Goal: Task Accomplishment & Management: Manage account settings

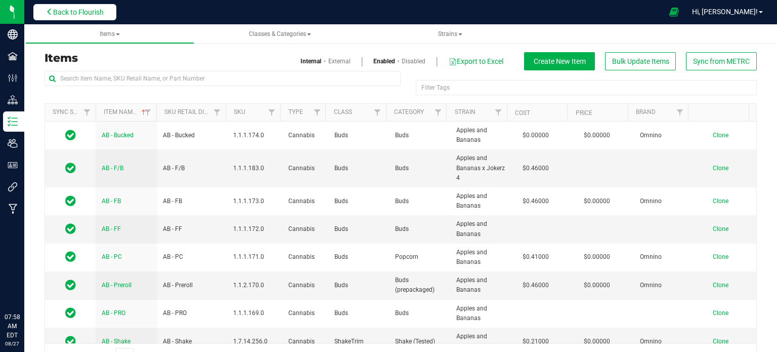
click at [73, 8] on span "Back to Flourish" at bounding box center [78, 12] width 51 height 8
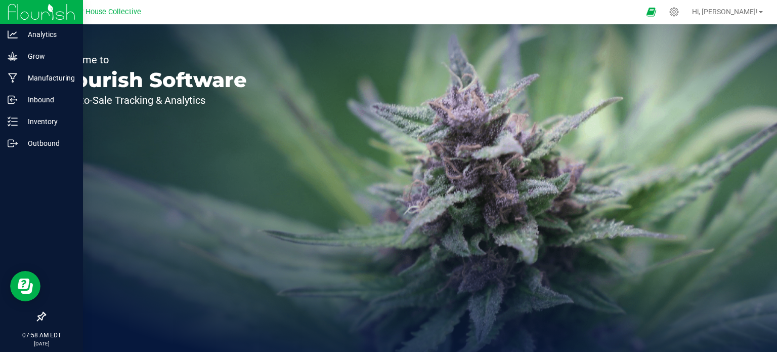
click at [10, 156] on div at bounding box center [41, 231] width 83 height 152
click at [18, 149] on div "Outbound" at bounding box center [43, 143] width 80 height 20
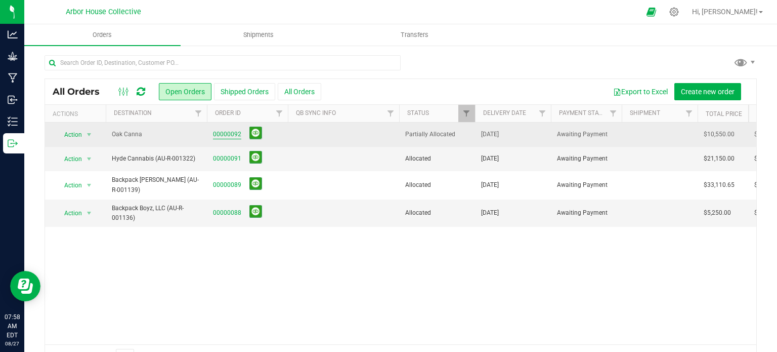
click at [225, 133] on link "00000092" at bounding box center [227, 135] width 28 height 10
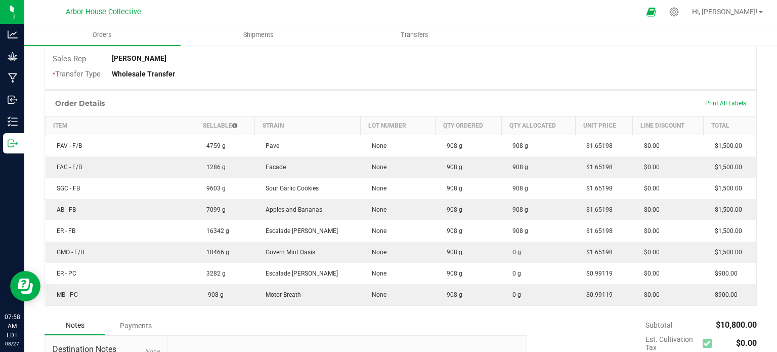
scroll to position [229, 0]
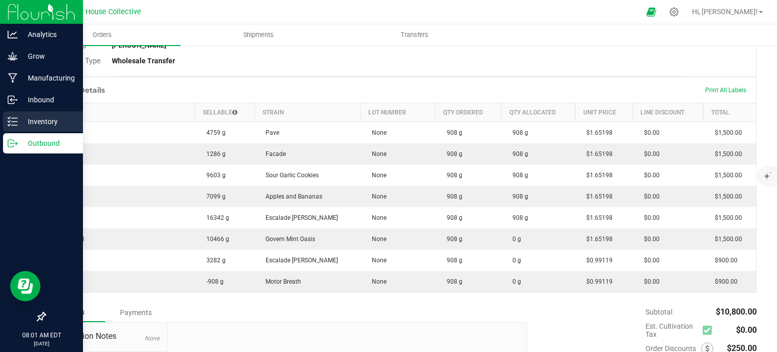
click at [26, 118] on p "Inventory" at bounding box center [48, 121] width 61 height 12
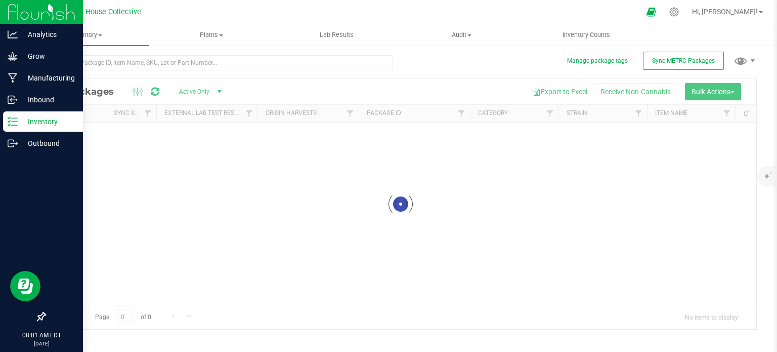
scroll to position [2, 0]
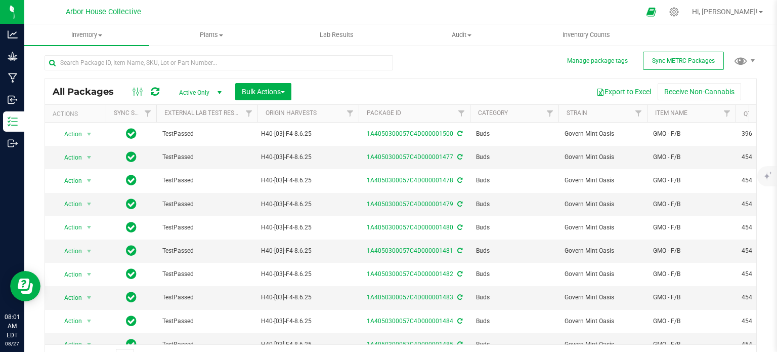
scroll to position [18, 0]
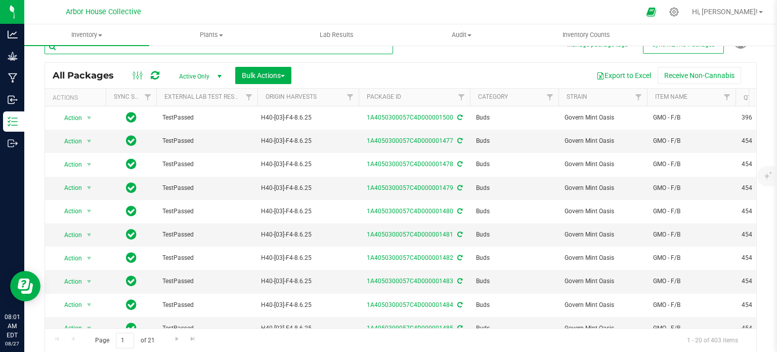
click at [157, 52] on input "text" at bounding box center [219, 46] width 349 height 15
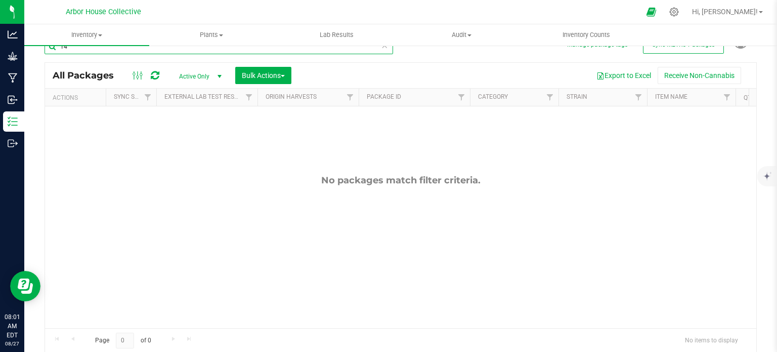
type input "1"
type input "GMO - F/B"
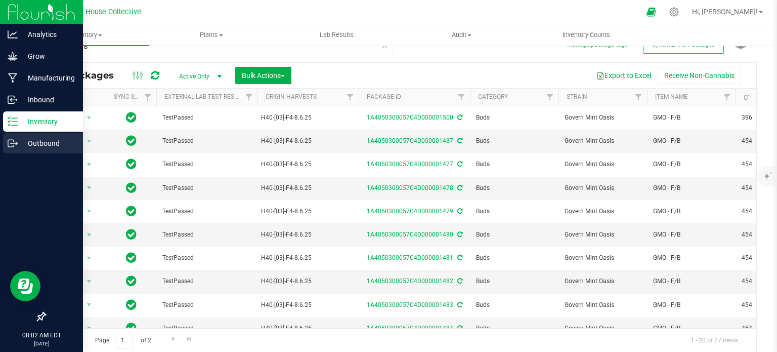
click at [71, 147] on p "Outbound" at bounding box center [48, 143] width 61 height 12
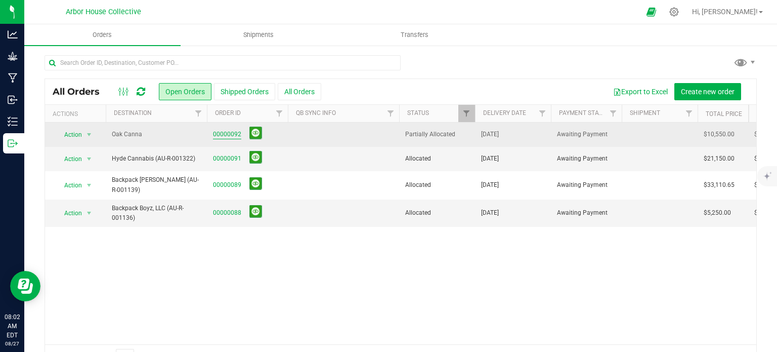
click at [223, 132] on link "00000092" at bounding box center [227, 135] width 28 height 10
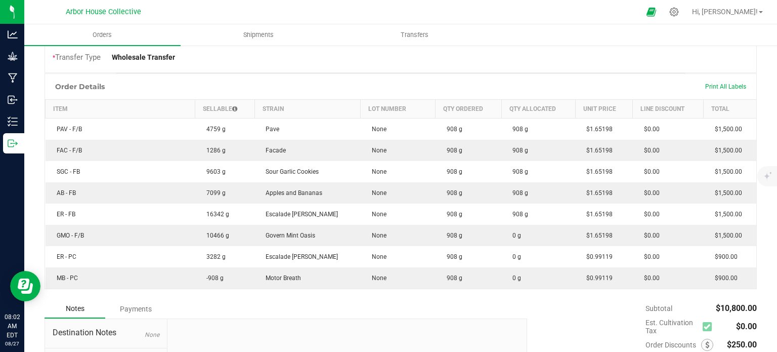
scroll to position [236, 0]
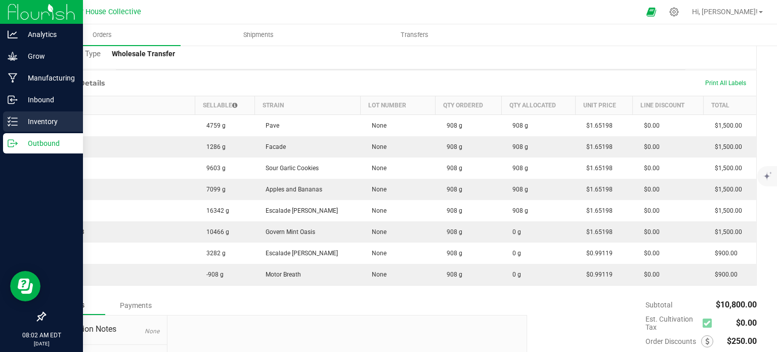
click at [14, 123] on icon at bounding box center [13, 121] width 10 height 10
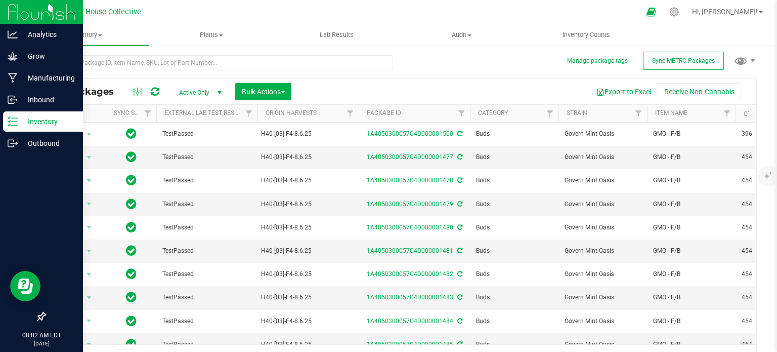
scroll to position [18, 0]
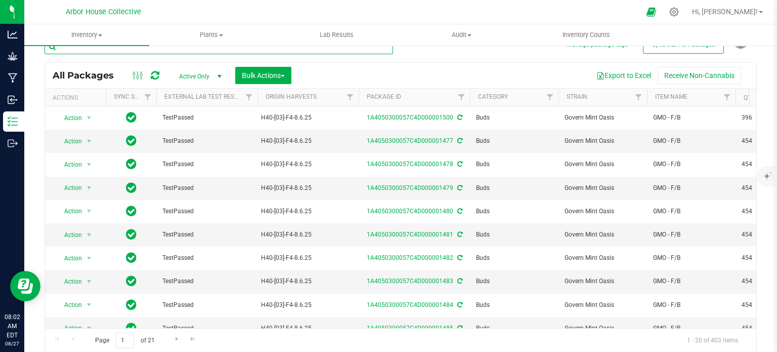
click at [126, 51] on input "text" at bounding box center [219, 46] width 349 height 15
type input "1499"
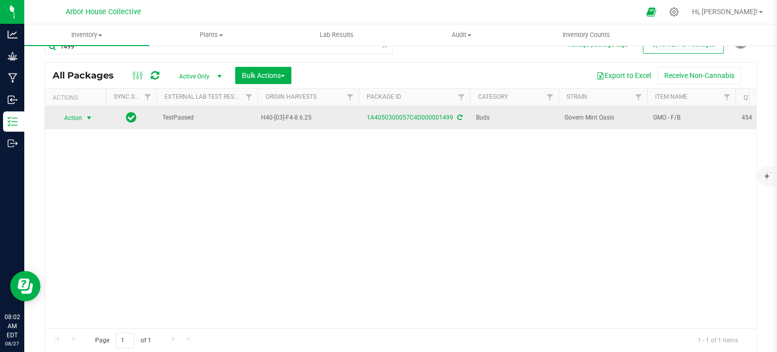
click at [89, 119] on span "select" at bounding box center [89, 118] width 8 height 8
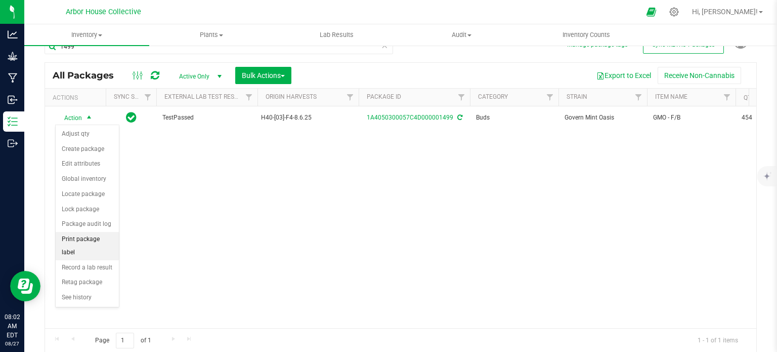
click at [91, 240] on li "Print package label" at bounding box center [87, 246] width 63 height 28
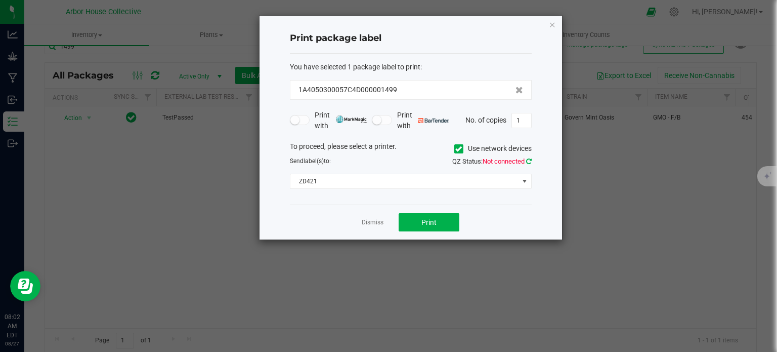
click at [527, 159] on icon at bounding box center [529, 161] width 6 height 7
click at [441, 226] on button "Print" at bounding box center [429, 222] width 61 height 18
click at [435, 176] on span "ZD421" at bounding box center [404, 181] width 228 height 14
click at [464, 203] on li "ZD421" at bounding box center [410, 198] width 241 height 17
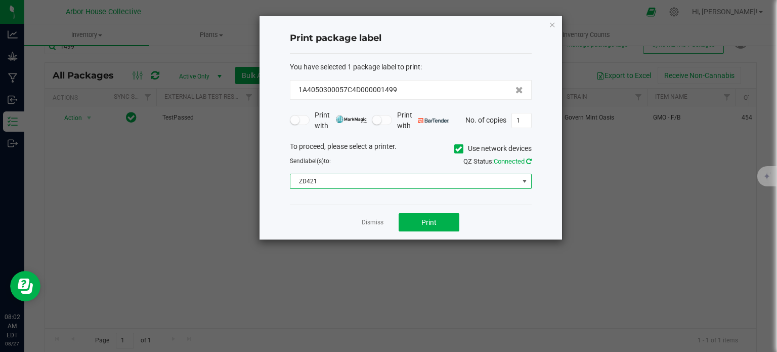
click at [528, 158] on icon at bounding box center [529, 161] width 6 height 7
click at [441, 214] on button "Print" at bounding box center [429, 222] width 61 height 18
click at [369, 221] on link "Dismiss" at bounding box center [373, 222] width 22 height 9
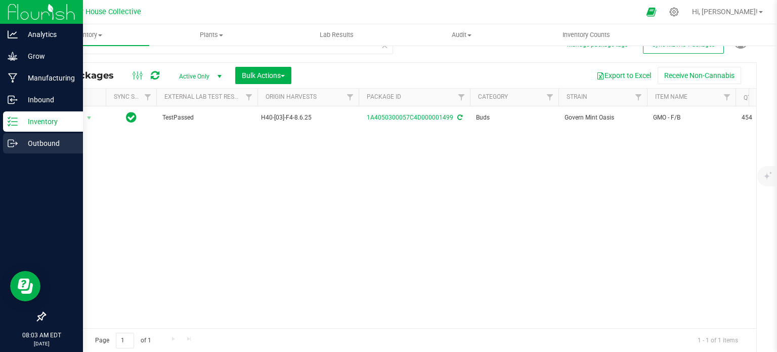
click at [14, 141] on icon at bounding box center [13, 143] width 10 height 10
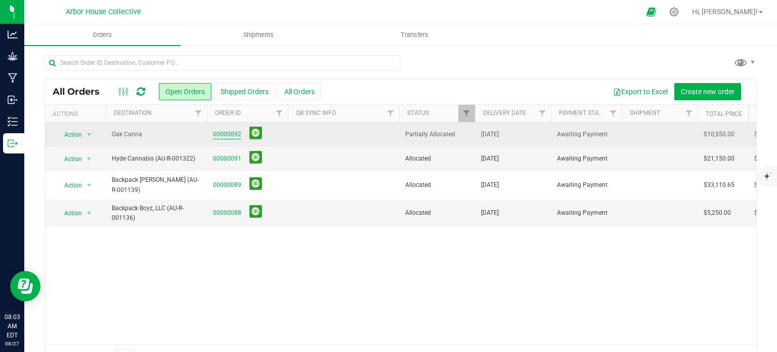
click at [223, 133] on link "00000092" at bounding box center [227, 135] width 28 height 10
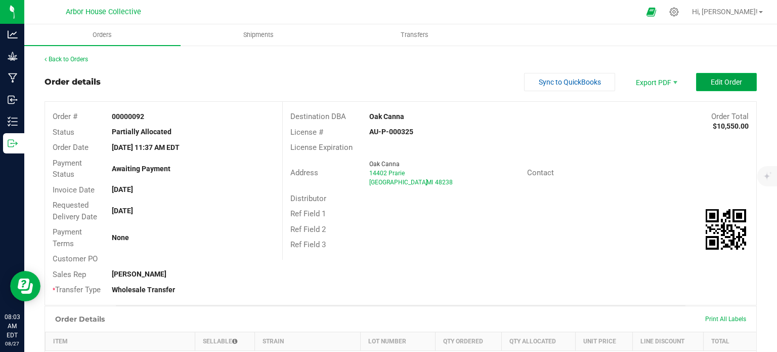
click at [714, 73] on button "Edit Order" at bounding box center [726, 82] width 61 height 18
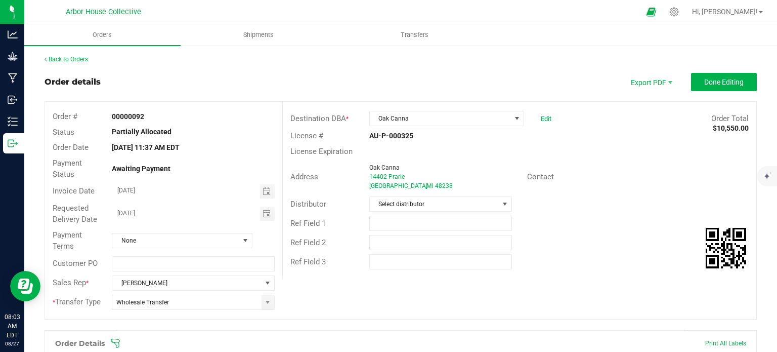
click at [114, 341] on icon at bounding box center [115, 342] width 9 height 9
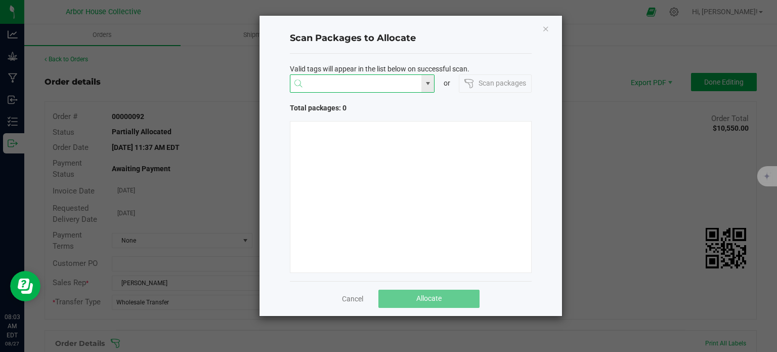
click at [343, 81] on input "NO DATA FOUND" at bounding box center [356, 84] width 132 height 18
click at [347, 101] on li "1A4050300057C4D000001499" at bounding box center [362, 103] width 144 height 17
type input "1A4050300057C4D000001499"
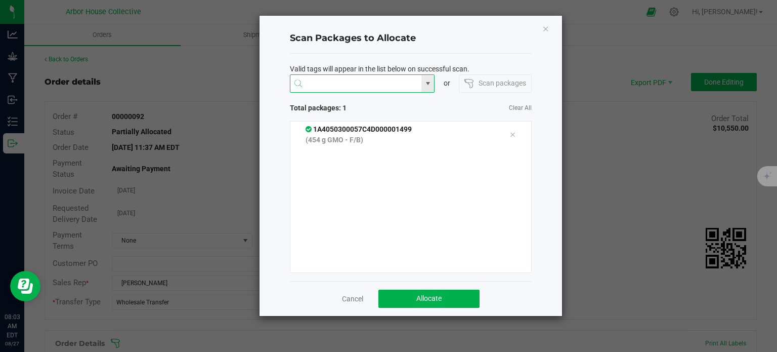
click at [342, 79] on input at bounding box center [356, 84] width 132 height 18
click at [365, 101] on li "1A4050300057C4D000001497" at bounding box center [362, 103] width 144 height 17
type input "1A4050300057C4D000001497"
click at [443, 295] on button "Allocate" at bounding box center [428, 298] width 101 height 18
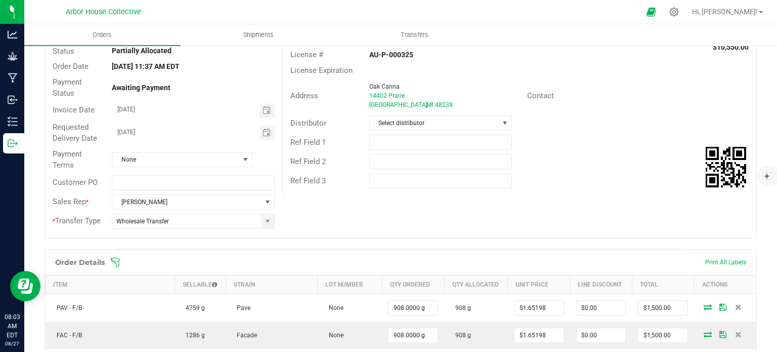
scroll to position [80, 0]
click at [120, 262] on span at bounding box center [466, 263] width 712 height 10
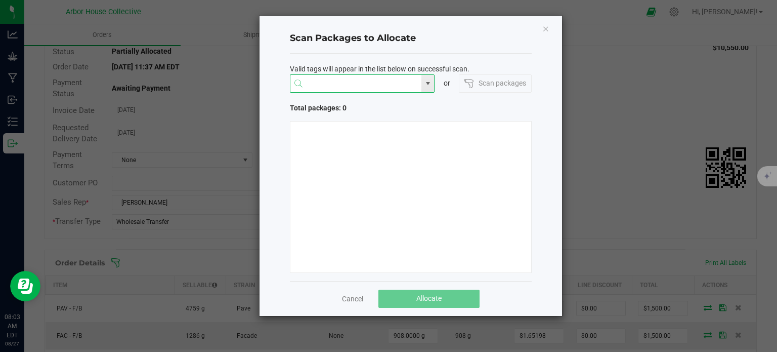
click at [308, 84] on input "NO DATA FOUND" at bounding box center [356, 84] width 132 height 18
click at [344, 103] on li "1A4050300057C4D000001430" at bounding box center [362, 103] width 144 height 17
type input "1A4050300057C4D000001430"
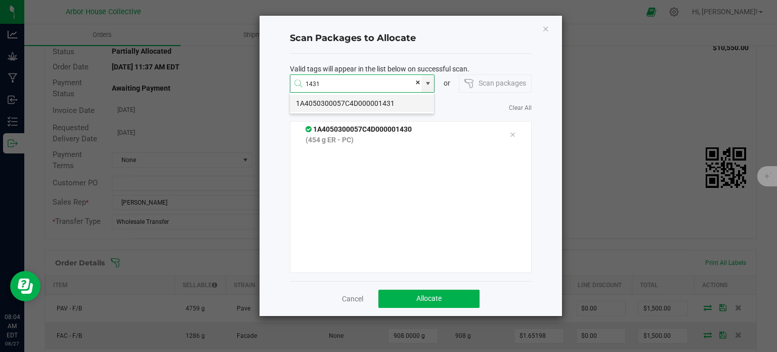
click at [362, 100] on li "1A4050300057C4D000001431" at bounding box center [362, 103] width 144 height 17
type input "1A4050300057C4D000001431"
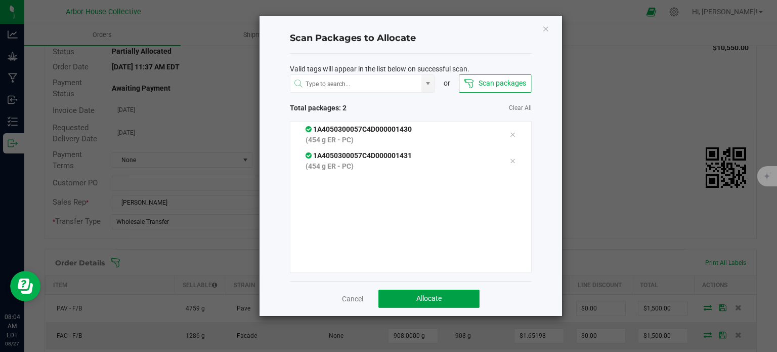
click at [425, 294] on span "Allocate" at bounding box center [428, 298] width 25 height 8
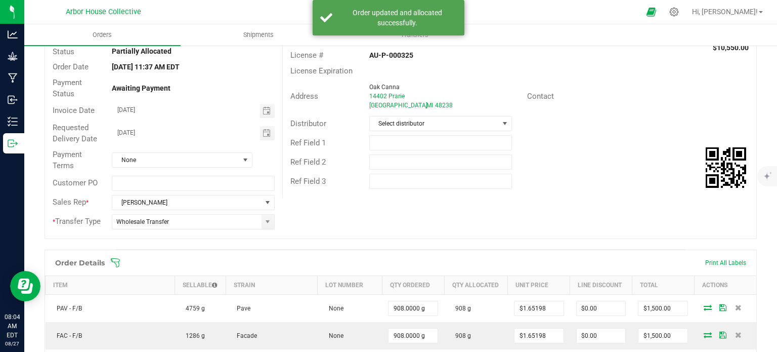
scroll to position [0, 0]
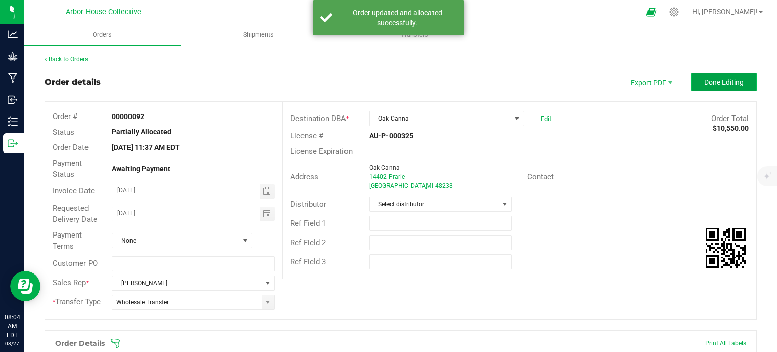
click at [716, 80] on span "Done Editing" at bounding box center [723, 82] width 39 height 8
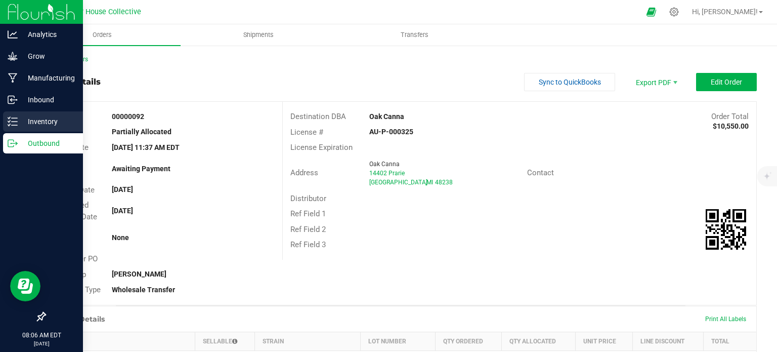
click at [25, 126] on p "Inventory" at bounding box center [48, 121] width 61 height 12
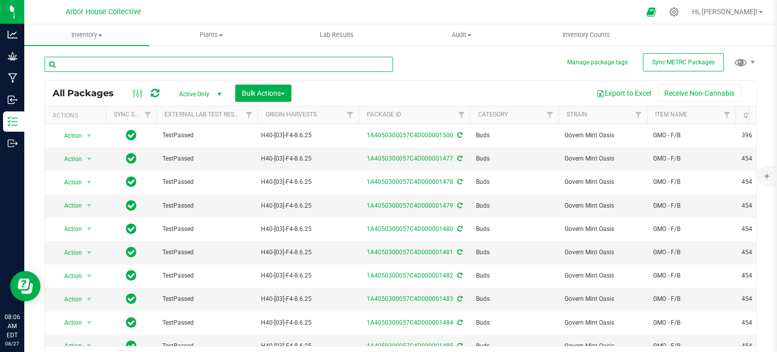
click at [138, 63] on input "text" at bounding box center [219, 64] width 349 height 15
type input "1497"
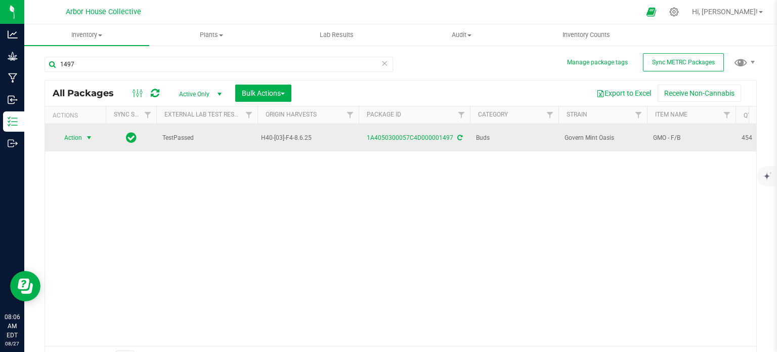
click at [90, 139] on span "select" at bounding box center [89, 138] width 8 height 8
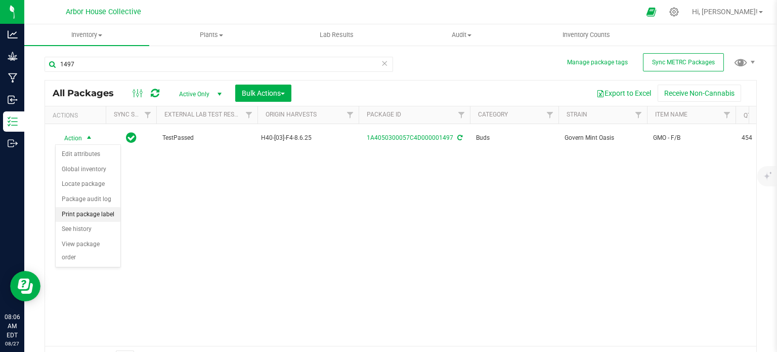
click at [97, 211] on li "Print package label" at bounding box center [88, 214] width 65 height 15
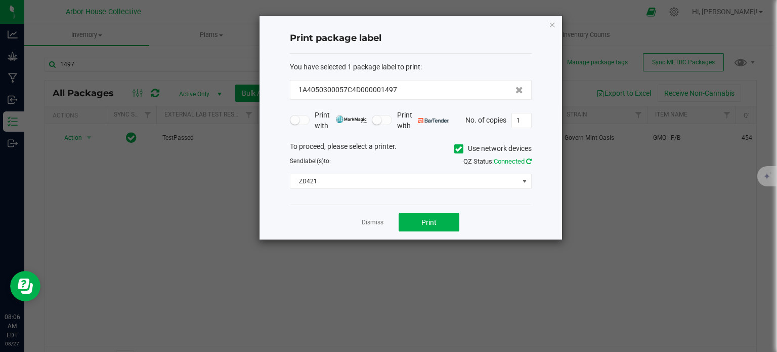
click at [527, 159] on icon at bounding box center [529, 161] width 6 height 7
click at [441, 225] on button "Print" at bounding box center [429, 222] width 61 height 18
click at [456, 149] on icon at bounding box center [458, 149] width 7 height 0
click at [0, 0] on input "Use network devices" at bounding box center [0, 0] width 0 height 0
click at [526, 178] on span at bounding box center [525, 181] width 8 height 8
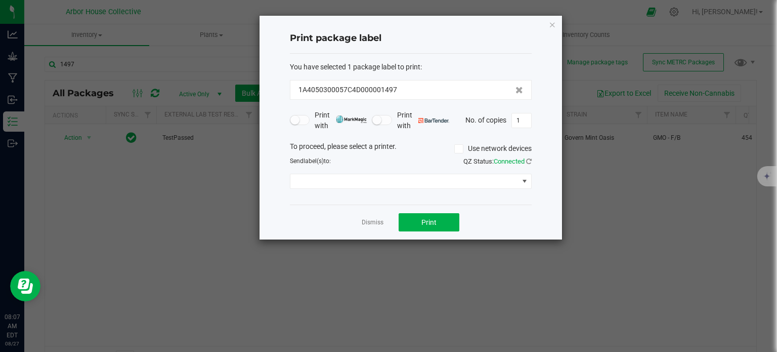
click at [542, 184] on div "Print package label You have selected 1 package label to print : 1A4050300057C4…" at bounding box center [411, 128] width 303 height 224
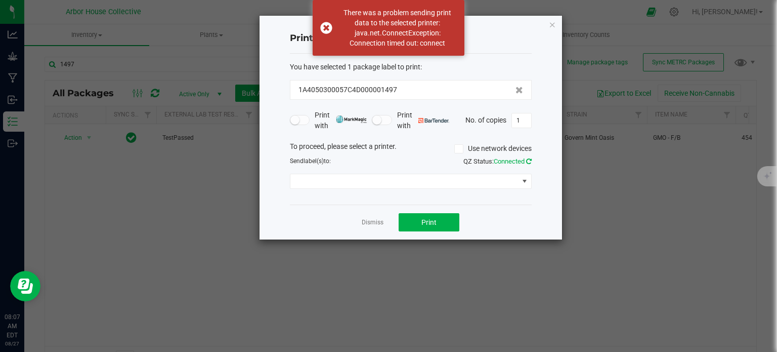
click at [528, 160] on icon at bounding box center [529, 161] width 6 height 7
click at [496, 183] on span "EPSON WF-7840 Series" at bounding box center [404, 181] width 228 height 14
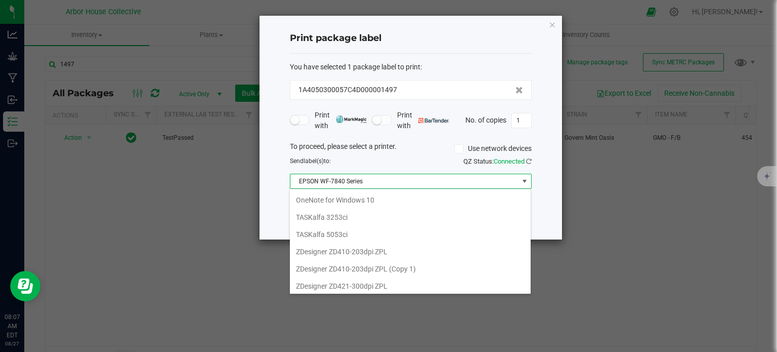
scroll to position [119, 0]
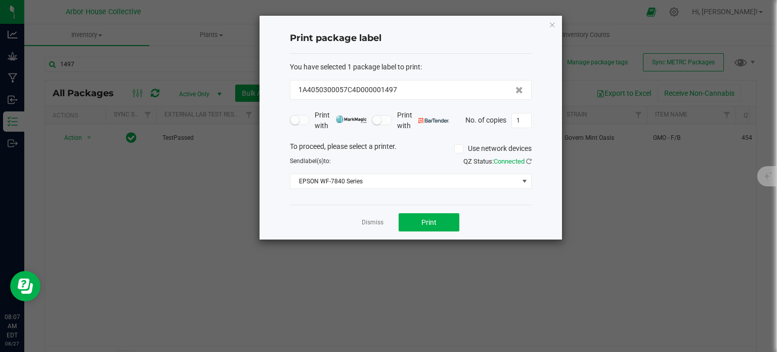
click at [461, 146] on span at bounding box center [458, 148] width 9 height 9
click at [0, 0] on input "Use network devices" at bounding box center [0, 0] width 0 height 0
click at [468, 178] on span at bounding box center [404, 181] width 228 height 14
click at [455, 202] on li "ZD421" at bounding box center [410, 198] width 241 height 17
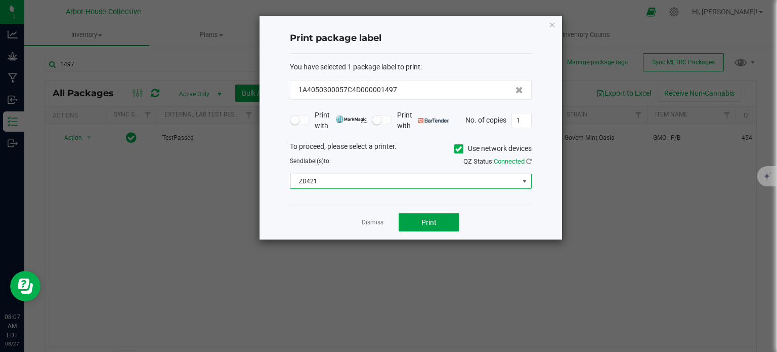
click at [439, 220] on button "Print" at bounding box center [429, 222] width 61 height 18
click at [373, 218] on link "Dismiss" at bounding box center [373, 222] width 22 height 9
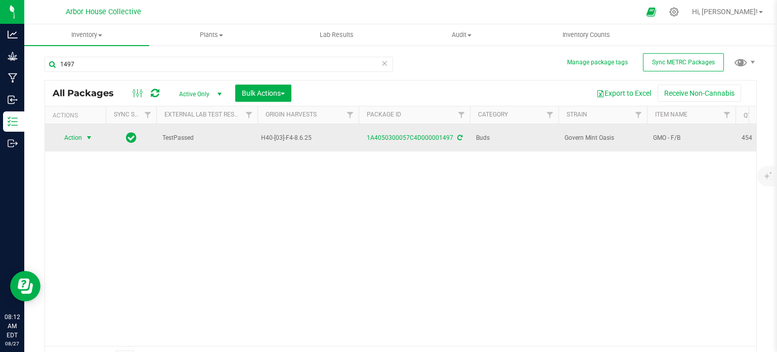
click at [89, 133] on span "select" at bounding box center [89, 138] width 13 height 14
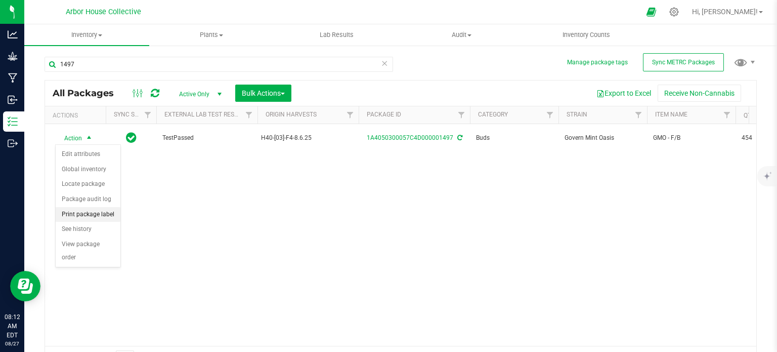
click at [82, 214] on li "Print package label" at bounding box center [88, 214] width 65 height 15
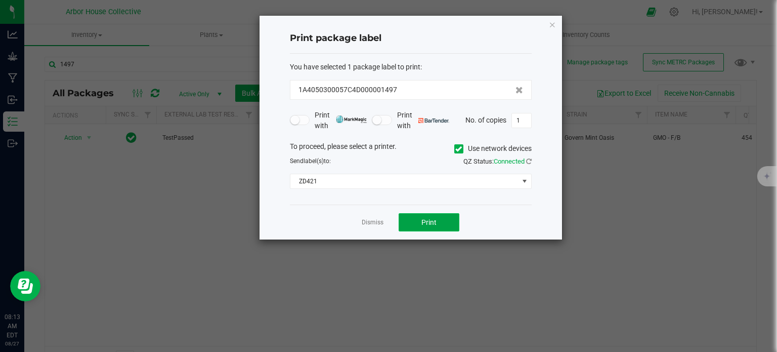
click at [420, 221] on button "Print" at bounding box center [429, 222] width 61 height 18
click at [526, 160] on icon at bounding box center [529, 161] width 6 height 7
click at [443, 214] on button "Print" at bounding box center [429, 222] width 61 height 18
click at [530, 158] on icon at bounding box center [529, 161] width 6 height 7
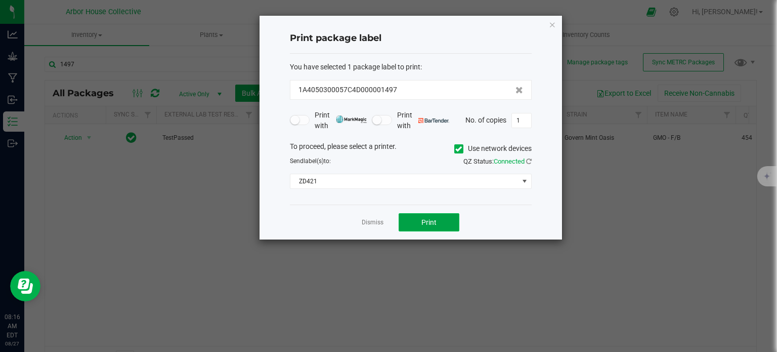
click at [437, 219] on button "Print" at bounding box center [429, 222] width 61 height 18
click at [528, 158] on icon at bounding box center [529, 161] width 6 height 7
click at [441, 217] on button "Print" at bounding box center [429, 222] width 61 height 18
click at [455, 149] on icon at bounding box center [458, 149] width 7 height 0
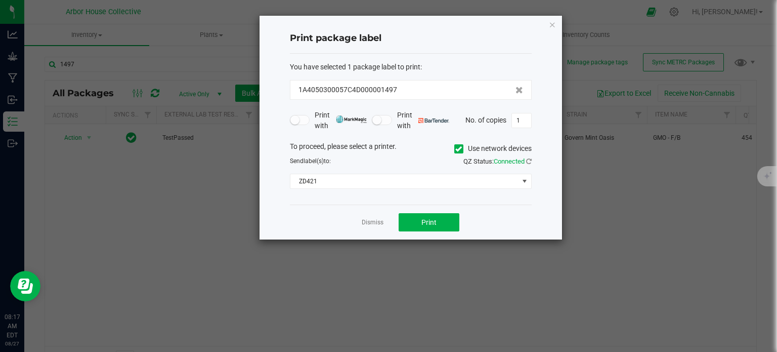
click at [0, 0] on input "Use network devices" at bounding box center [0, 0] width 0 height 0
click at [526, 181] on span at bounding box center [525, 181] width 8 height 8
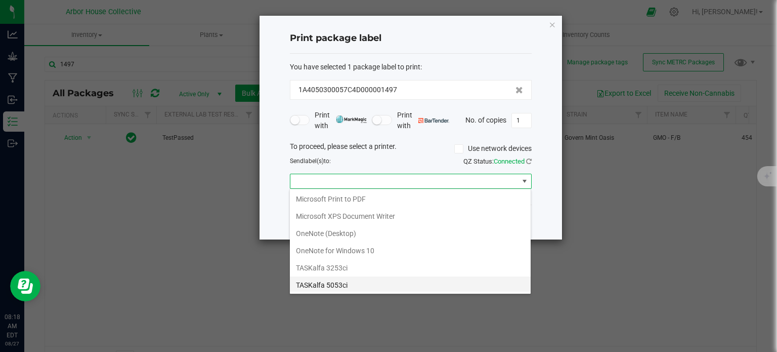
scroll to position [119, 0]
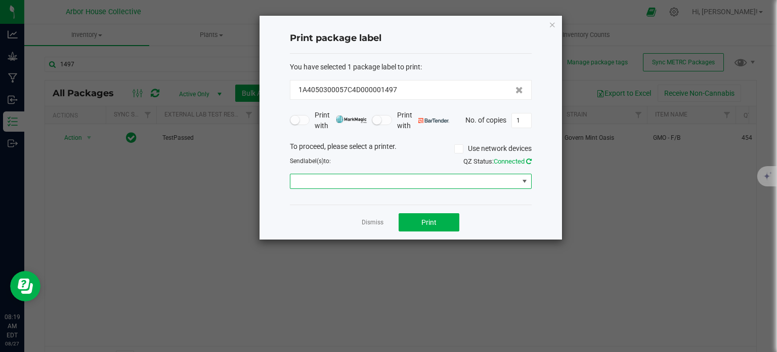
click at [530, 159] on icon at bounding box center [529, 161] width 6 height 7
click at [522, 179] on span at bounding box center [525, 181] width 8 height 8
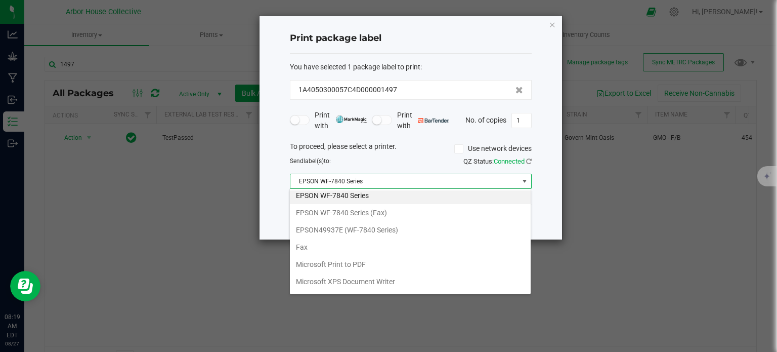
scroll to position [0, 0]
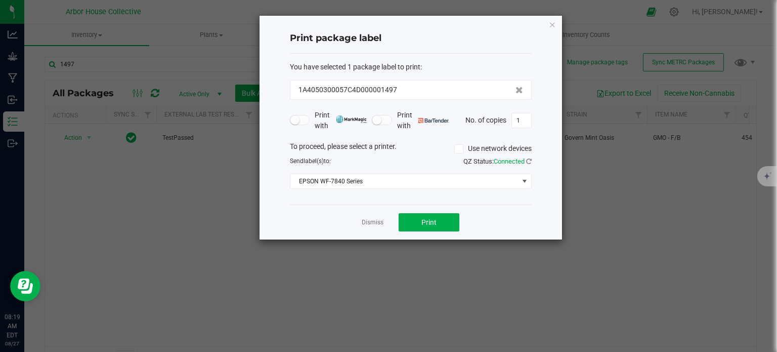
click at [544, 208] on div "Print package label You have selected 1 package label to print : 1A4050300057C4…" at bounding box center [411, 128] width 303 height 224
click at [372, 219] on link "Dismiss" at bounding box center [373, 222] width 22 height 9
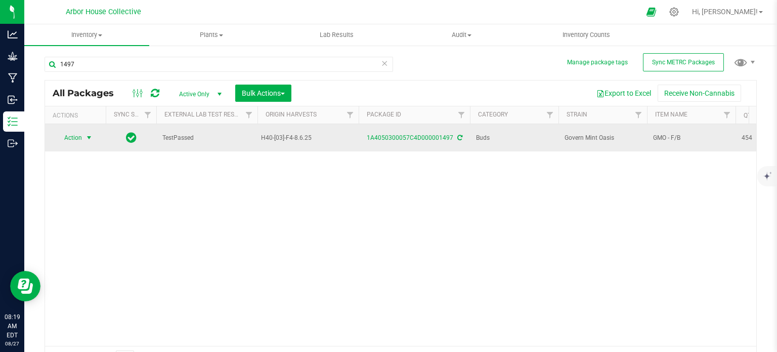
click at [91, 138] on span "select" at bounding box center [89, 138] width 8 height 8
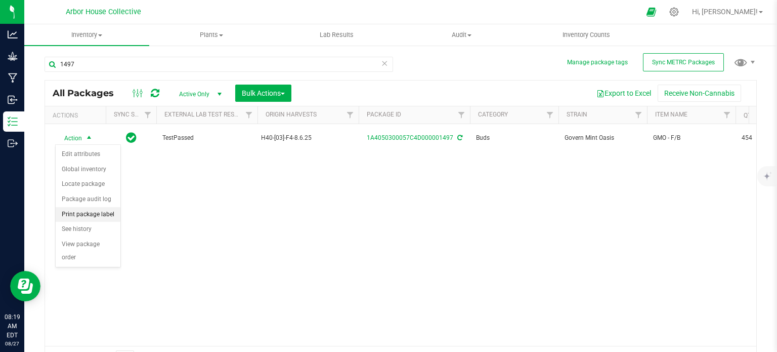
click at [95, 212] on li "Print package label" at bounding box center [88, 214] width 65 height 15
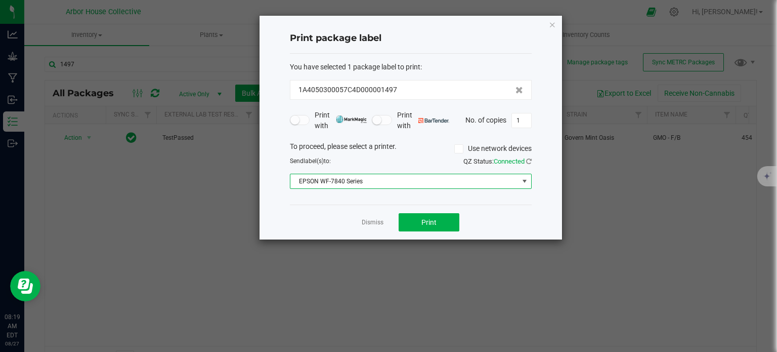
click at [399, 179] on span "EPSON WF-7840 Series" at bounding box center [404, 181] width 228 height 14
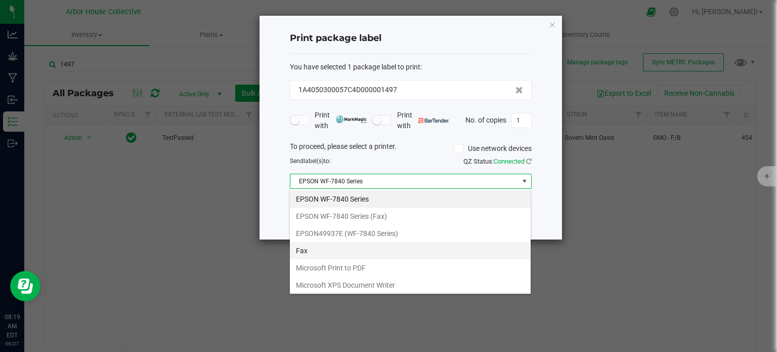
scroll to position [119, 0]
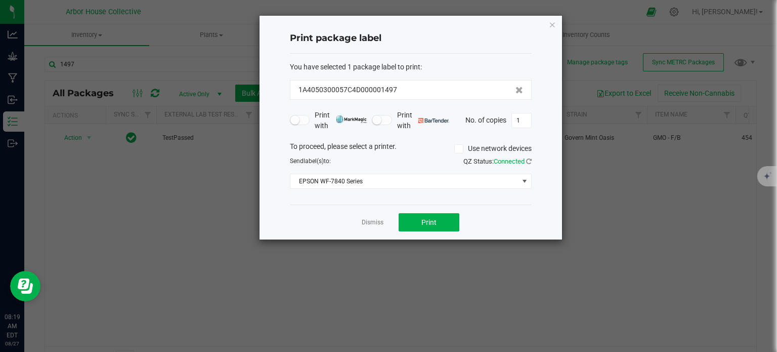
click at [546, 204] on div "Print package label You have selected 1 package label to print : 1A4050300057C4…" at bounding box center [411, 128] width 303 height 224
click at [459, 149] on icon at bounding box center [458, 149] width 7 height 0
click at [0, 0] on input "Use network devices" at bounding box center [0, 0] width 0 height 0
click at [528, 161] on icon at bounding box center [529, 161] width 6 height 7
click at [435, 222] on span "Print" at bounding box center [428, 222] width 15 height 8
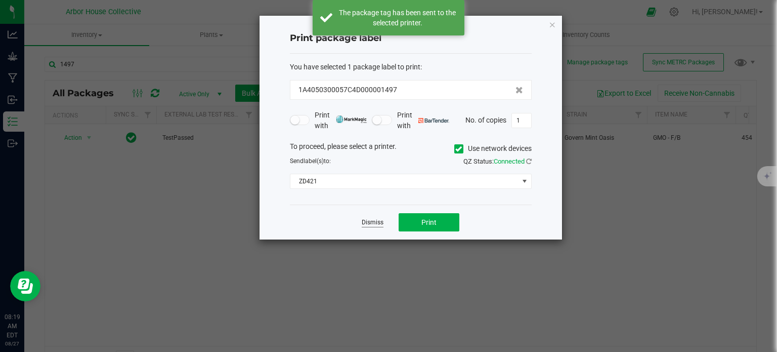
click at [372, 222] on link "Dismiss" at bounding box center [373, 222] width 22 height 9
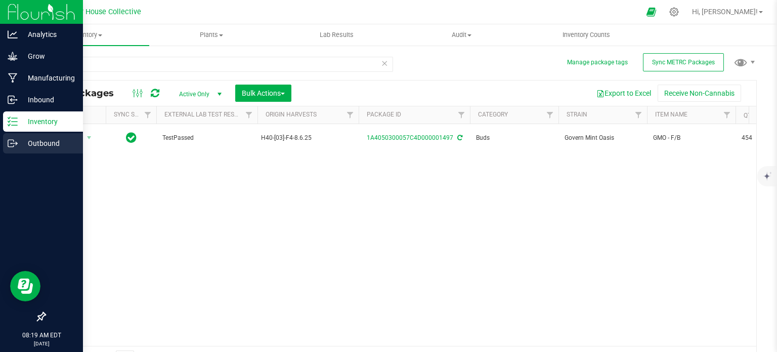
click at [16, 143] on icon at bounding box center [17, 143] width 2 height 2
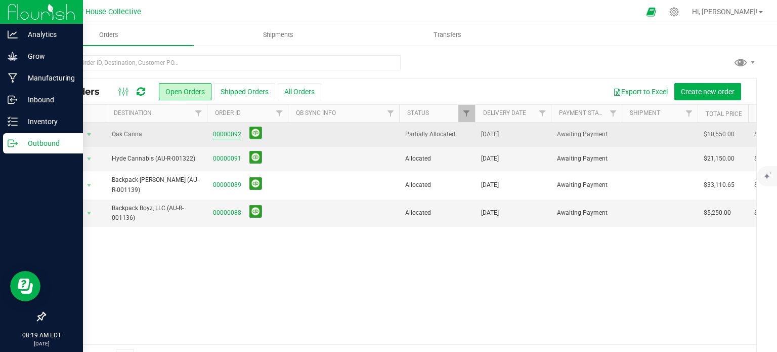
click at [227, 130] on link "00000092" at bounding box center [227, 135] width 28 height 10
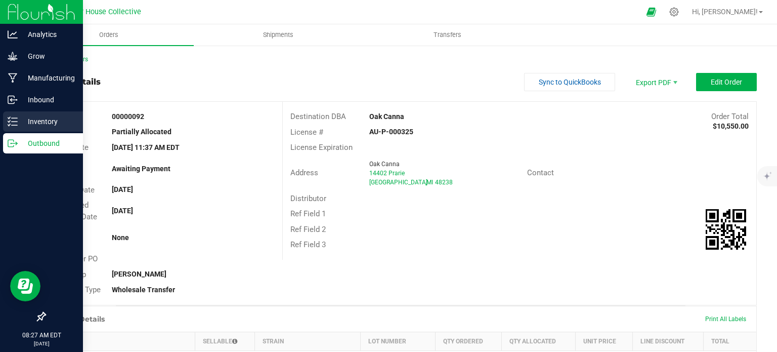
click at [39, 115] on p "Inventory" at bounding box center [48, 121] width 61 height 12
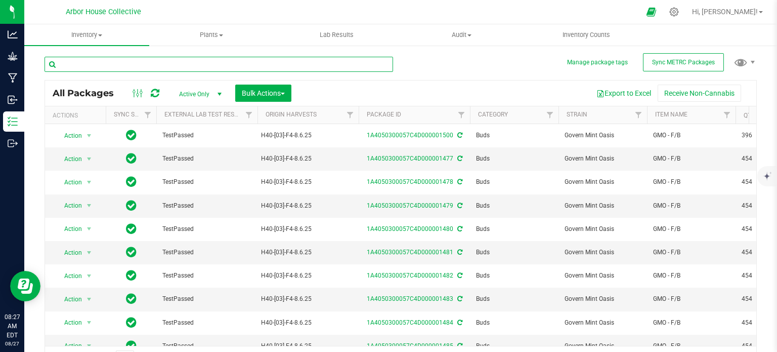
click at [148, 62] on input "text" at bounding box center [219, 64] width 349 height 15
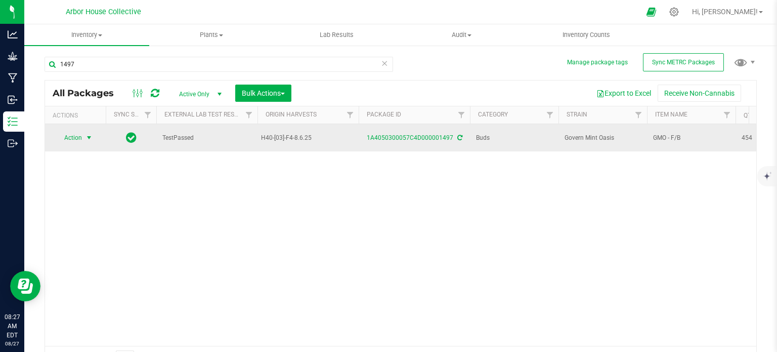
click at [88, 135] on span "select" at bounding box center [89, 138] width 8 height 8
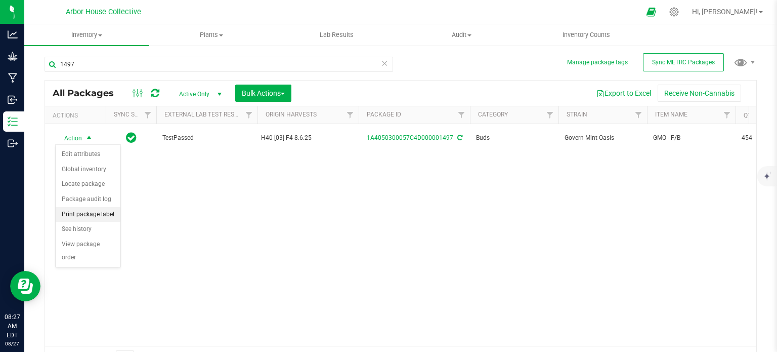
click at [95, 210] on li "Print package label" at bounding box center [88, 214] width 65 height 15
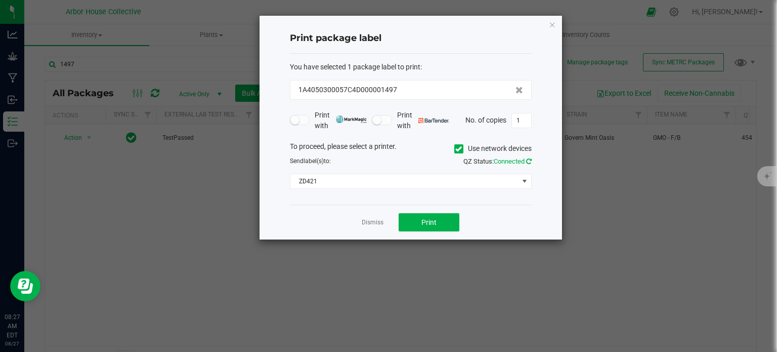
click at [529, 158] on icon at bounding box center [529, 161] width 6 height 7
click at [436, 218] on span "Print" at bounding box center [428, 222] width 15 height 8
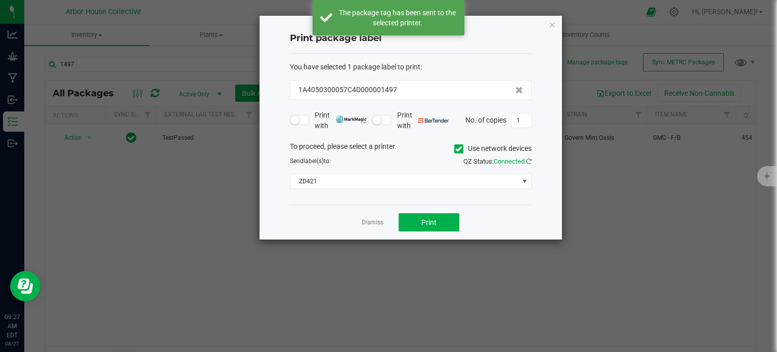
click at [457, 149] on icon at bounding box center [458, 149] width 7 height 0
click at [0, 0] on input "Use network devices" at bounding box center [0, 0] width 0 height 0
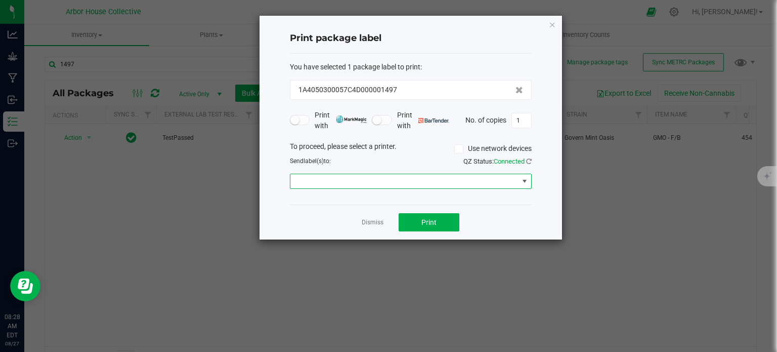
click at [491, 180] on span at bounding box center [404, 181] width 228 height 14
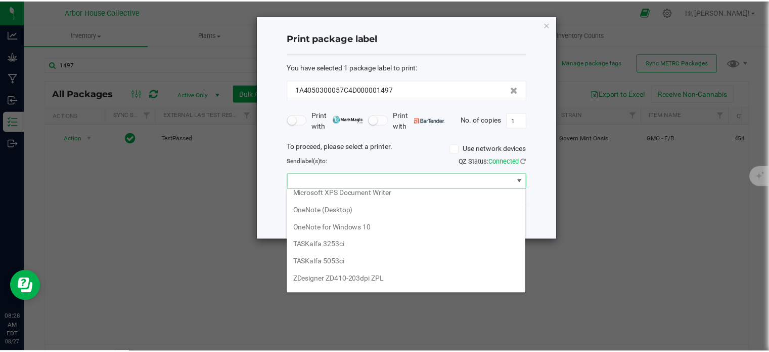
scroll to position [137, 0]
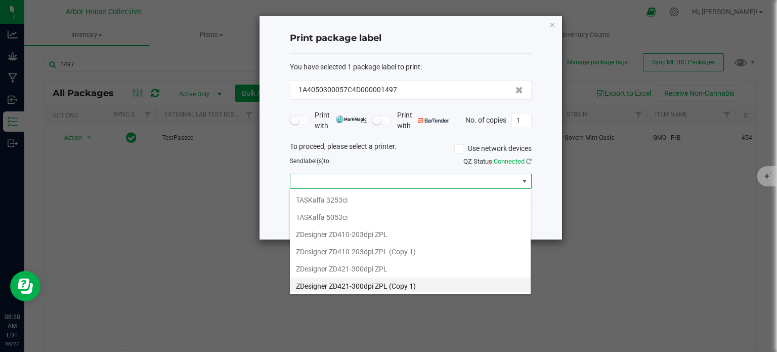
click at [421, 277] on 1\) "ZDesigner ZD421-300dpi ZPL (Copy 1)" at bounding box center [410, 285] width 241 height 17
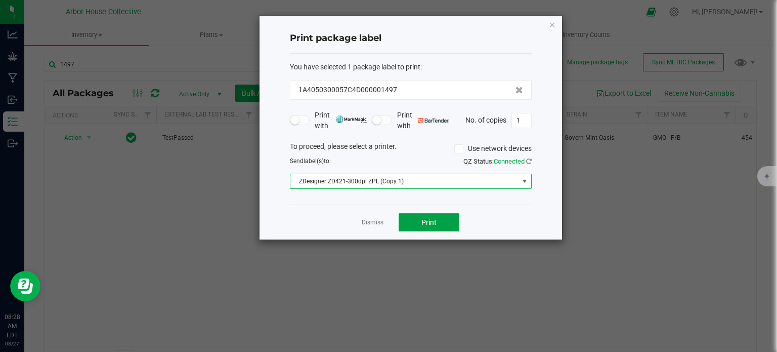
click at [422, 219] on span "Print" at bounding box center [428, 222] width 15 height 8
click at [367, 224] on link "Dismiss" at bounding box center [373, 222] width 22 height 9
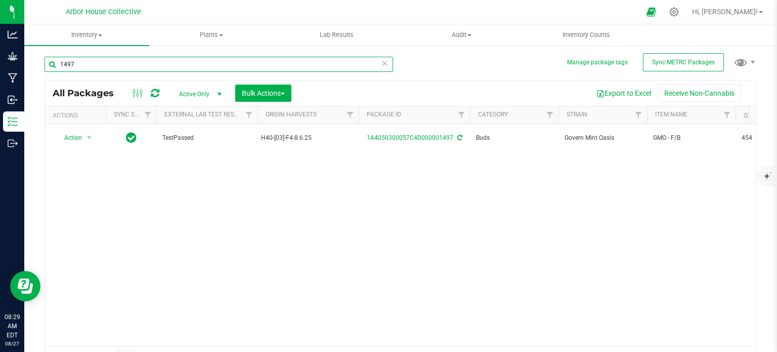
click at [75, 66] on input "1497" at bounding box center [219, 64] width 349 height 15
type input "1499"
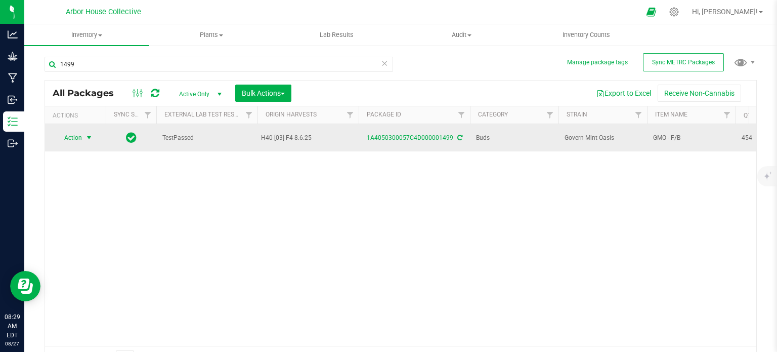
click at [91, 139] on span "select" at bounding box center [89, 138] width 8 height 8
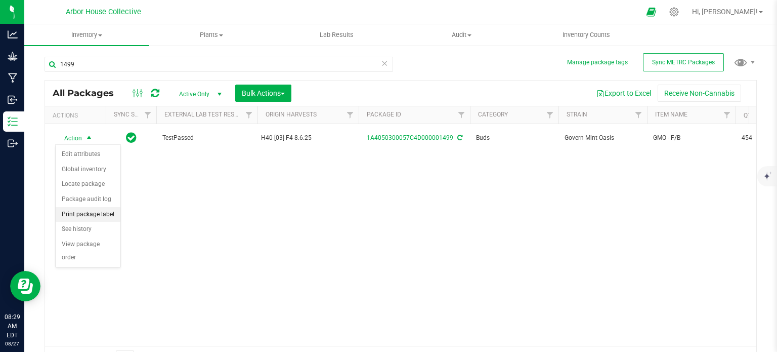
click at [87, 213] on li "Print package label" at bounding box center [88, 214] width 65 height 15
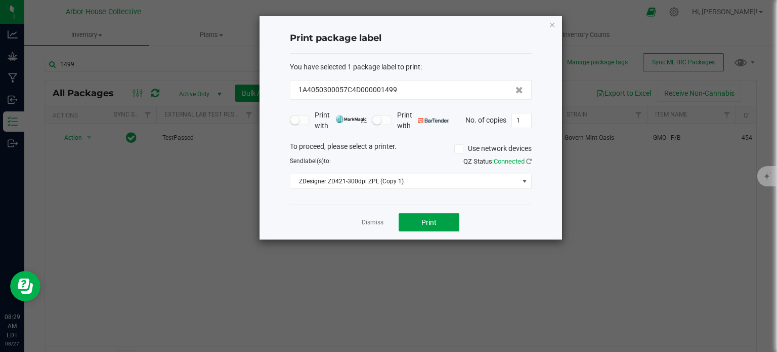
click at [421, 222] on button "Print" at bounding box center [429, 222] width 61 height 18
click at [366, 222] on link "Dismiss" at bounding box center [373, 222] width 22 height 9
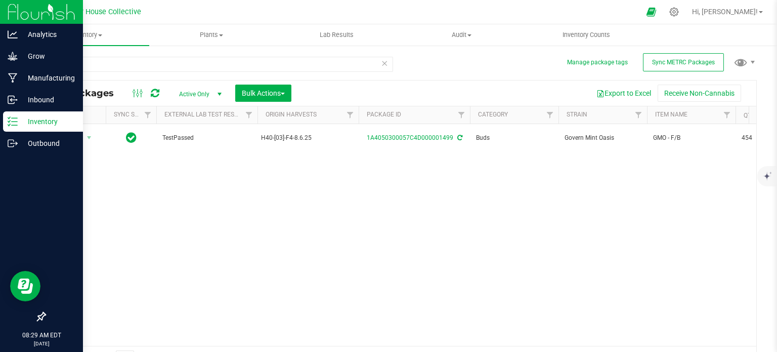
click at [27, 119] on p "Inventory" at bounding box center [48, 121] width 61 height 12
click at [21, 76] on p "Manufacturing" at bounding box center [48, 78] width 61 height 12
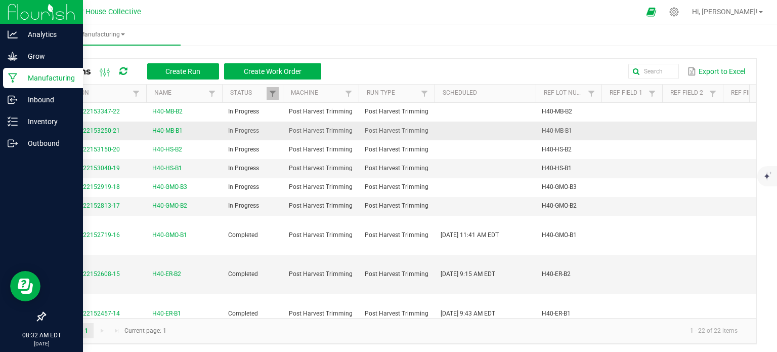
click at [173, 128] on span "H40-MB-B1" at bounding box center [167, 131] width 30 height 10
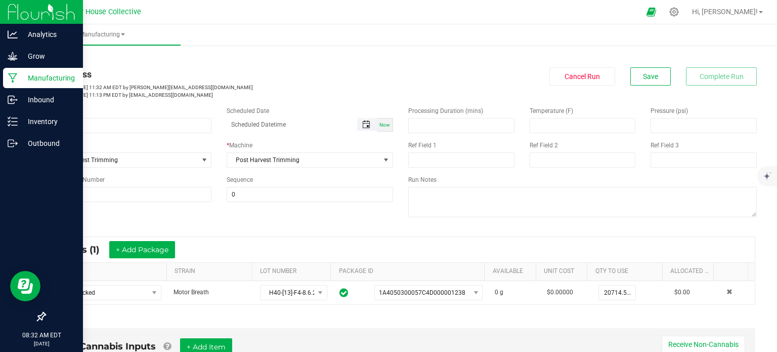
click at [363, 121] on span "Toggle popup" at bounding box center [366, 124] width 8 height 8
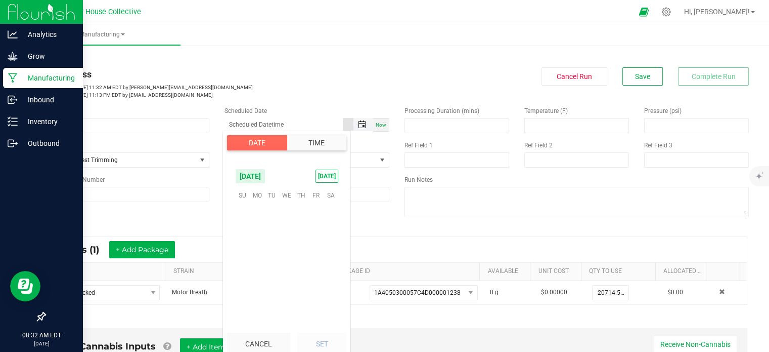
scroll to position [163990, 0]
click at [272, 271] on span "26" at bounding box center [272, 274] width 15 height 16
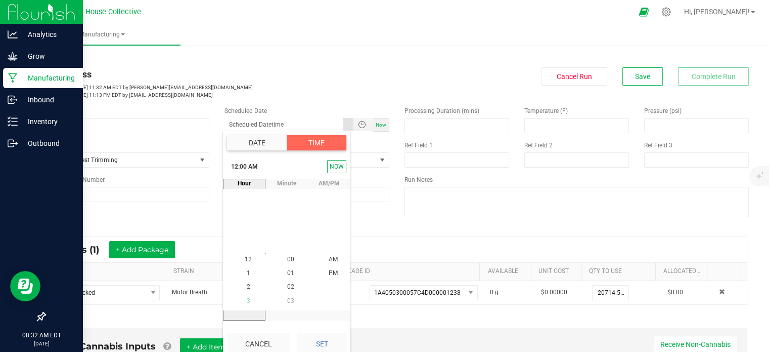
click at [247, 301] on span "3" at bounding box center [249, 300] width 4 height 7
click at [329, 270] on span "PM" at bounding box center [333, 273] width 9 height 7
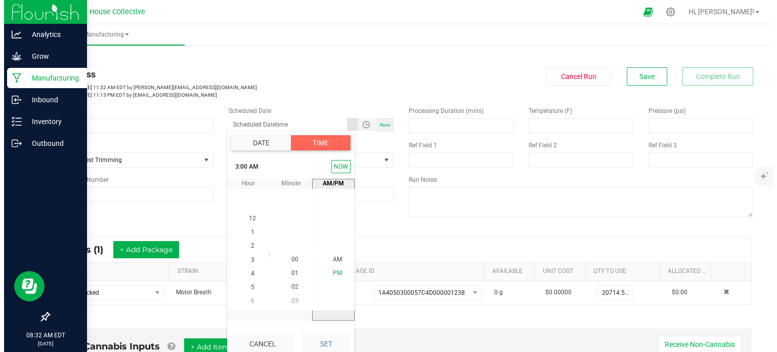
scroll to position [14, 0]
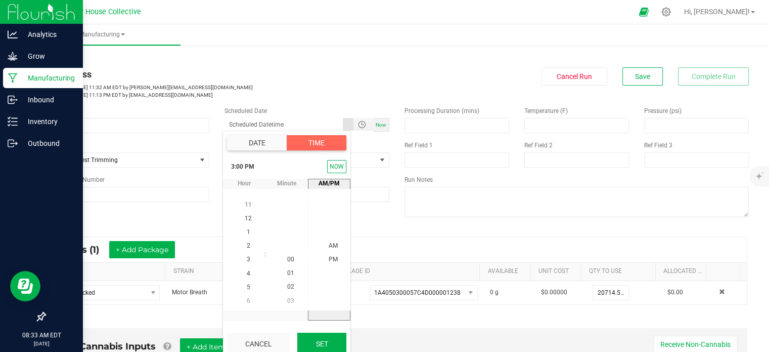
click at [328, 345] on button "Set" at bounding box center [321, 343] width 49 height 22
type input "[DATE] 3:00 PM"
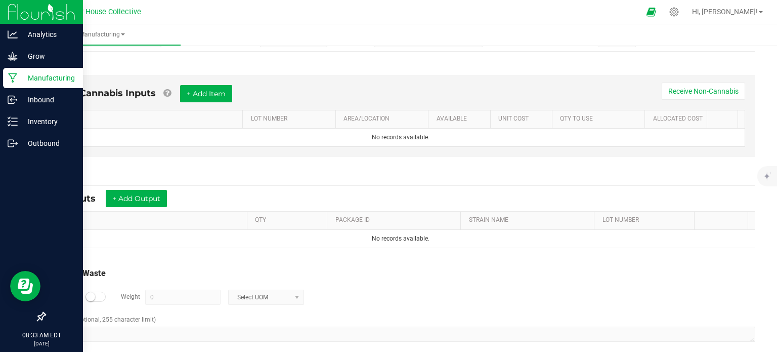
scroll to position [253, 0]
click at [164, 192] on button "+ Add Output" at bounding box center [136, 198] width 61 height 17
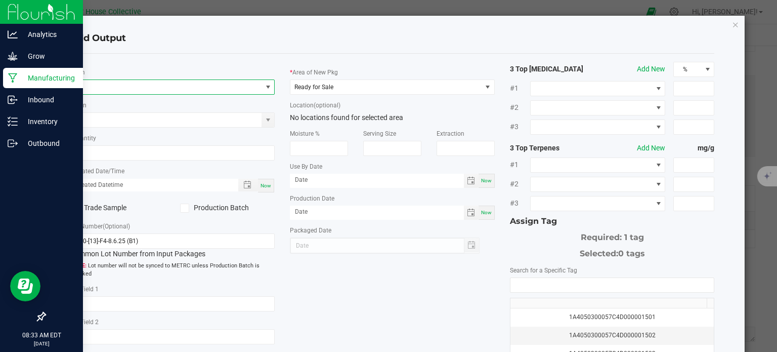
click at [173, 90] on span "NO DATA FOUND" at bounding box center [166, 87] width 191 height 14
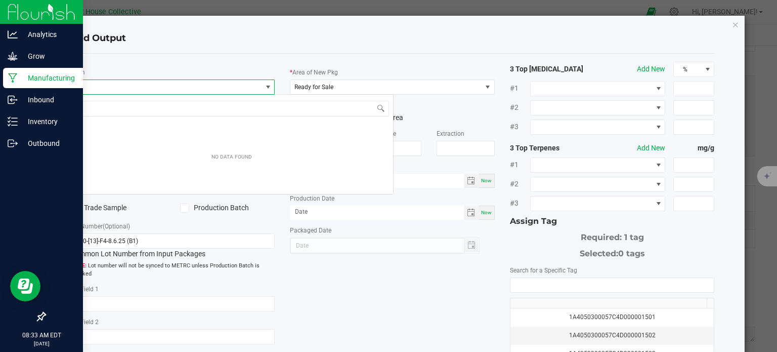
scroll to position [15, 202]
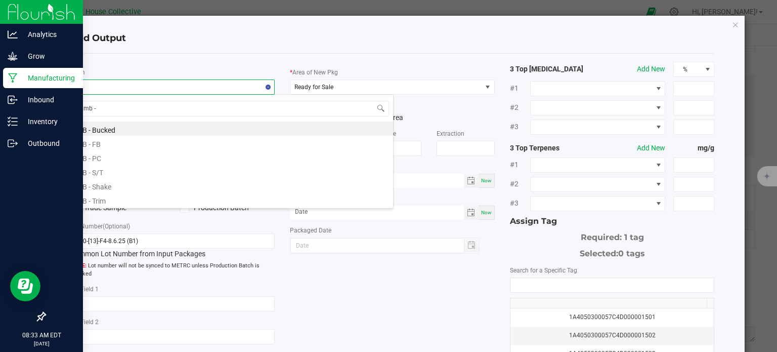
type input "mb -"
click at [122, 148] on li "MB - FB" at bounding box center [231, 143] width 323 height 14
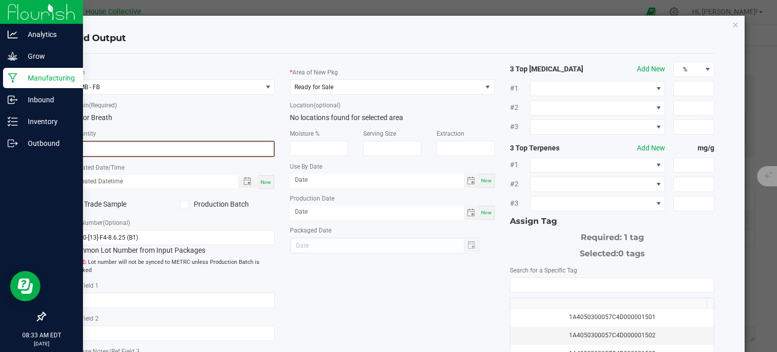
click at [121, 148] on input "0" at bounding box center [172, 149] width 203 height 14
type input "7400.0000 g"
click at [265, 184] on span "Now" at bounding box center [266, 181] width 11 height 6
type input "[DATE] 8:33 AM"
type input "[DATE]"
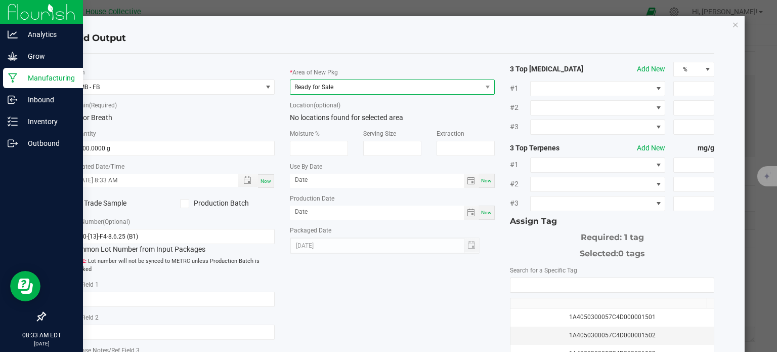
click at [419, 92] on span "Ready for Sale" at bounding box center [385, 87] width 191 height 14
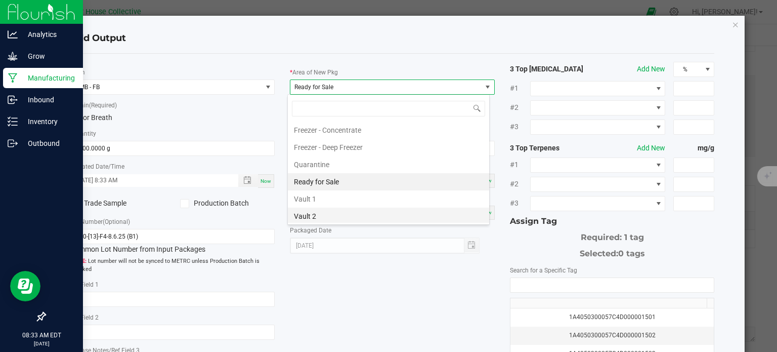
click at [371, 213] on li "Vault 2" at bounding box center [388, 215] width 201 height 17
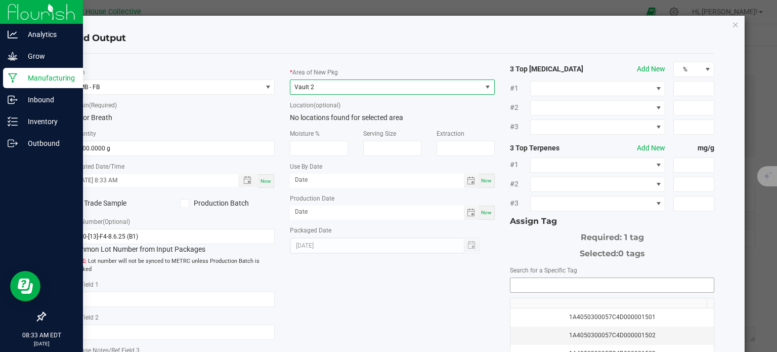
click at [538, 288] on input "NO DATA FOUND" at bounding box center [612, 285] width 204 height 14
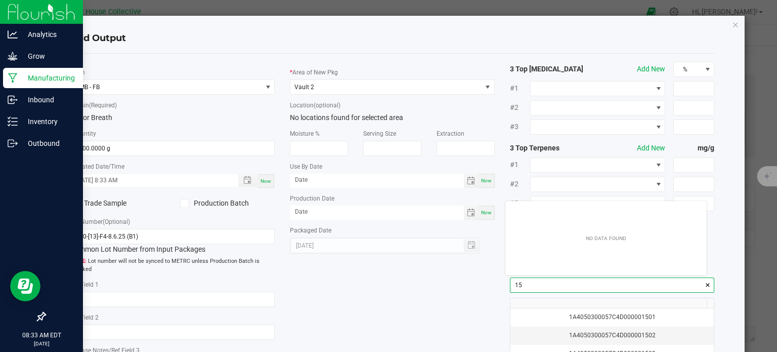
scroll to position [14, 202]
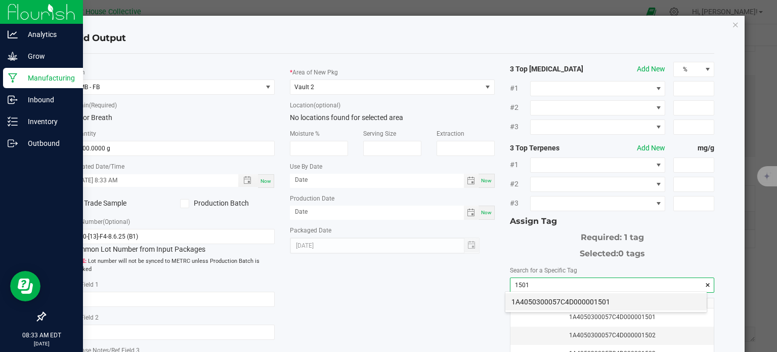
click at [541, 293] on li "1A4050300057C4D000001501" at bounding box center [605, 301] width 201 height 17
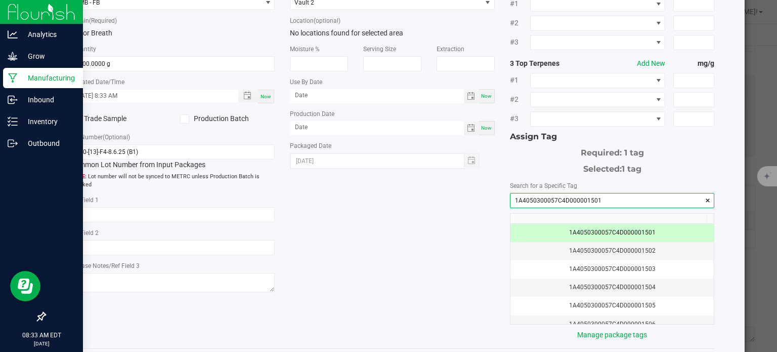
scroll to position [130, 0]
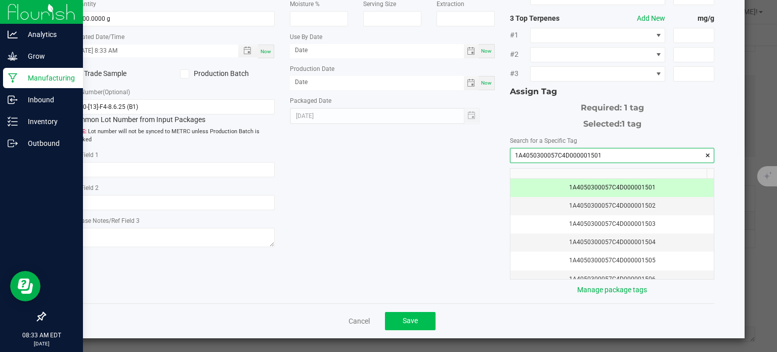
type input "1A4050300057C4D000001501"
click at [410, 313] on button "Save" at bounding box center [410, 321] width 51 height 18
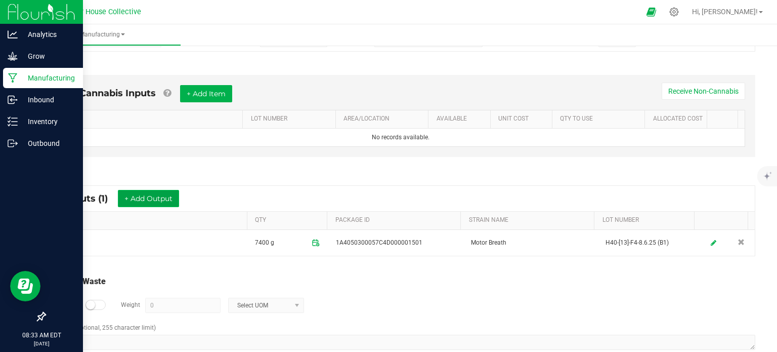
click at [136, 193] on button "+ Add Output" at bounding box center [148, 198] width 61 height 17
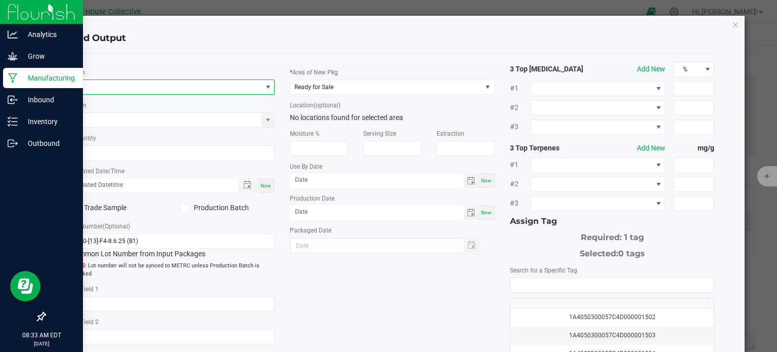
click at [121, 86] on span "NO DATA FOUND" at bounding box center [166, 87] width 191 height 14
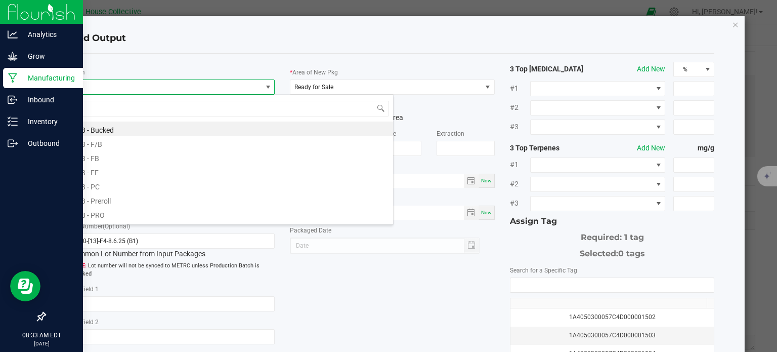
scroll to position [15, 202]
type input "mb -"
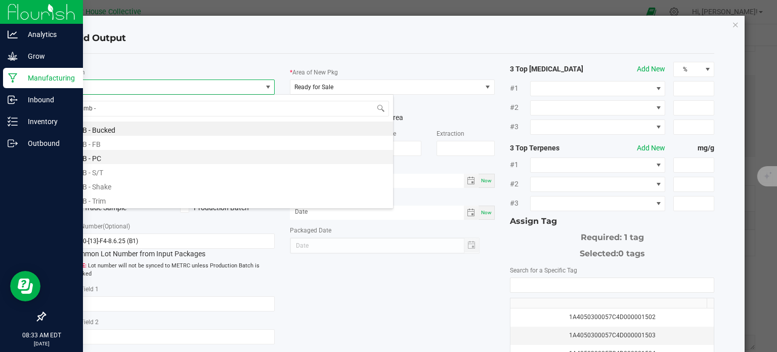
click at [105, 157] on li "MB - PC" at bounding box center [231, 157] width 323 height 14
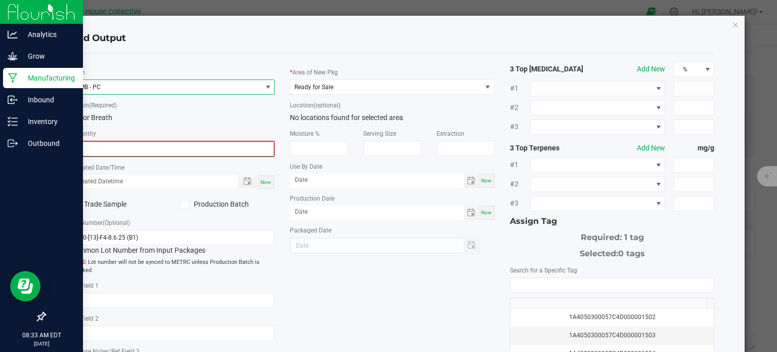
click at [95, 145] on input "0" at bounding box center [172, 149] width 203 height 14
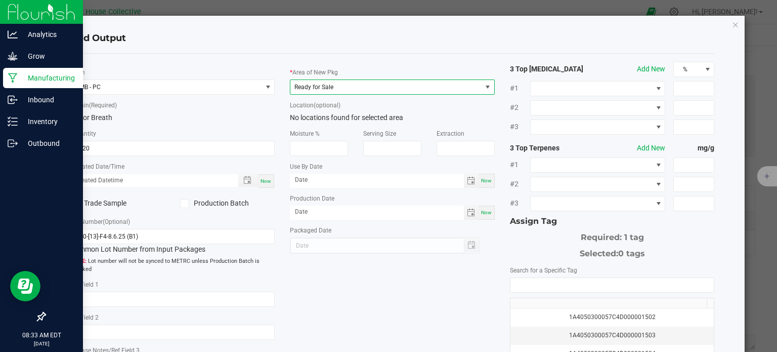
type input "8220.0000 g"
click at [369, 89] on span "Ready for Sale" at bounding box center [385, 87] width 191 height 14
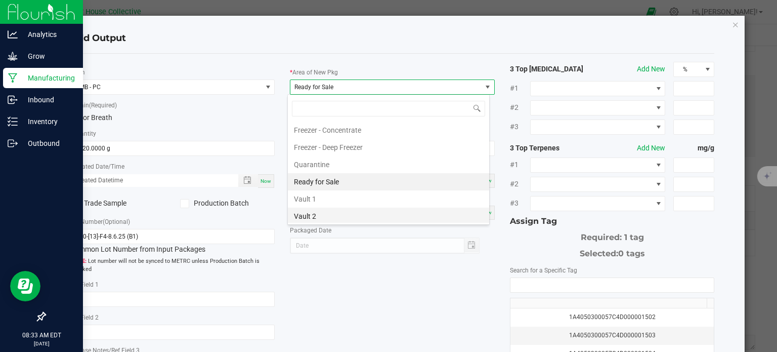
click at [342, 209] on li "Vault 2" at bounding box center [388, 215] width 201 height 17
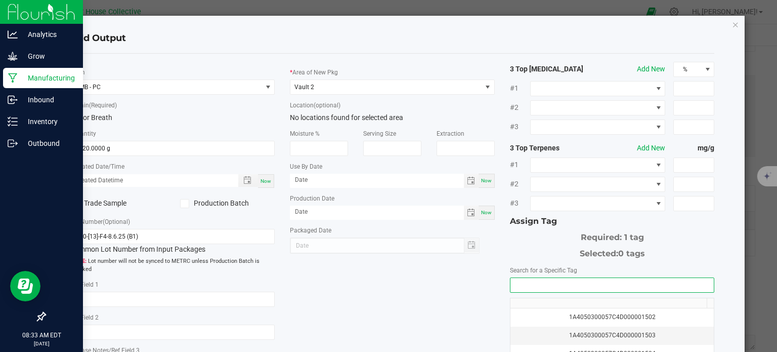
click at [566, 283] on input "NO DATA FOUND" at bounding box center [612, 285] width 204 height 14
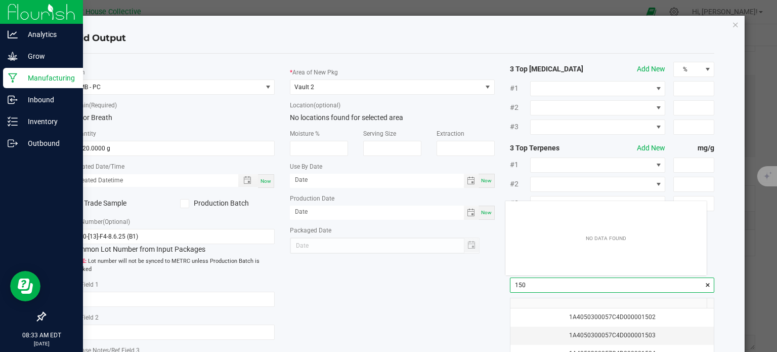
scroll to position [14, 202]
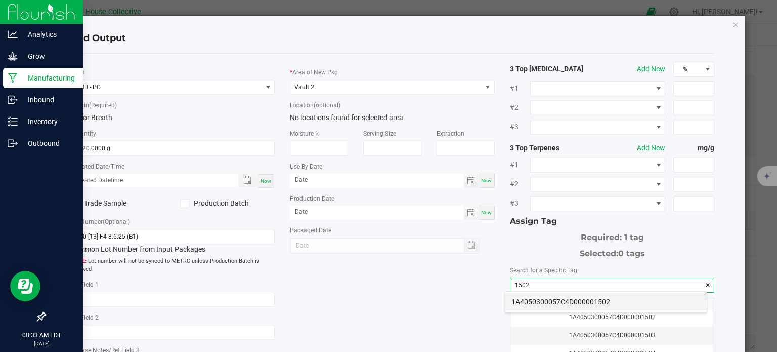
click at [567, 302] on li "1A4050300057C4D000001502" at bounding box center [605, 301] width 201 height 17
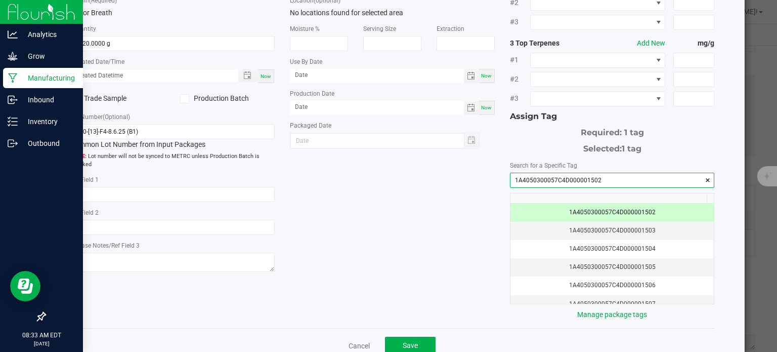
scroll to position [104, 0]
type input "1A4050300057C4D000001502"
click at [419, 342] on button "Save" at bounding box center [410, 346] width 51 height 18
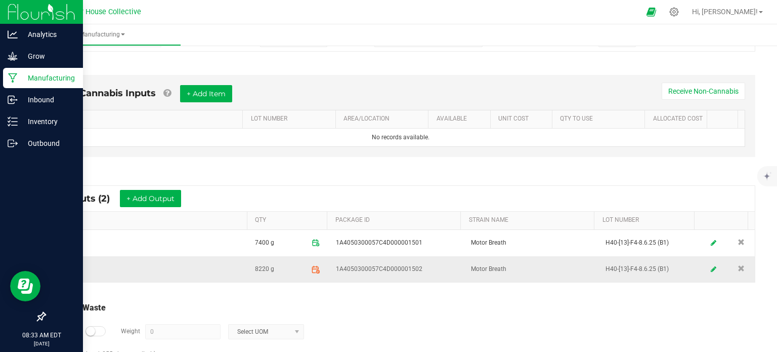
click at [311, 269] on icon at bounding box center [315, 269] width 9 height 9
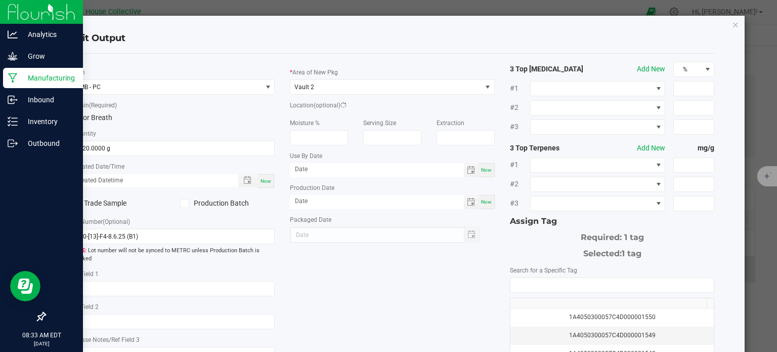
scroll to position [133, 0]
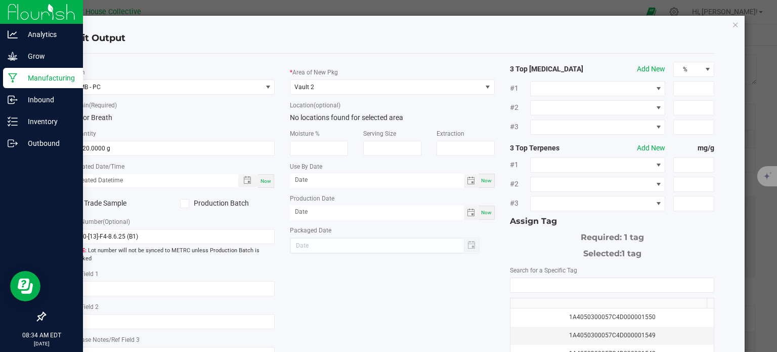
click at [267, 180] on span "Now" at bounding box center [266, 181] width 11 height 6
type input "[DATE] 8:34 AM"
type input "[DATE]"
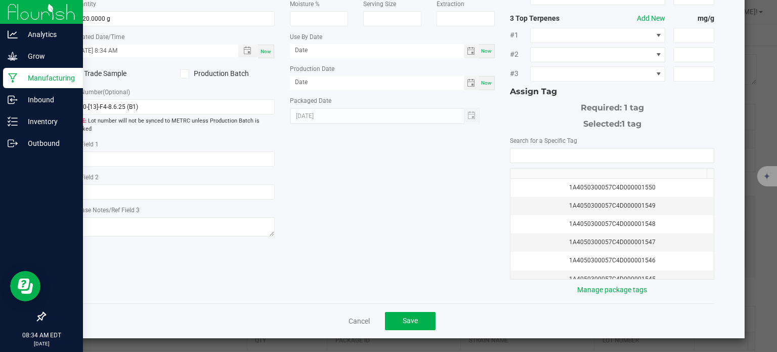
scroll to position [130, 0]
click at [389, 316] on button "Save" at bounding box center [410, 321] width 51 height 18
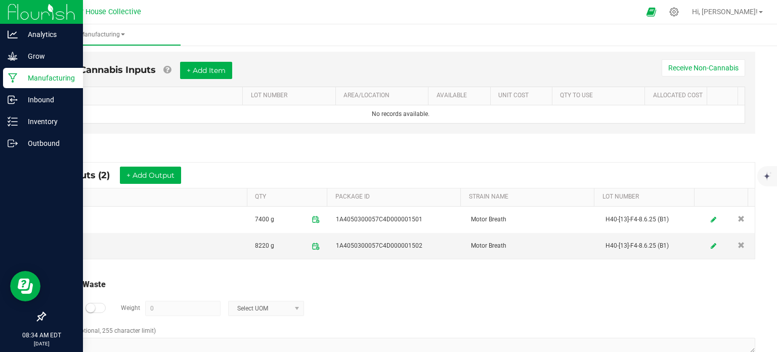
scroll to position [276, 0]
click at [169, 172] on button "+ Add Output" at bounding box center [150, 174] width 61 height 17
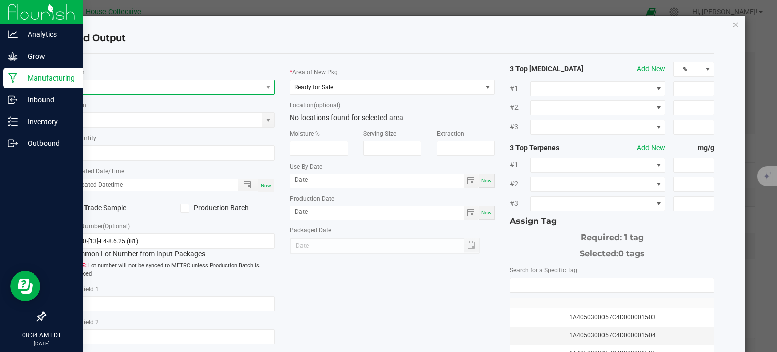
click at [188, 90] on span "NO DATA FOUND" at bounding box center [166, 87] width 191 height 14
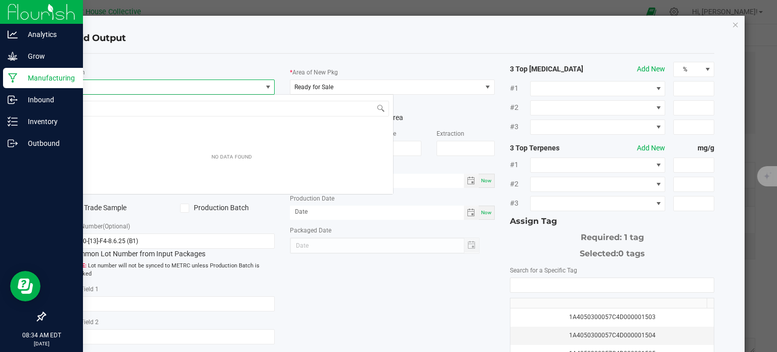
scroll to position [15, 202]
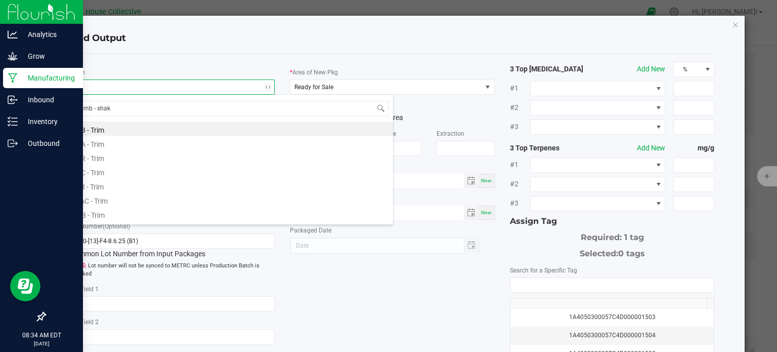
type input "mb - shake"
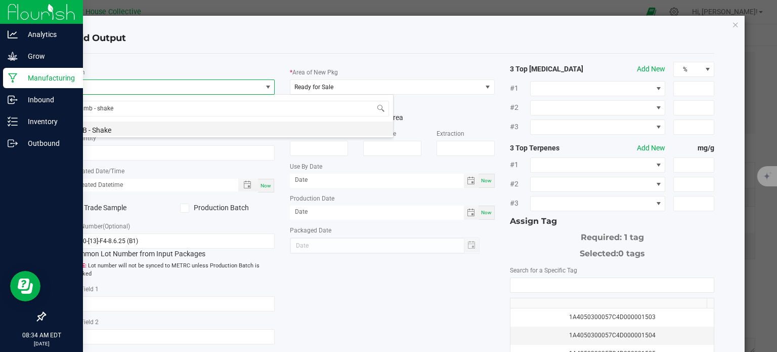
click at [185, 128] on li "MB - Shake" at bounding box center [231, 128] width 323 height 14
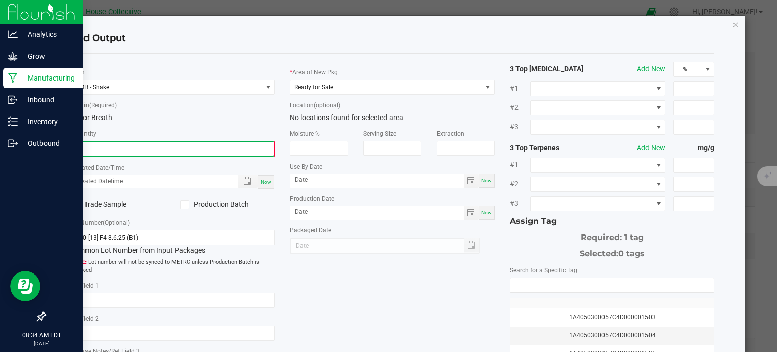
click at [191, 145] on input "0" at bounding box center [172, 149] width 203 height 14
type input "4820.0000 g"
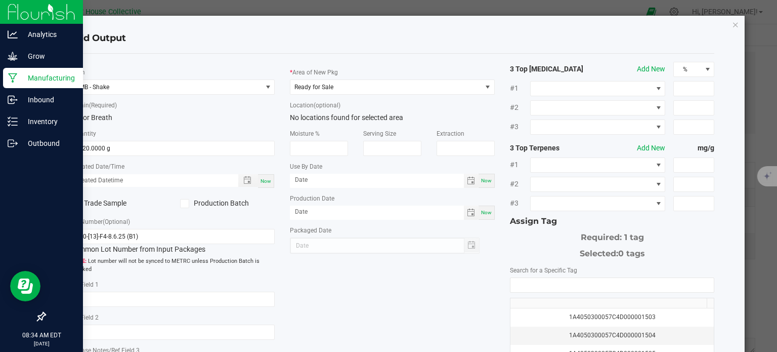
click at [268, 180] on span "Now" at bounding box center [266, 181] width 11 height 6
type input "[DATE] 8:34 AM"
type input "[DATE]"
click at [362, 84] on span "Ready for Sale" at bounding box center [385, 87] width 191 height 14
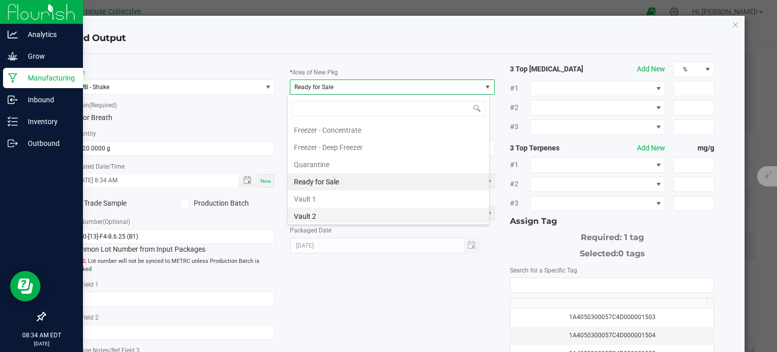
click at [353, 215] on li "Vault 2" at bounding box center [388, 215] width 201 height 17
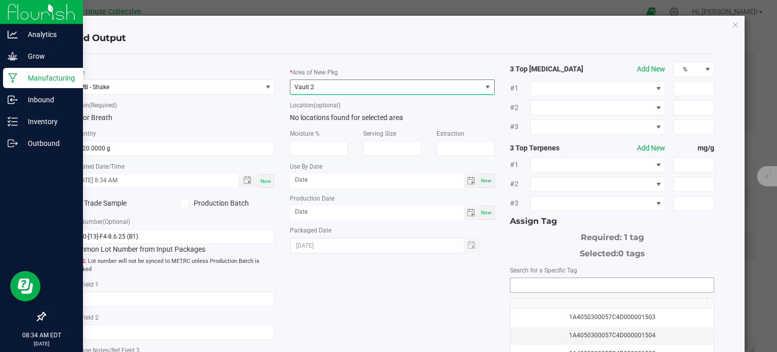
click at [526, 280] on input "NO DATA FOUND" at bounding box center [612, 285] width 204 height 14
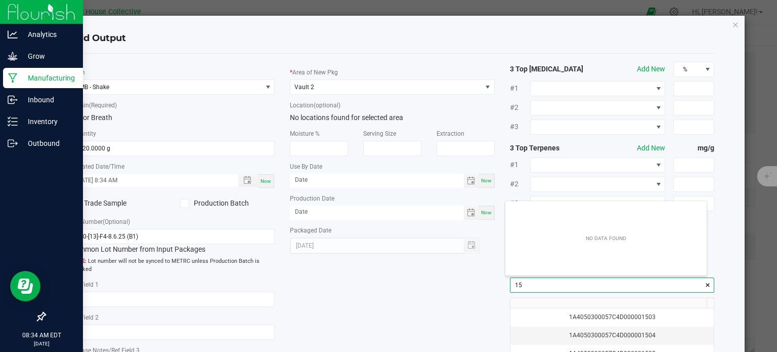
scroll to position [14, 202]
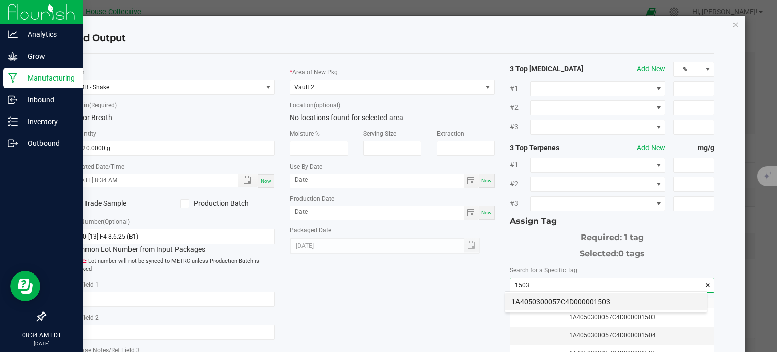
click at [530, 299] on li "1A4050300057C4D000001503" at bounding box center [605, 301] width 201 height 17
type input "1A4050300057C4D000001503"
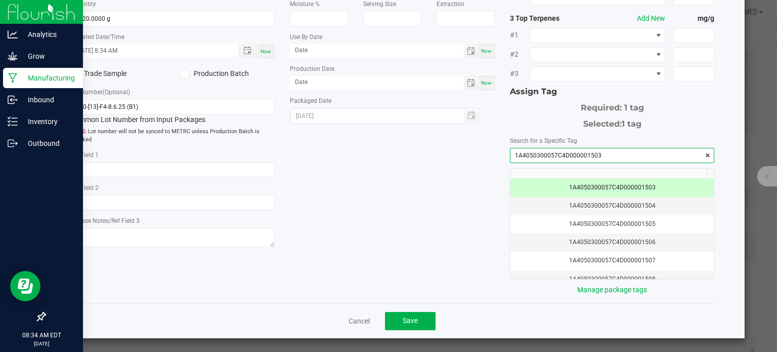
scroll to position [129, 0]
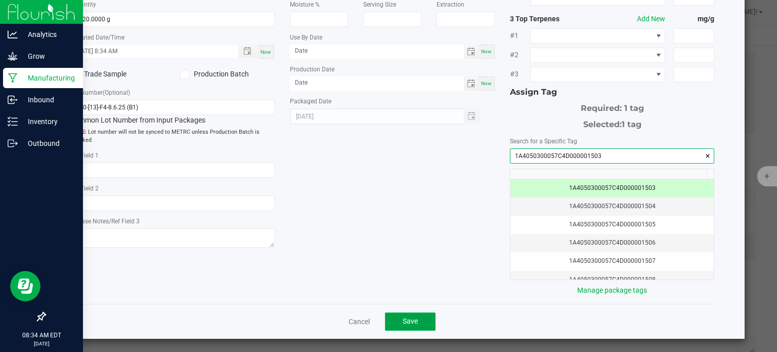
click at [416, 313] on button "Save" at bounding box center [410, 321] width 51 height 18
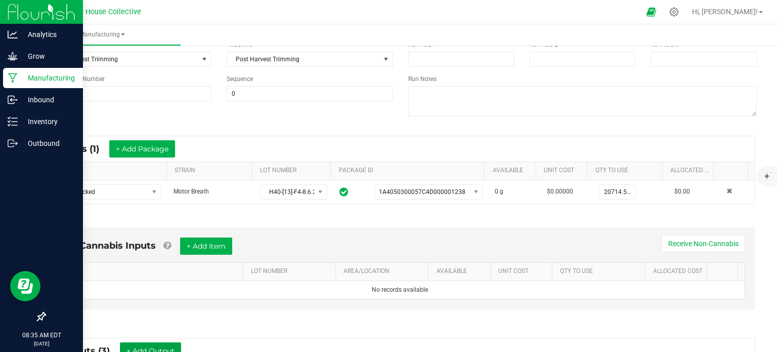
scroll to position [101, 0]
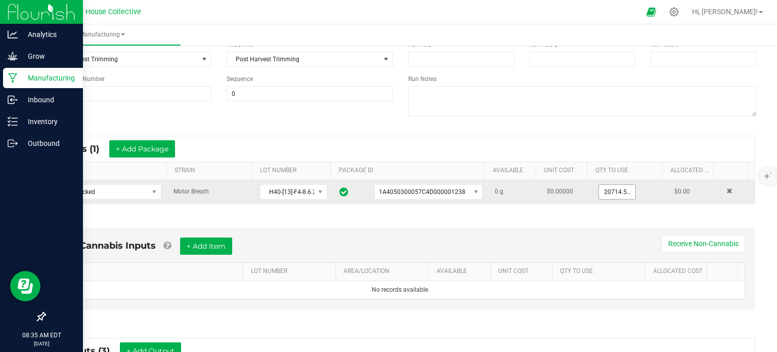
click at [605, 192] on input "20714.5900 g" at bounding box center [617, 192] width 36 height 14
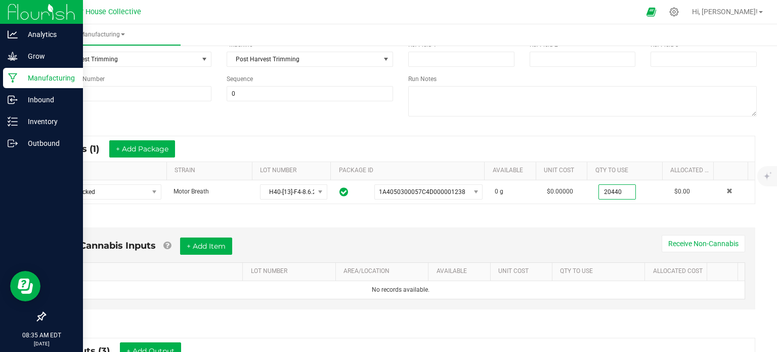
type input "20440.0000 g"
drag, startPoint x: 603, startPoint y: 208, endPoint x: 572, endPoint y: 222, distance: 34.2
click at [572, 222] on div "Non-Cannabis Inputs + Add Item Receive Non-Cannabis ITEM LOT NUMBER AREA/LOCATI…" at bounding box center [400, 270] width 727 height 115
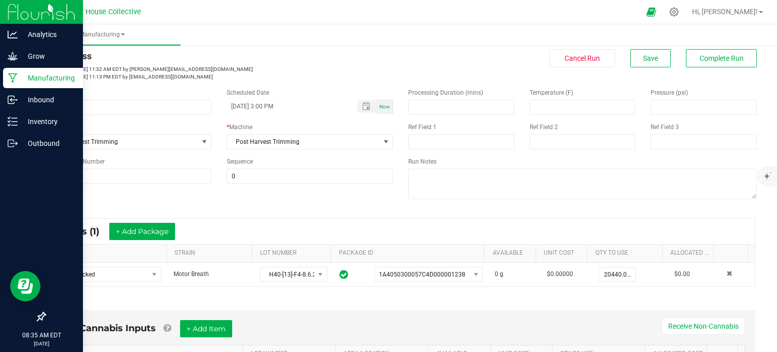
scroll to position [0, 0]
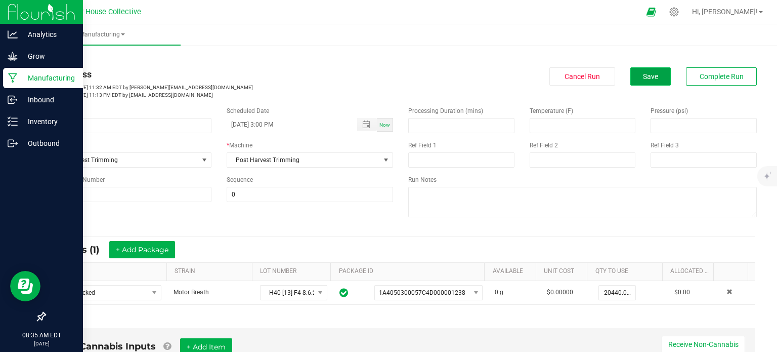
click at [634, 79] on button "Save" at bounding box center [650, 76] width 40 height 18
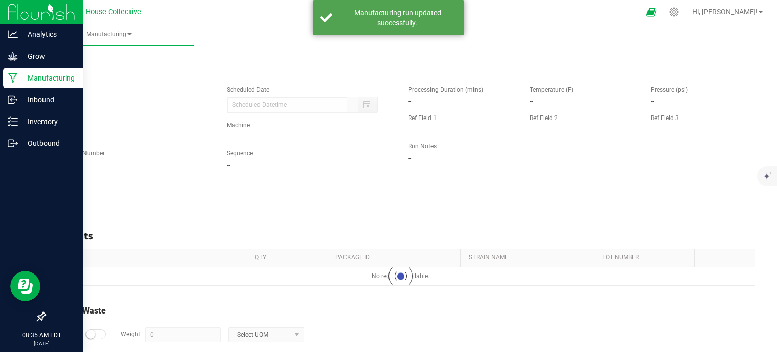
type input "[DATE] 3:00 PM"
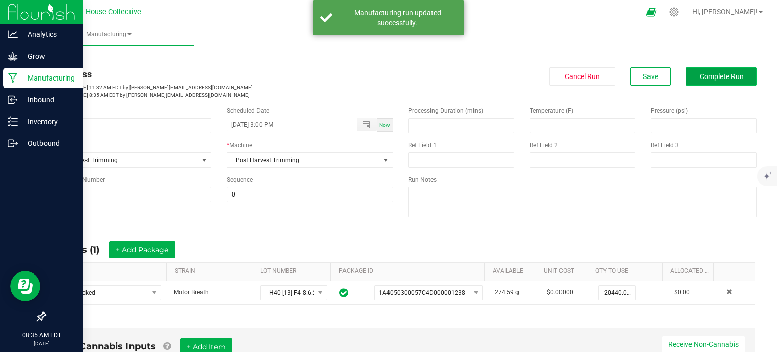
click at [710, 77] on span "Complete Run" at bounding box center [722, 76] width 44 height 8
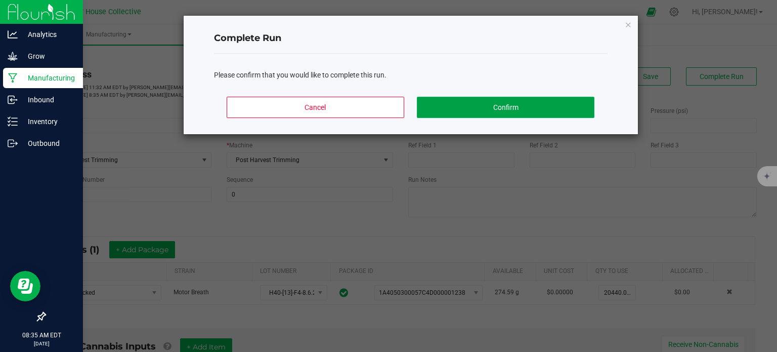
click at [564, 109] on button "Confirm" at bounding box center [505, 107] width 177 height 21
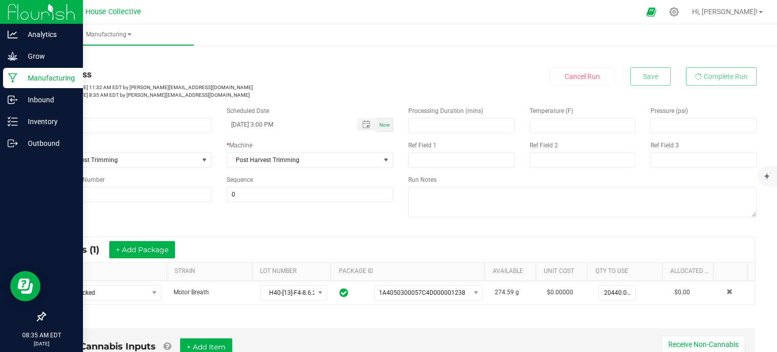
click at [564, 109] on span "Temperature (F)" at bounding box center [552, 110] width 44 height 7
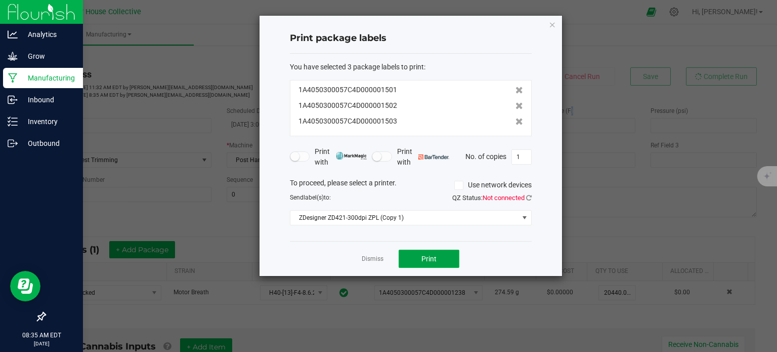
click at [419, 261] on button "Print" at bounding box center [429, 258] width 61 height 18
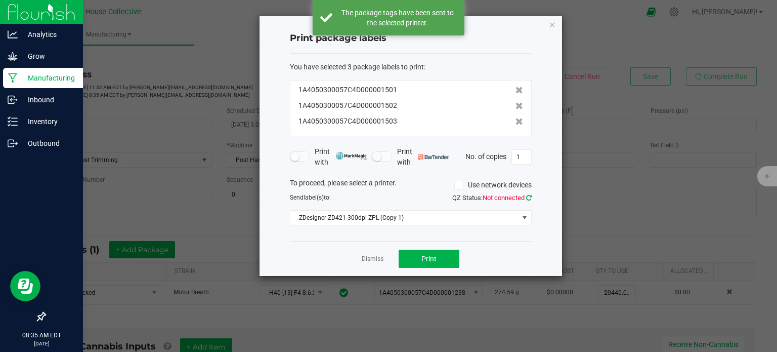
click at [529, 196] on icon at bounding box center [529, 197] width 6 height 7
click at [420, 260] on button "Print" at bounding box center [429, 258] width 61 height 18
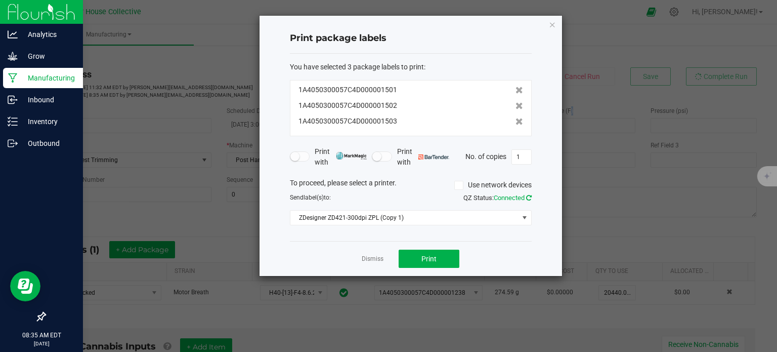
click at [530, 194] on icon at bounding box center [529, 197] width 6 height 7
click at [433, 254] on span "Print" at bounding box center [428, 258] width 15 height 8
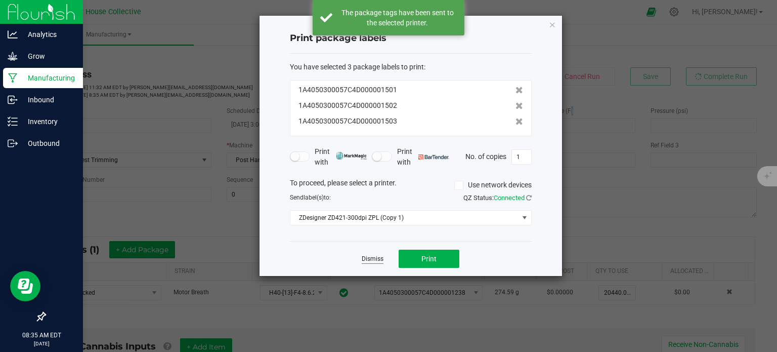
click at [379, 254] on link "Dismiss" at bounding box center [373, 258] width 22 height 9
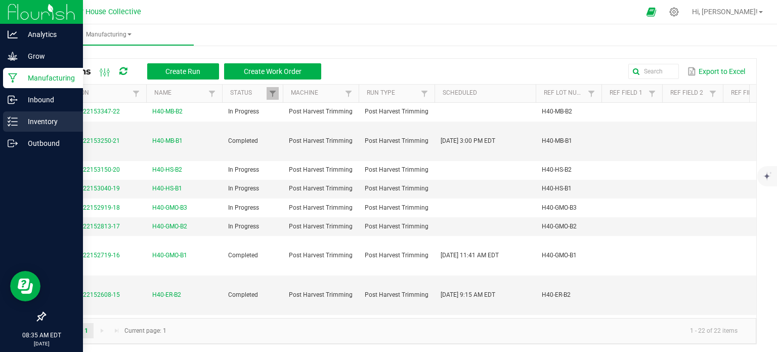
click at [18, 116] on p "Inventory" at bounding box center [48, 121] width 61 height 12
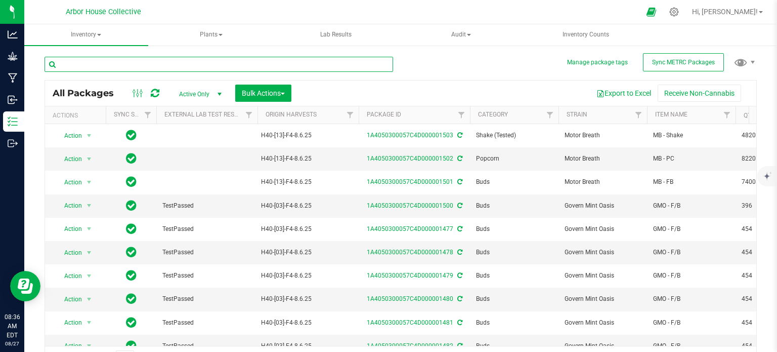
click at [113, 59] on input "text" at bounding box center [219, 64] width 349 height 15
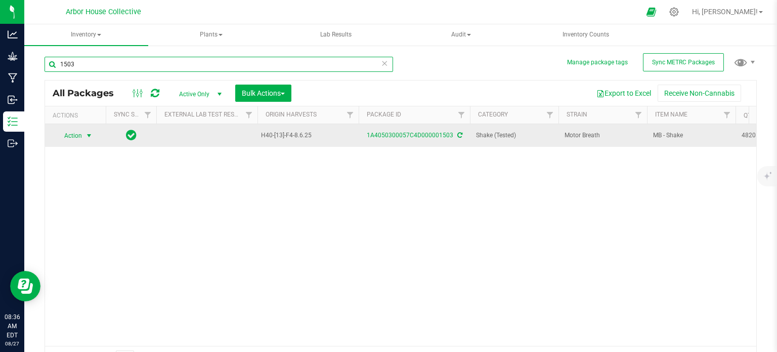
type input "1503"
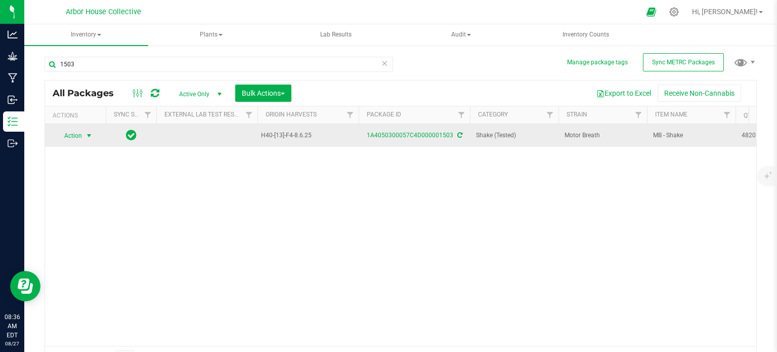
click at [89, 135] on span "select" at bounding box center [89, 136] width 8 height 8
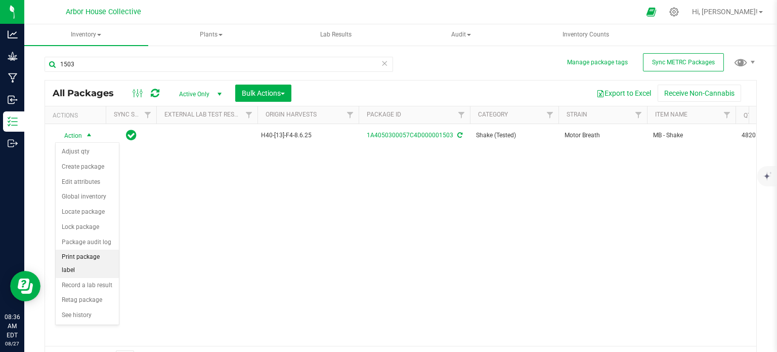
click at [96, 252] on li "Print package label" at bounding box center [87, 263] width 63 height 28
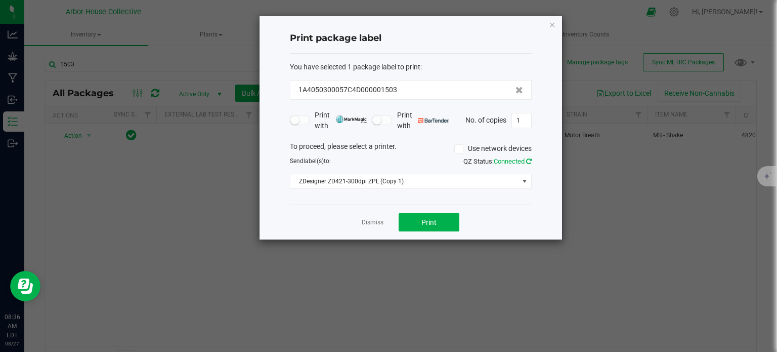
click at [528, 161] on icon at bounding box center [529, 161] width 6 height 7
click at [451, 220] on button "Print" at bounding box center [429, 222] width 61 height 18
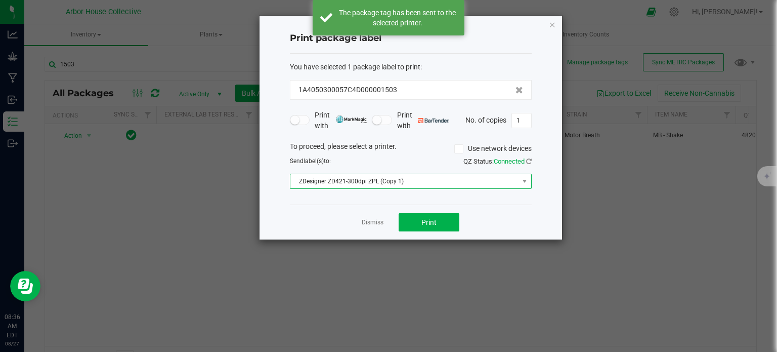
click at [383, 184] on span "ZDesigner ZD421-300dpi ZPL (Copy 1)" at bounding box center [404, 181] width 228 height 14
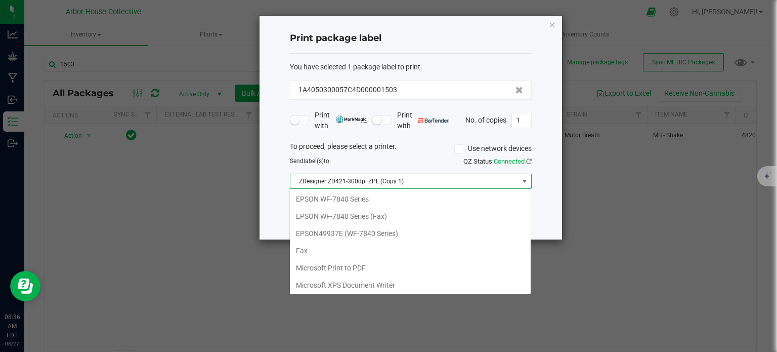
scroll to position [137, 0]
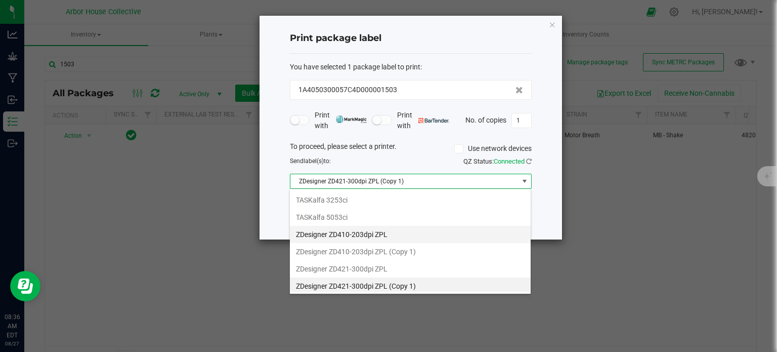
click at [385, 227] on ZPL "ZDesigner ZD410-203dpi ZPL" at bounding box center [410, 234] width 241 height 17
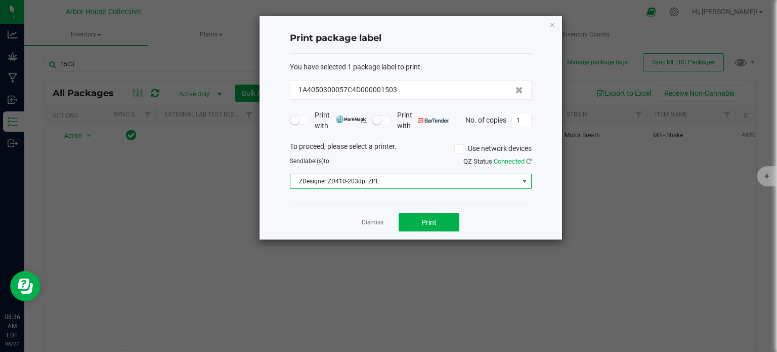
click at [387, 183] on span "ZDesigner ZD410-203dpi ZPL" at bounding box center [404, 181] width 228 height 14
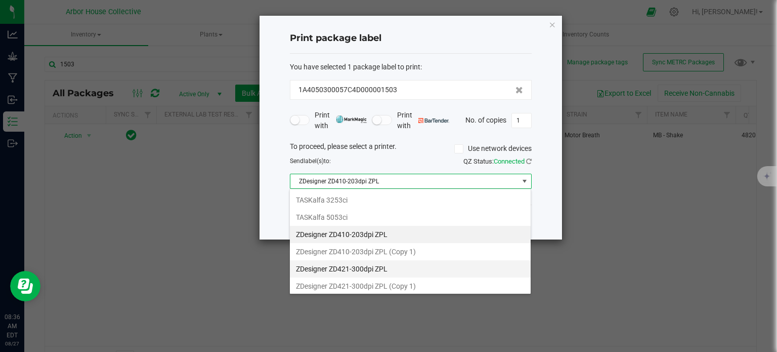
click at [373, 264] on ZPL "ZDesigner ZD421-300dpi ZPL" at bounding box center [410, 268] width 241 height 17
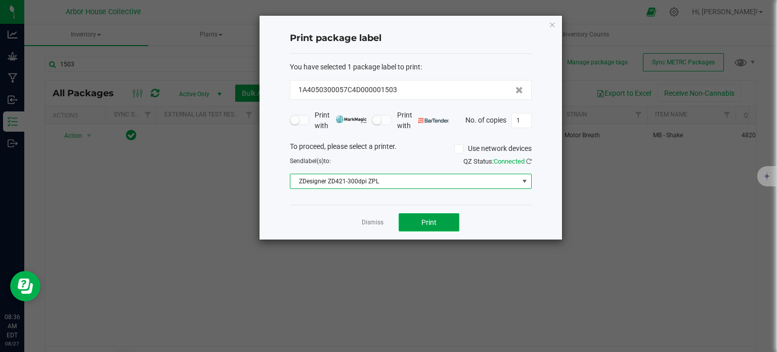
click at [431, 218] on span "Print" at bounding box center [428, 222] width 15 height 8
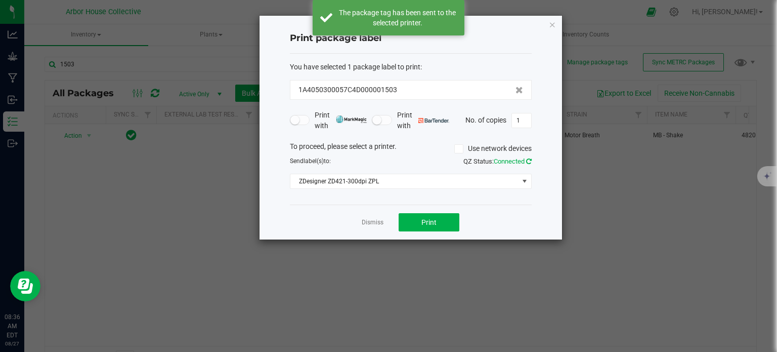
click at [529, 158] on icon at bounding box center [529, 161] width 6 height 7
click at [449, 220] on button "Print" at bounding box center [429, 222] width 61 height 18
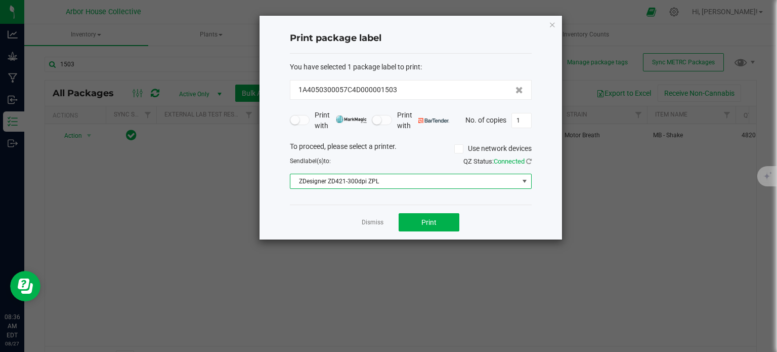
click at [522, 177] on span at bounding box center [525, 181] width 8 height 8
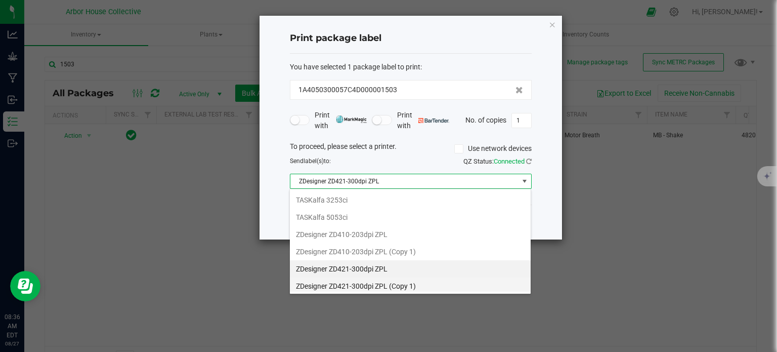
click at [423, 281] on 1\) "ZDesigner ZD421-300dpi ZPL (Copy 1)" at bounding box center [410, 285] width 241 height 17
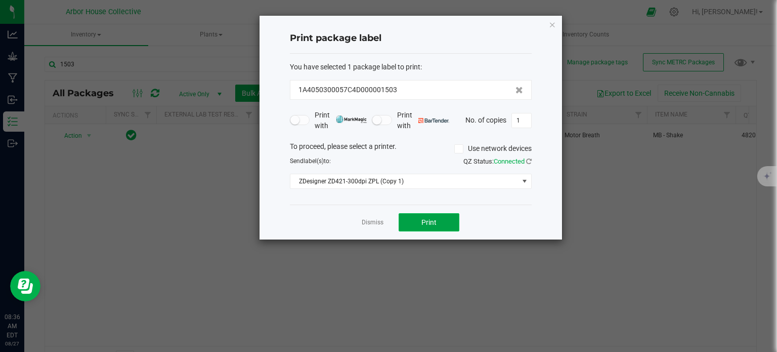
click at [424, 219] on span "Print" at bounding box center [428, 222] width 15 height 8
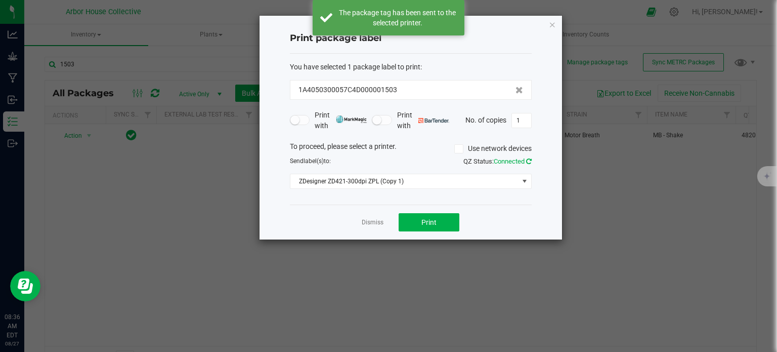
click at [530, 159] on icon at bounding box center [529, 161] width 6 height 7
click at [437, 220] on button "Print" at bounding box center [429, 222] width 61 height 18
click at [457, 149] on icon at bounding box center [458, 149] width 7 height 0
click at [0, 0] on input "Use network devices" at bounding box center [0, 0] width 0 height 0
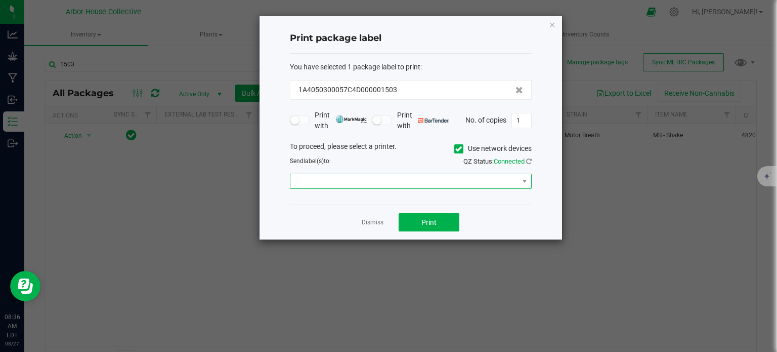
click at [457, 179] on span at bounding box center [404, 181] width 228 height 14
click at [444, 201] on li "ZD421" at bounding box center [410, 198] width 241 height 17
click at [438, 218] on button "Print" at bounding box center [429, 222] width 61 height 18
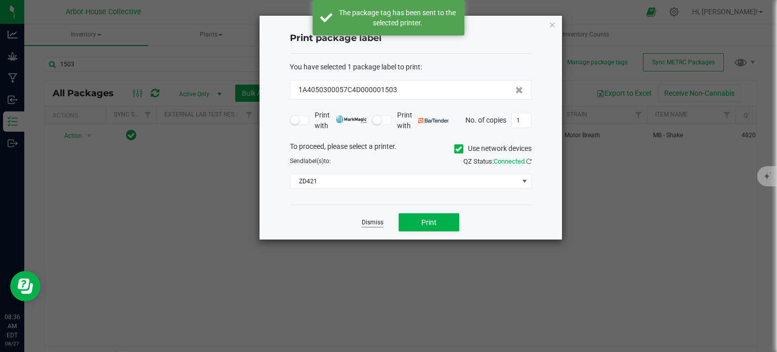
click at [380, 218] on link "Dismiss" at bounding box center [373, 222] width 22 height 9
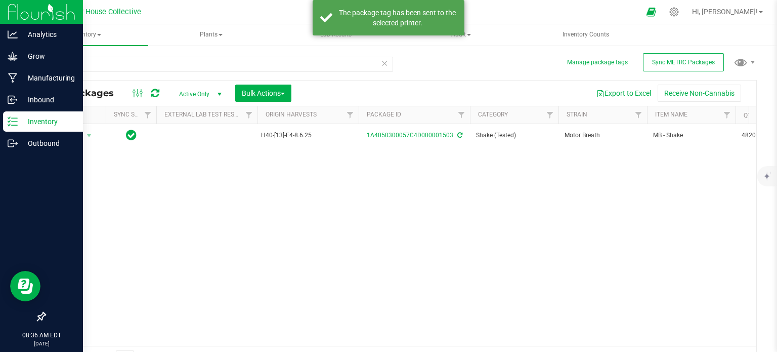
click at [16, 122] on icon at bounding box center [13, 121] width 10 height 10
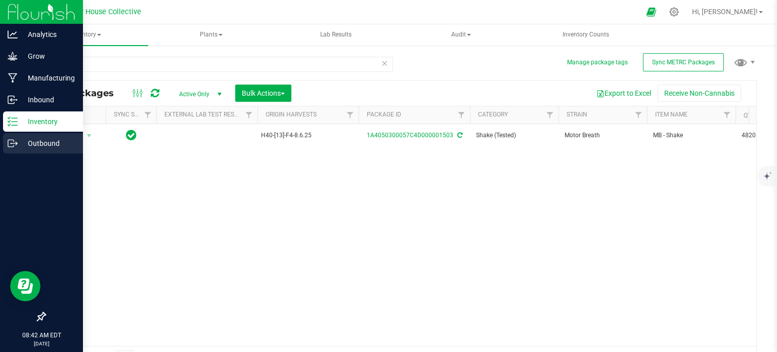
click at [6, 143] on div "Outbound" at bounding box center [43, 143] width 80 height 20
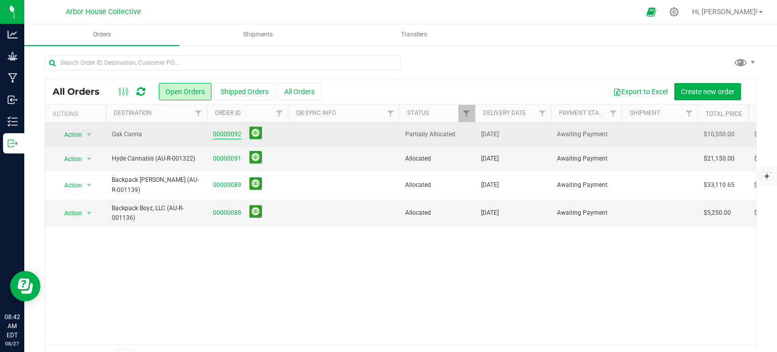
click at [218, 135] on link "00000092" at bounding box center [227, 135] width 28 height 10
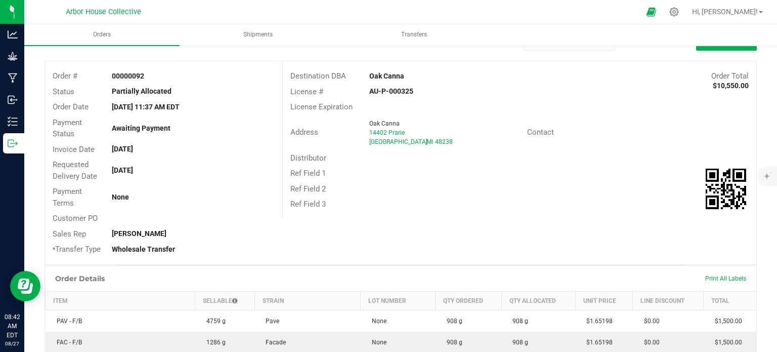
scroll to position [40, 0]
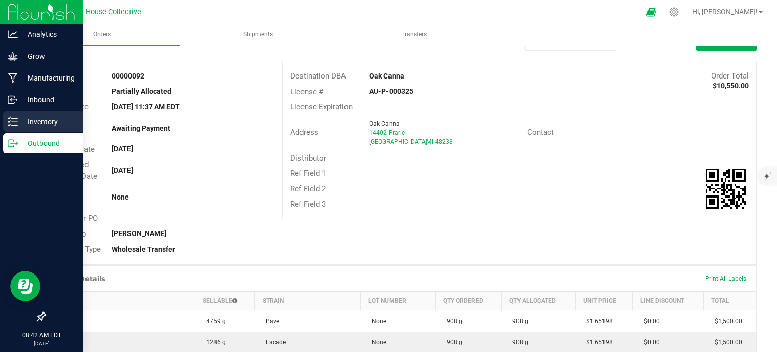
click at [27, 117] on p "Inventory" at bounding box center [48, 121] width 61 height 12
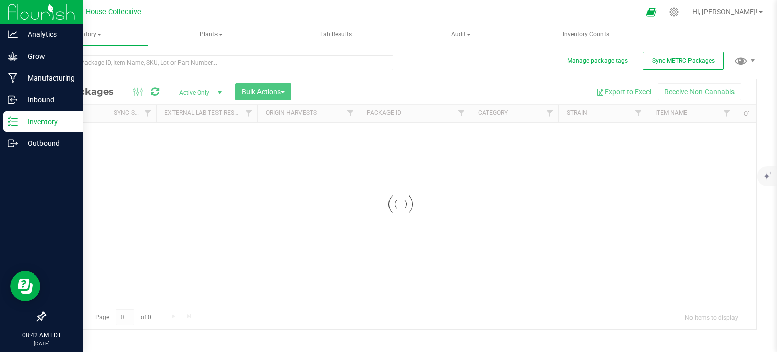
scroll to position [2, 0]
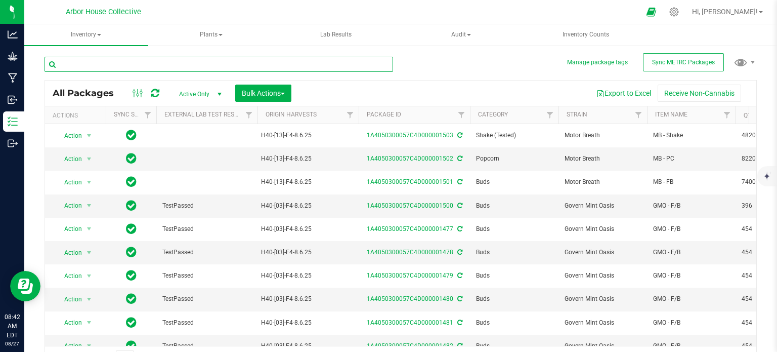
click at [84, 62] on input "text" at bounding box center [219, 64] width 349 height 15
type input "1502"
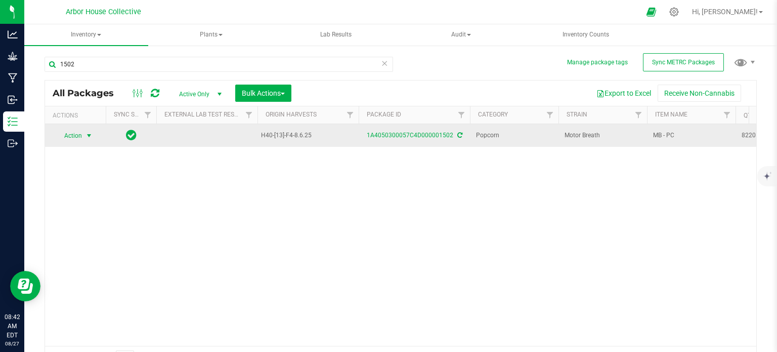
click at [92, 138] on span "select" at bounding box center [89, 136] width 8 height 8
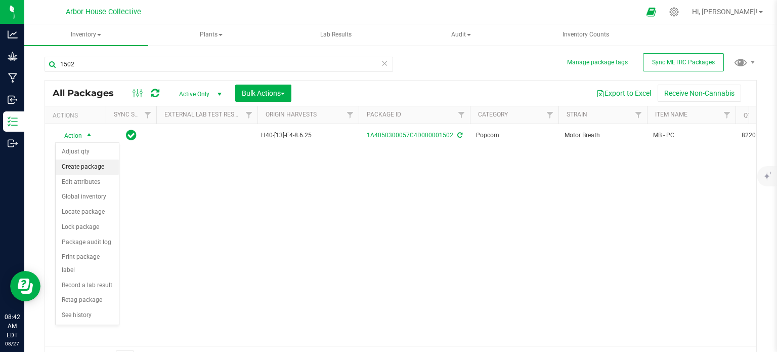
click at [87, 166] on li "Create package" at bounding box center [87, 166] width 63 height 15
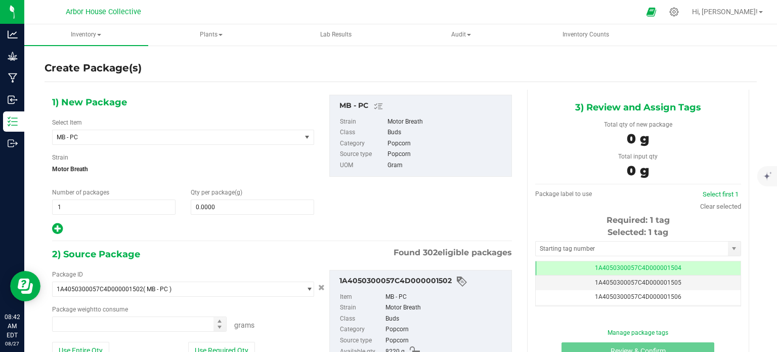
type input "0.0000 g"
click at [88, 199] on span "1 1" at bounding box center [113, 206] width 123 height 15
click at [85, 200] on span "1 1" at bounding box center [113, 206] width 123 height 15
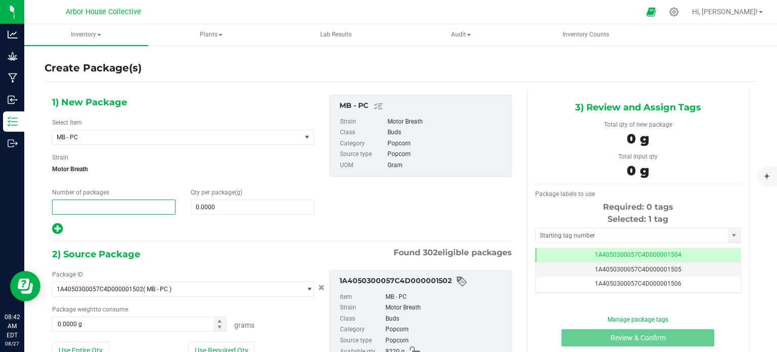
type input "2"
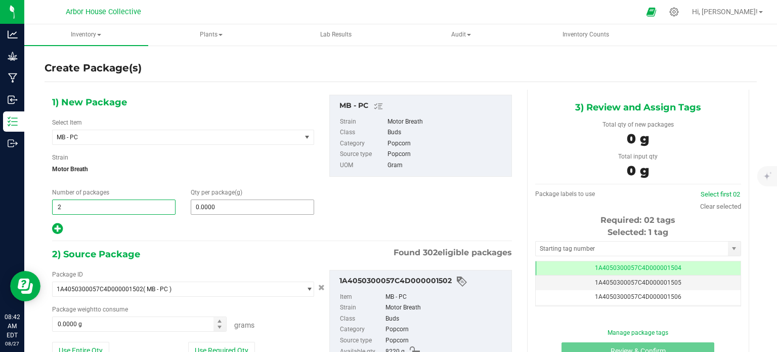
type input "2"
click at [207, 204] on span "0.0000 0" at bounding box center [252, 206] width 123 height 15
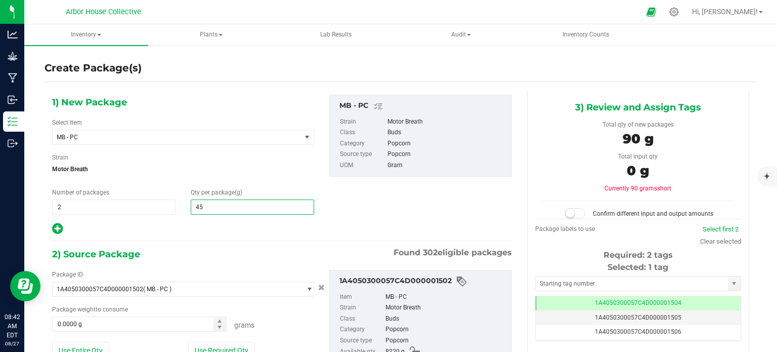
type input "454"
type input "454.0000"
click at [86, 326] on span "0.0000 g 0" at bounding box center [139, 323] width 175 height 15
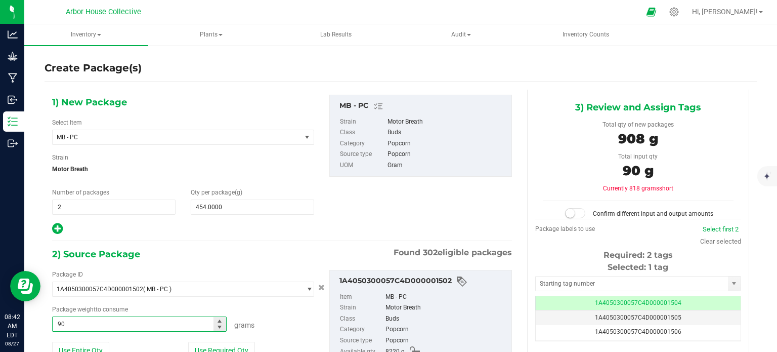
type input "908"
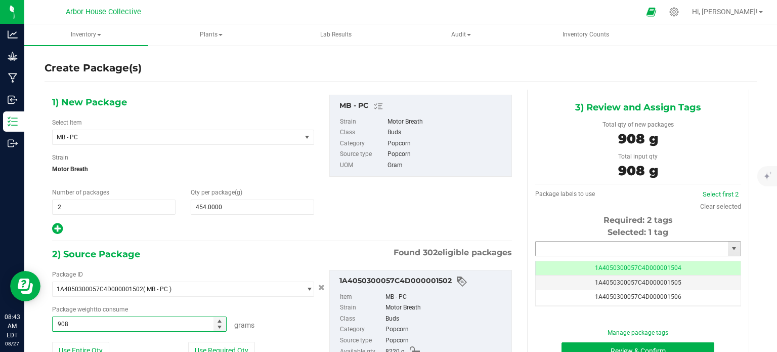
type input "908.0000 g"
click at [540, 246] on input "text" at bounding box center [632, 248] width 192 height 14
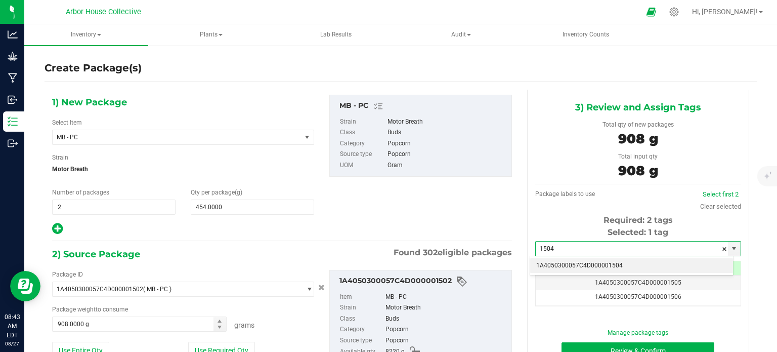
click at [555, 261] on li "1A4050300057C4D000001504" at bounding box center [631, 265] width 203 height 15
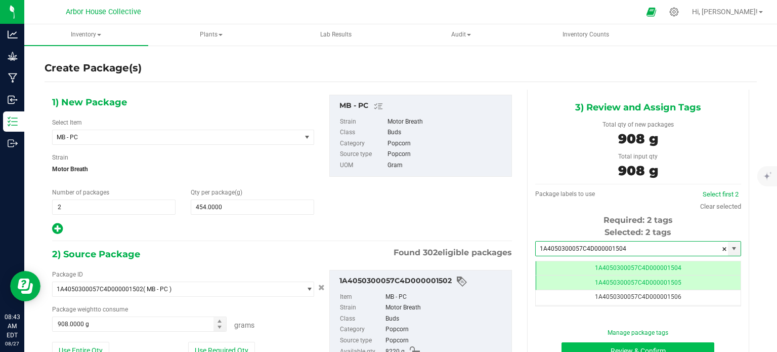
type input "1A4050300057C4D000001504"
click at [569, 344] on button "Review & Confirm" at bounding box center [638, 350] width 153 height 17
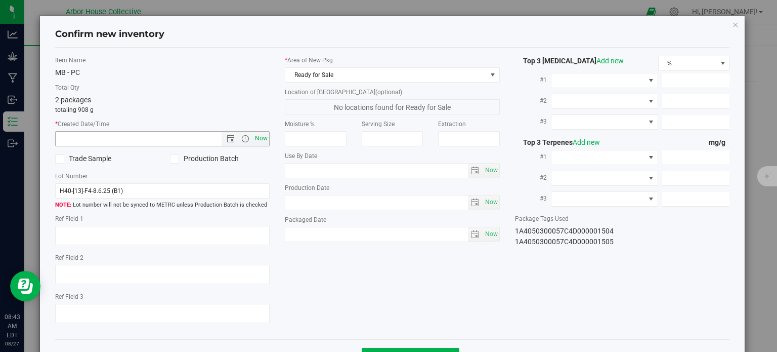
click at [253, 138] on span "Now" at bounding box center [261, 138] width 17 height 15
type input "[DATE] 8:43 AM"
click at [484, 234] on span "Now" at bounding box center [491, 234] width 17 height 15
type input "[DATE]"
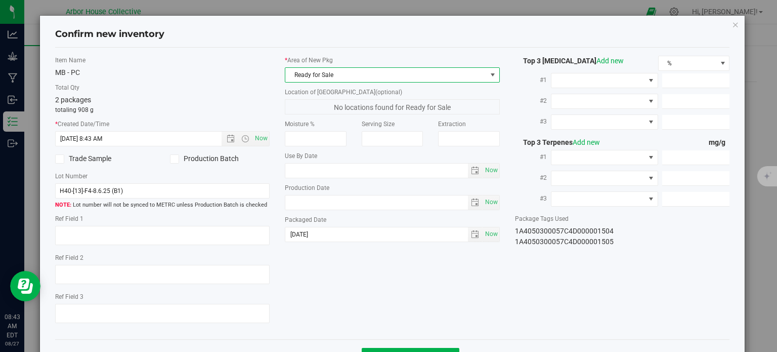
click at [415, 77] on span "Ready for Sale" at bounding box center [385, 75] width 201 height 14
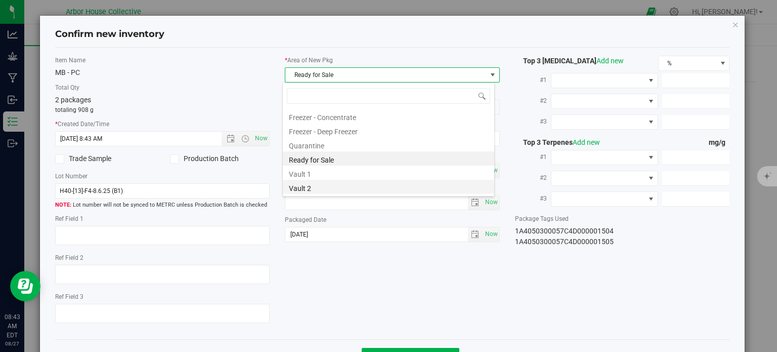
click at [350, 185] on li "Vault 2" at bounding box center [388, 187] width 211 height 14
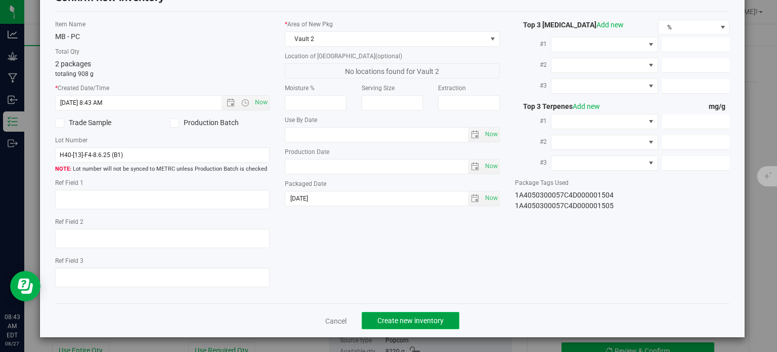
click at [431, 314] on button "Create new inventory" at bounding box center [411, 320] width 98 height 17
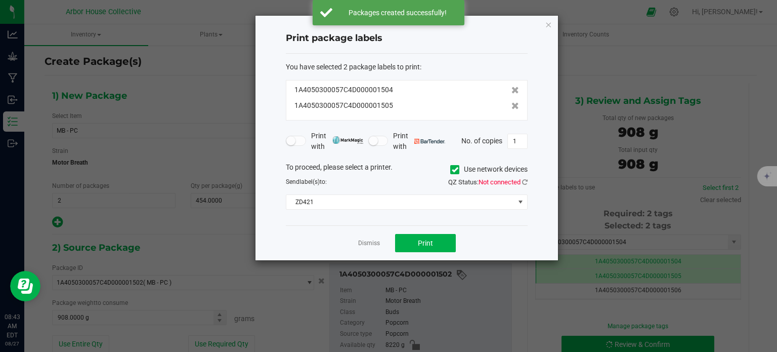
click at [457, 167] on span at bounding box center [454, 169] width 9 height 9
click at [0, 0] on input "Use network devices" at bounding box center [0, 0] width 0 height 0
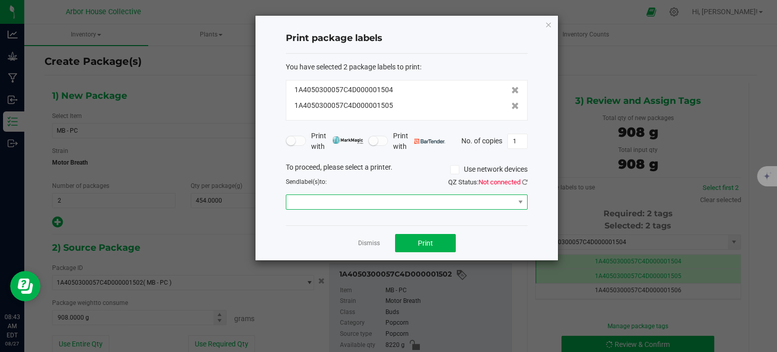
click at [514, 196] on span at bounding box center [520, 202] width 13 height 14
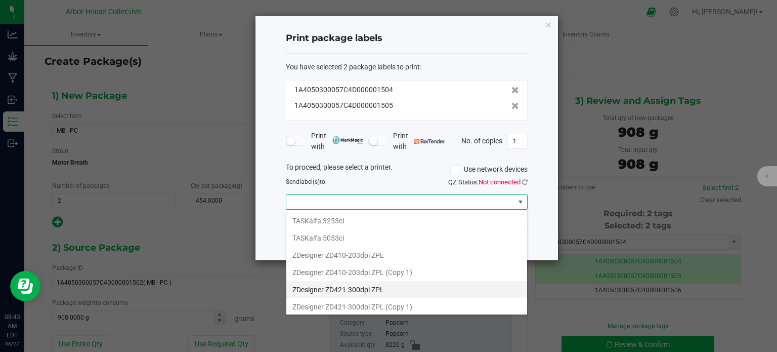
click at [421, 290] on ZPL "ZDesigner ZD421-300dpi ZPL" at bounding box center [406, 289] width 241 height 17
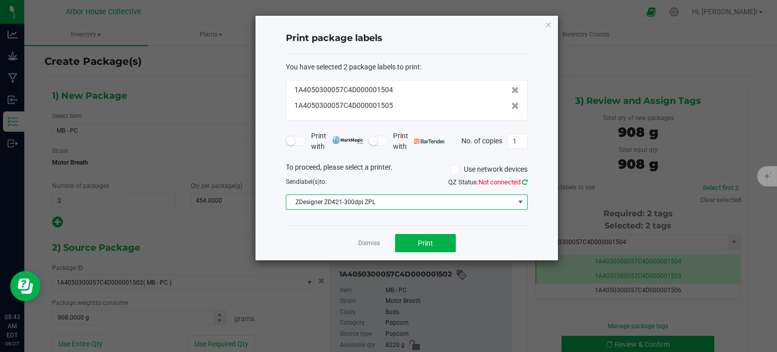
click at [527, 182] on icon at bounding box center [525, 182] width 6 height 7
click at [446, 236] on button "Print" at bounding box center [425, 243] width 61 height 18
click at [491, 204] on span "ZDesigner ZD421-300dpi ZPL" at bounding box center [400, 202] width 228 height 14
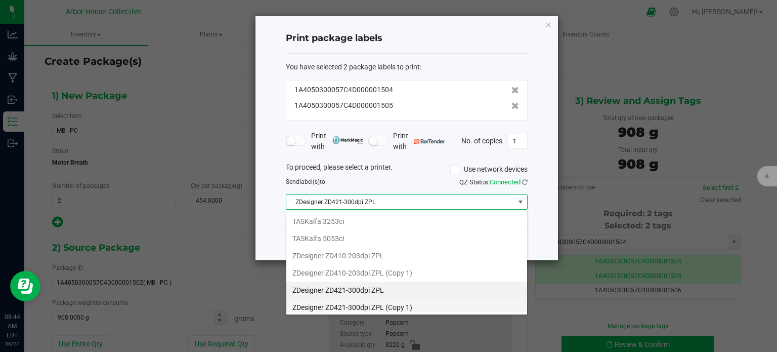
click at [431, 303] on 1\) "ZDesigner ZD421-300dpi ZPL (Copy 1)" at bounding box center [406, 306] width 241 height 17
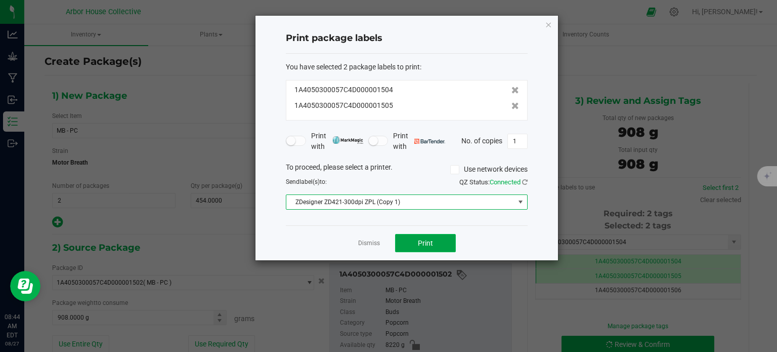
click at [441, 236] on button "Print" at bounding box center [425, 243] width 61 height 18
click at [525, 182] on icon at bounding box center [525, 182] width 6 height 7
click at [446, 236] on button "Print" at bounding box center [425, 243] width 61 height 18
click at [422, 242] on span "Print" at bounding box center [425, 243] width 15 height 8
click at [441, 239] on button "Print" at bounding box center [425, 243] width 61 height 18
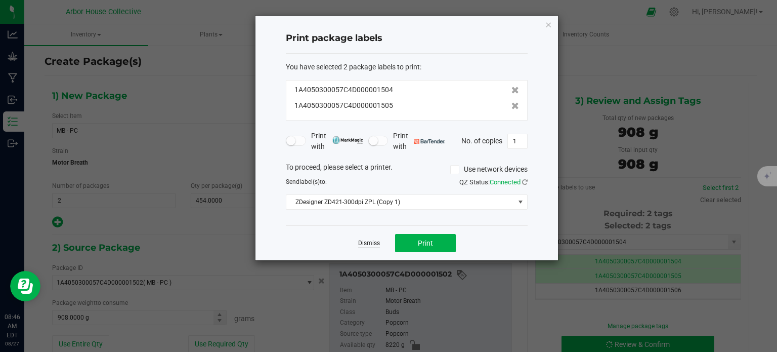
click at [362, 241] on link "Dismiss" at bounding box center [369, 243] width 22 height 9
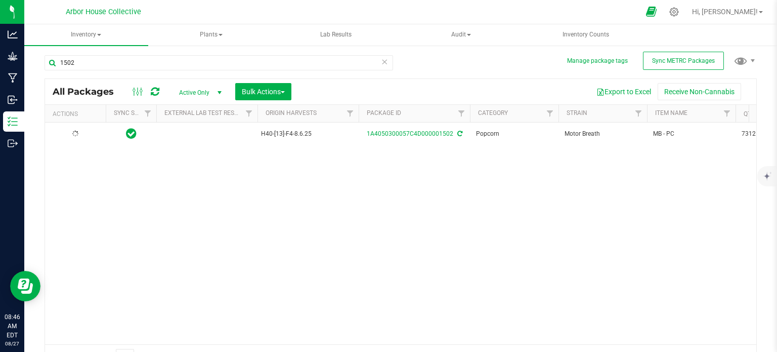
scroll to position [7, 0]
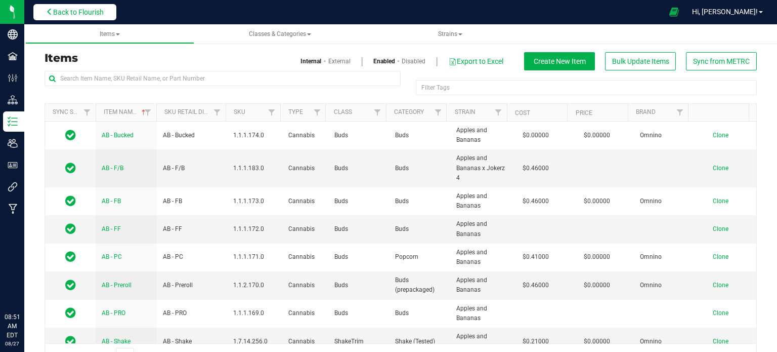
click at [75, 15] on span "Back to Flourish" at bounding box center [78, 12] width 51 height 8
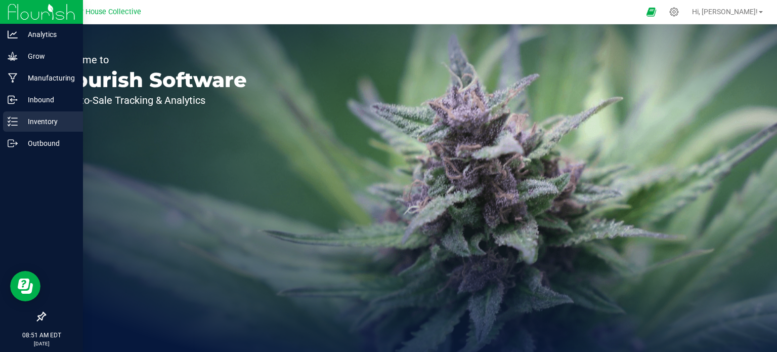
click at [45, 123] on p "Inventory" at bounding box center [48, 121] width 61 height 12
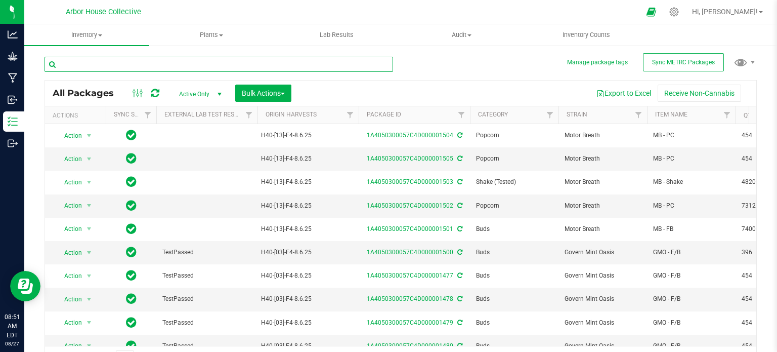
click at [160, 63] on input "text" at bounding box center [219, 64] width 349 height 15
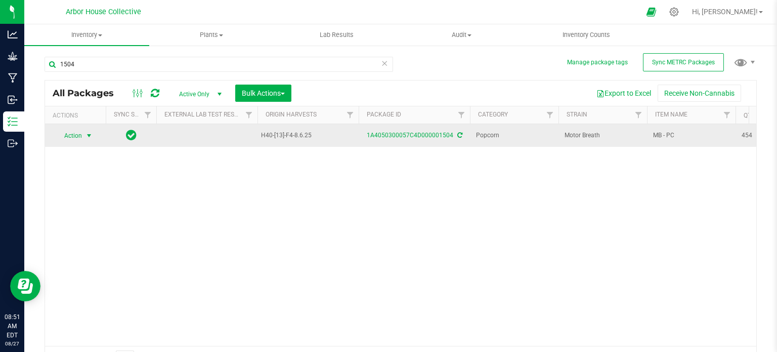
click at [93, 133] on span "select" at bounding box center [89, 136] width 8 height 8
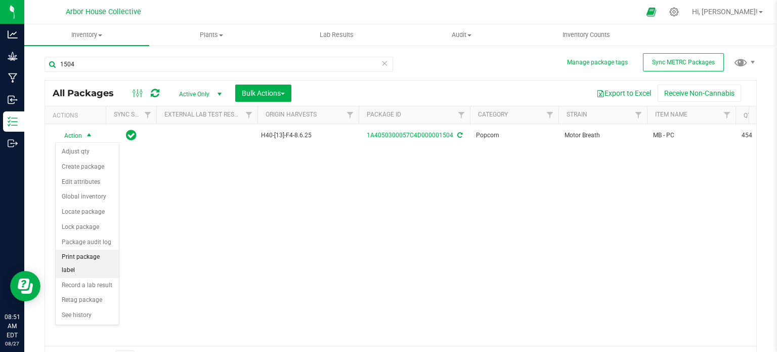
click at [95, 254] on li "Print package label" at bounding box center [87, 263] width 63 height 28
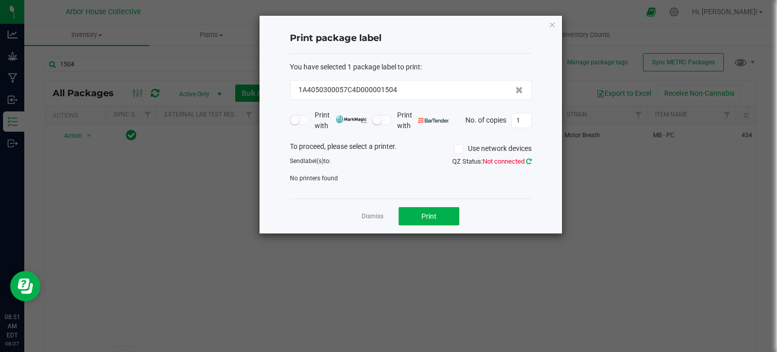
click at [528, 158] on icon at bounding box center [529, 161] width 6 height 7
click at [528, 161] on icon at bounding box center [529, 161] width 6 height 7
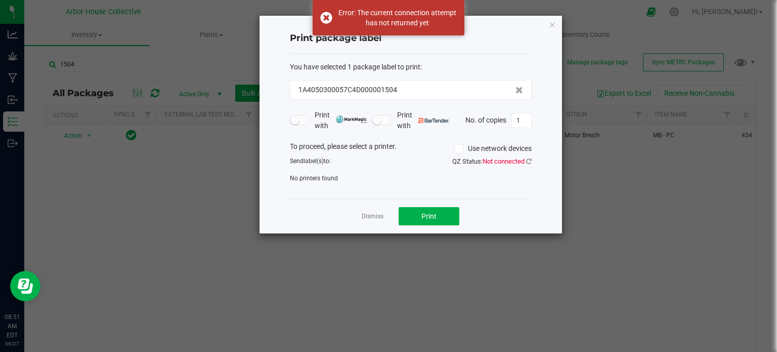
click at [457, 149] on icon at bounding box center [458, 149] width 7 height 0
click at [0, 0] on input "Use network devices" at bounding box center [0, 0] width 0 height 0
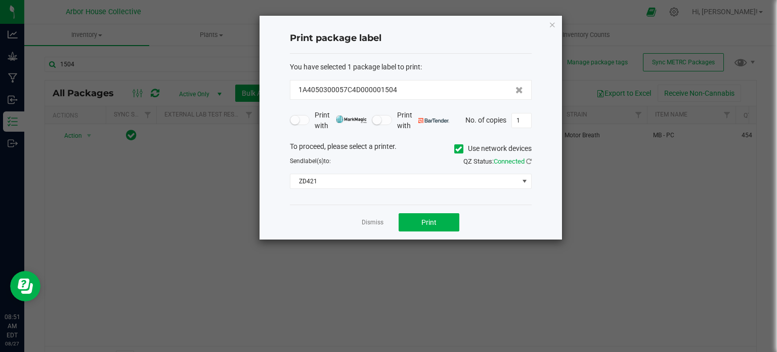
click at [461, 149] on span at bounding box center [458, 148] width 9 height 9
click at [0, 0] on input "Use network devices" at bounding box center [0, 0] width 0 height 0
click at [506, 185] on span at bounding box center [404, 181] width 228 height 14
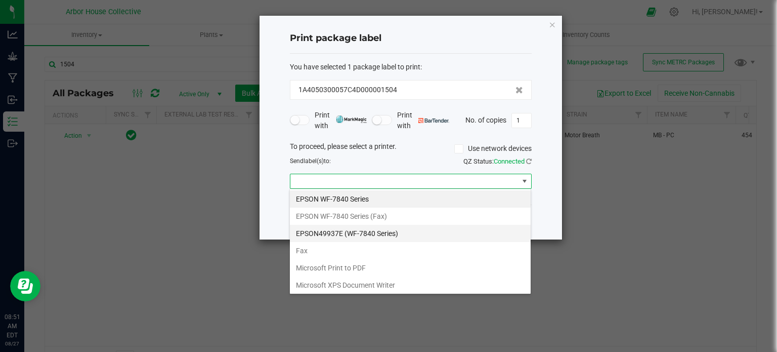
scroll to position [137, 0]
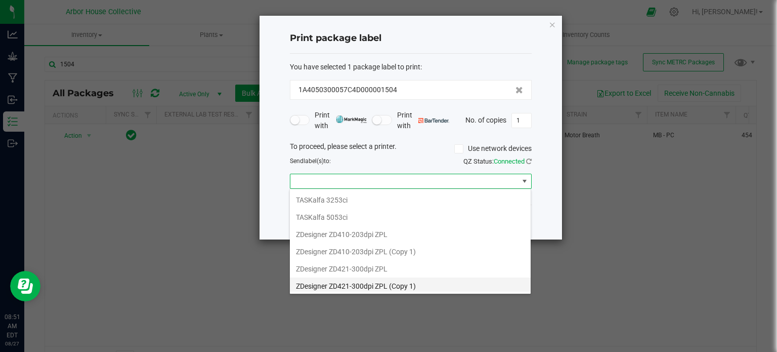
click at [397, 280] on 1\) "ZDesigner ZD421-300dpi ZPL (Copy 1)" at bounding box center [410, 285] width 241 height 17
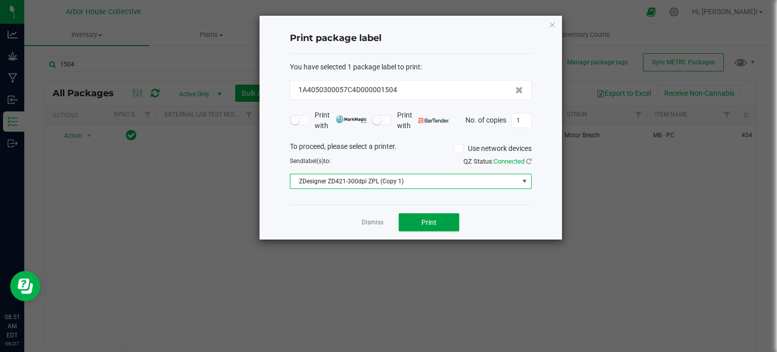
click at [418, 223] on button "Print" at bounding box center [429, 222] width 61 height 18
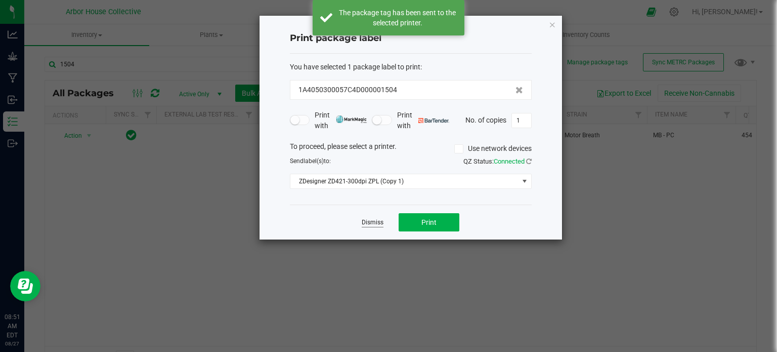
click at [374, 221] on link "Dismiss" at bounding box center [373, 222] width 22 height 9
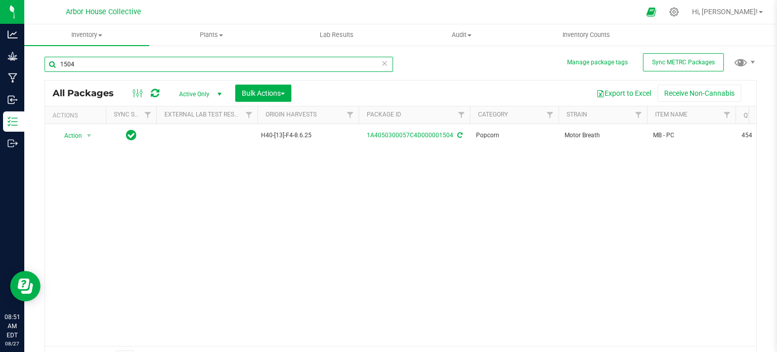
click at [76, 62] on input "1504" at bounding box center [219, 64] width 349 height 15
type input "1505"
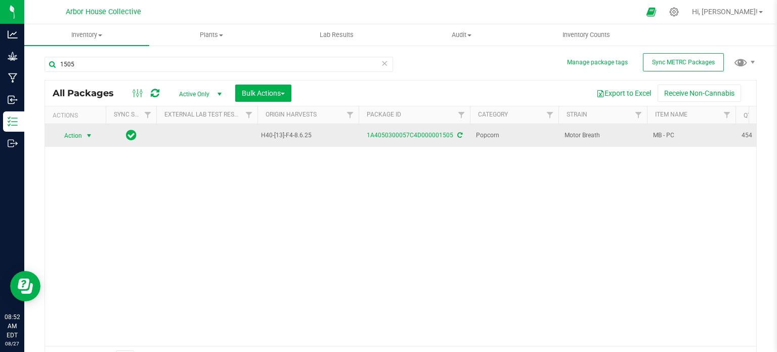
click at [87, 132] on span "select" at bounding box center [89, 136] width 8 height 8
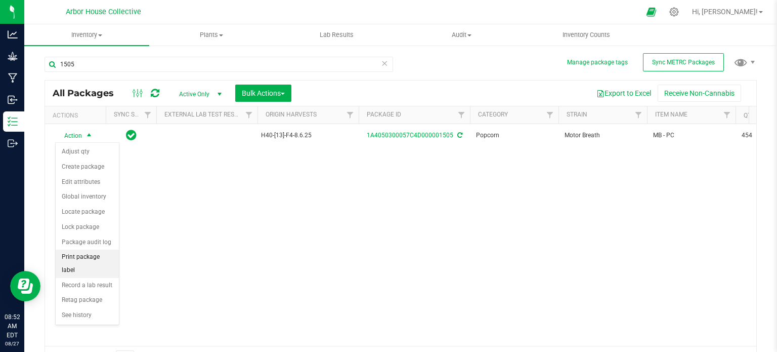
click at [90, 254] on li "Print package label" at bounding box center [87, 263] width 63 height 28
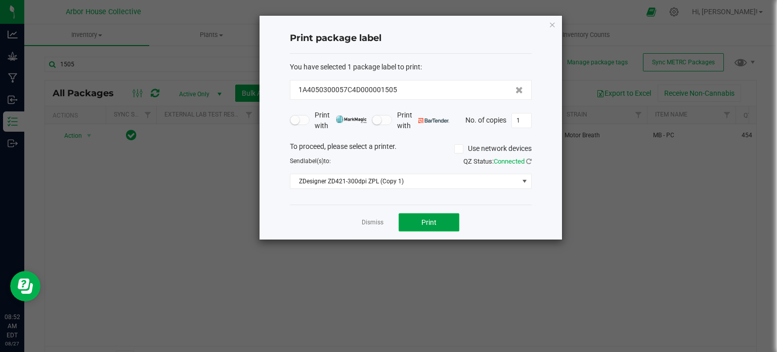
click at [425, 223] on span "Print" at bounding box center [428, 222] width 15 height 8
click at [367, 220] on link "Dismiss" at bounding box center [373, 222] width 22 height 9
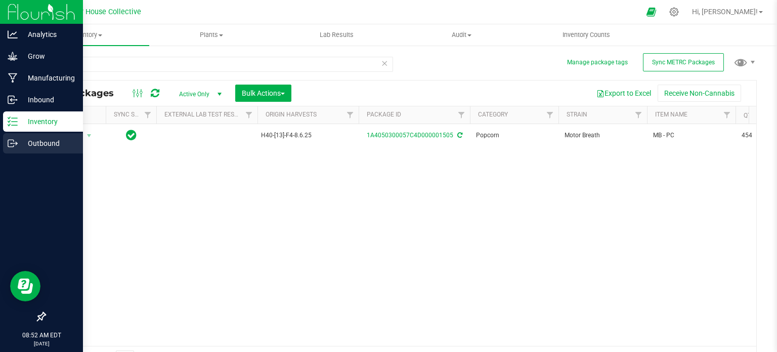
click at [17, 142] on icon at bounding box center [13, 143] width 10 height 10
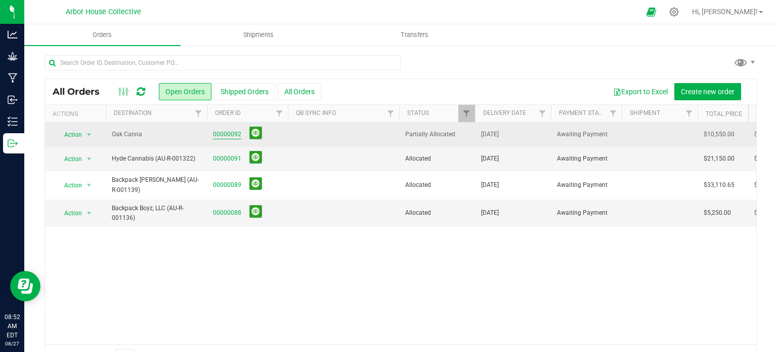
click at [227, 136] on link "00000092" at bounding box center [227, 135] width 28 height 10
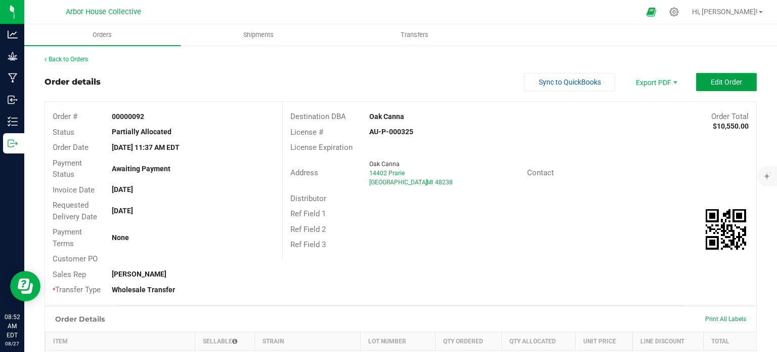
click at [718, 80] on span "Edit Order" at bounding box center [726, 82] width 31 height 8
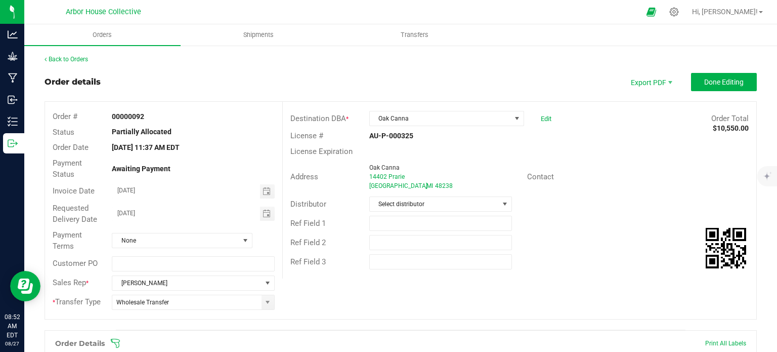
click at [115, 344] on icon at bounding box center [115, 343] width 10 height 10
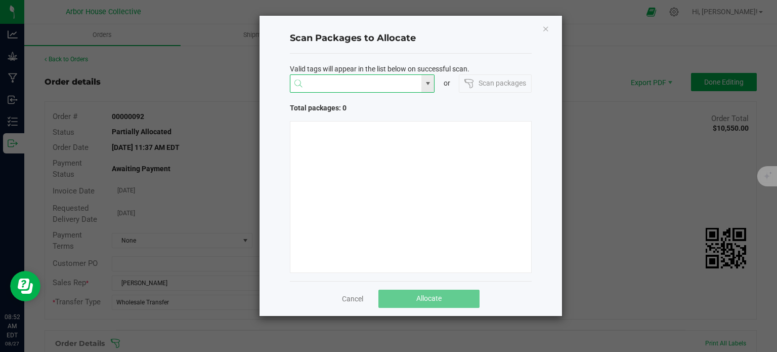
click at [370, 83] on input "NO DATA FOUND" at bounding box center [356, 84] width 132 height 18
click at [364, 98] on li "1A4050300057C4D000001504" at bounding box center [362, 103] width 144 height 17
type input "1A4050300057C4D000001504"
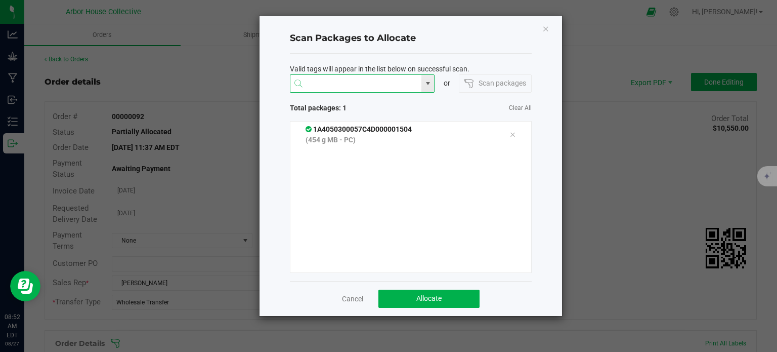
click at [358, 79] on input at bounding box center [356, 84] width 132 height 18
click at [358, 99] on li "1A4050300057C4D000001505" at bounding box center [362, 103] width 144 height 17
type input "1A4050300057C4D000001505"
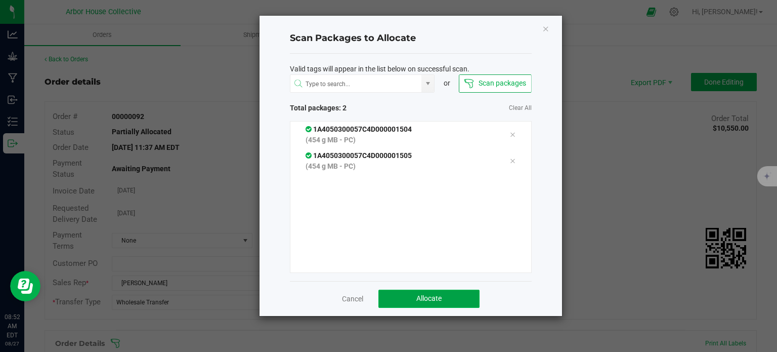
click at [417, 298] on span "Allocate" at bounding box center [428, 298] width 25 height 8
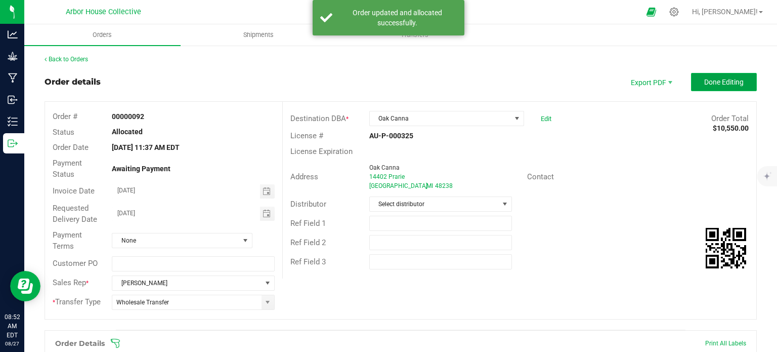
click at [704, 80] on span "Done Editing" at bounding box center [723, 82] width 39 height 8
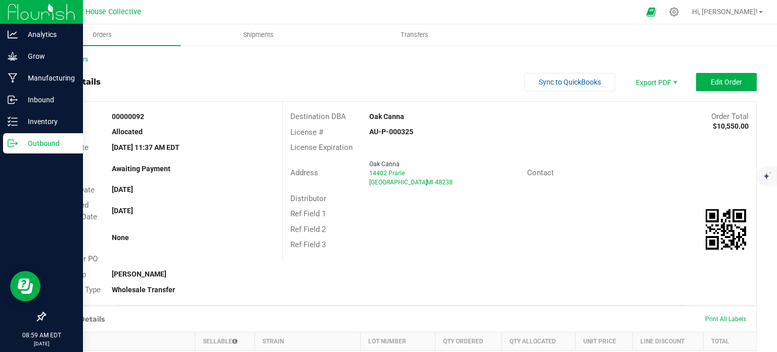
click at [13, 141] on icon at bounding box center [11, 143] width 6 height 7
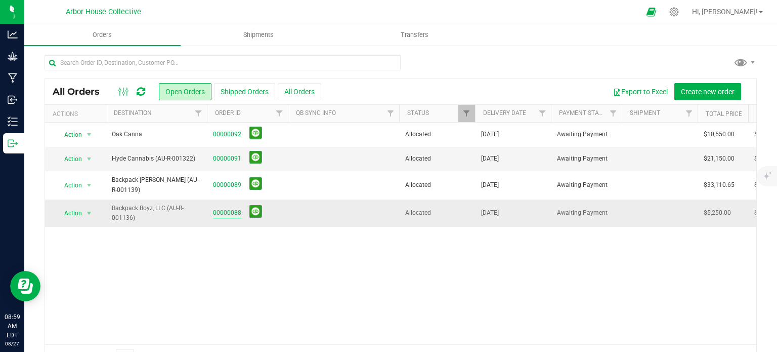
click at [222, 211] on link "00000088" at bounding box center [227, 213] width 28 height 10
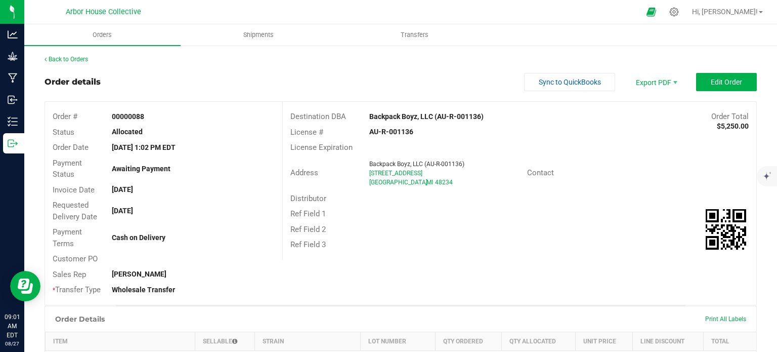
click at [380, 131] on strong "AU-R-001136" at bounding box center [391, 131] width 44 height 8
copy strong "AU-R-001136"
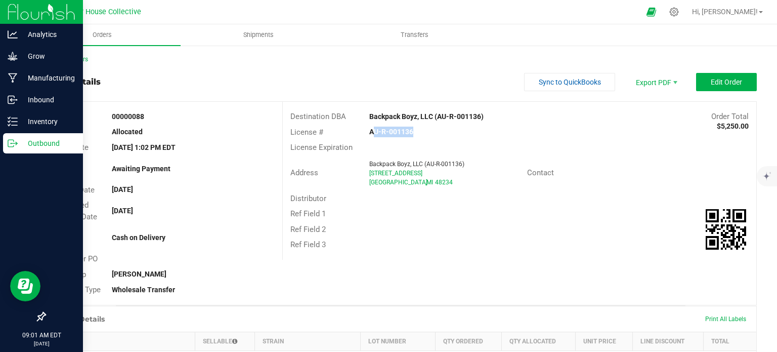
click at [8, 144] on icon at bounding box center [13, 143] width 10 height 10
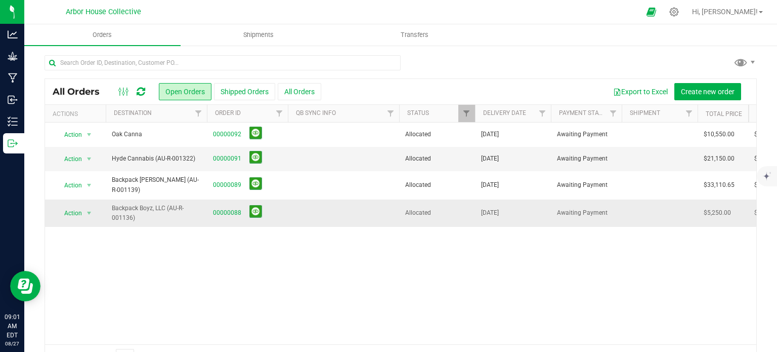
click at [302, 216] on td at bounding box center [343, 212] width 111 height 27
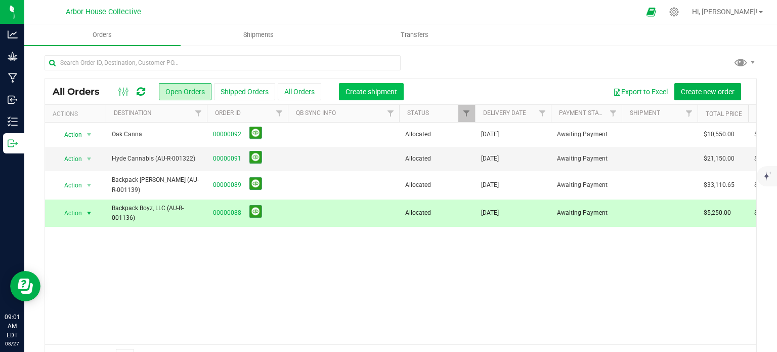
click at [362, 96] on button "Create shipment" at bounding box center [371, 91] width 65 height 17
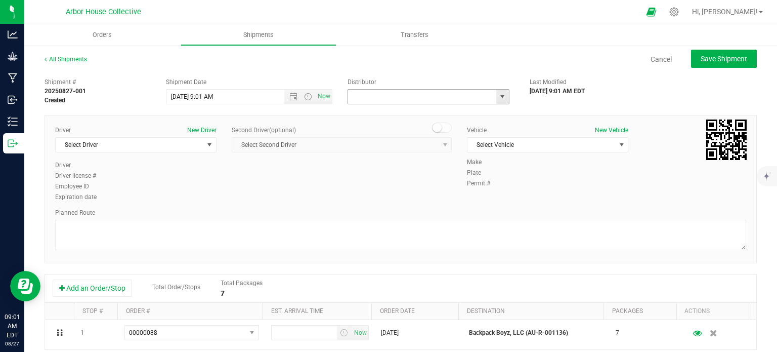
click at [371, 95] on input "text" at bounding box center [420, 97] width 144 height 14
click at [500, 99] on span "select" at bounding box center [502, 97] width 8 height 8
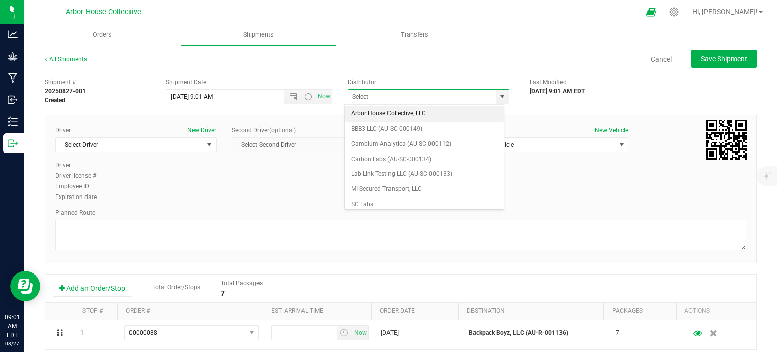
click at [467, 71] on div "All Shipments Cancel Save Shipment" at bounding box center [401, 64] width 712 height 18
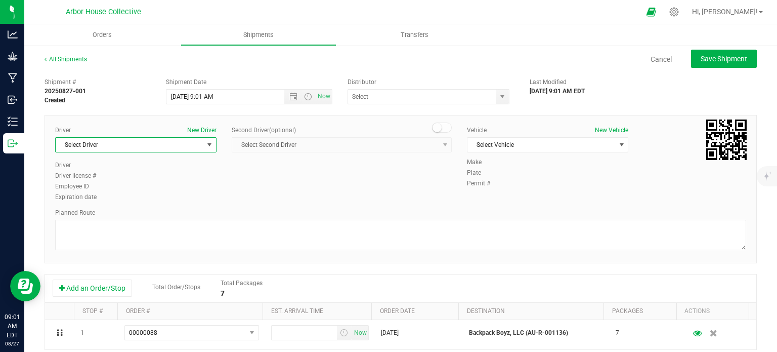
click at [209, 143] on span "select" at bounding box center [209, 145] width 8 height 8
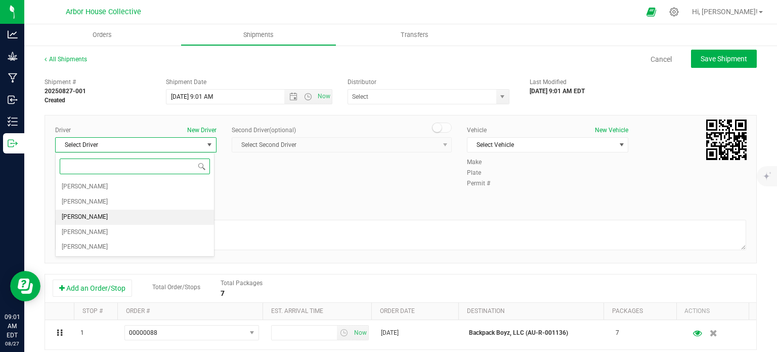
click at [171, 209] on li "TBD TBD" at bounding box center [135, 216] width 158 height 15
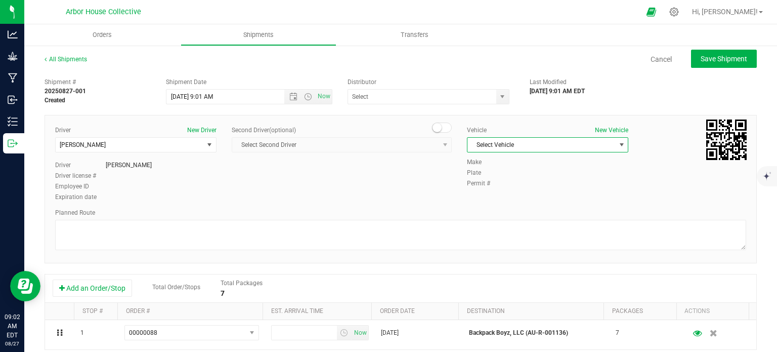
click at [531, 143] on span "Select Vehicle" at bounding box center [541, 145] width 148 height 14
click at [518, 220] on li "TBD" at bounding box center [542, 222] width 158 height 15
click at [308, 97] on span "Open the time view" at bounding box center [308, 97] width 8 height 8
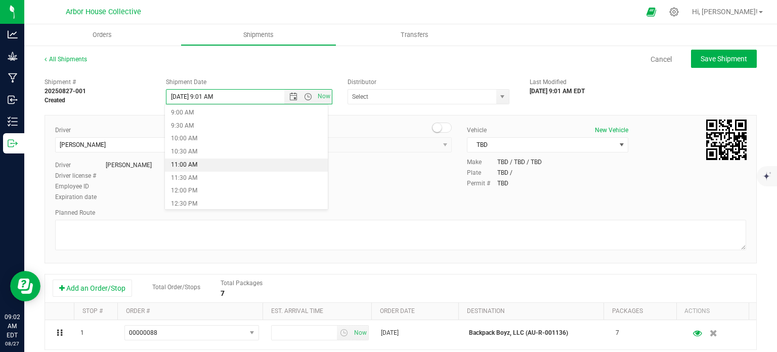
scroll to position [256, 0]
click at [237, 180] on li "12:30 PM" at bounding box center [246, 181] width 163 height 13
type input "8/27/2025 12:30 PM"
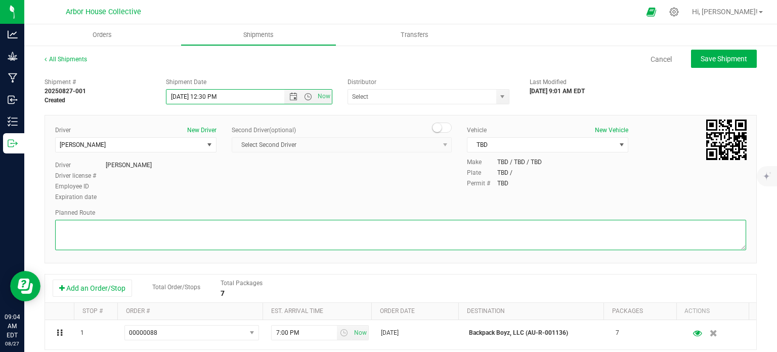
click at [145, 236] on textarea at bounding box center [400, 235] width 691 height 30
paste textarea "Head southeast toward Schoenherr Rd 115 ft Turn right onto Schoenherr Rd  499 …"
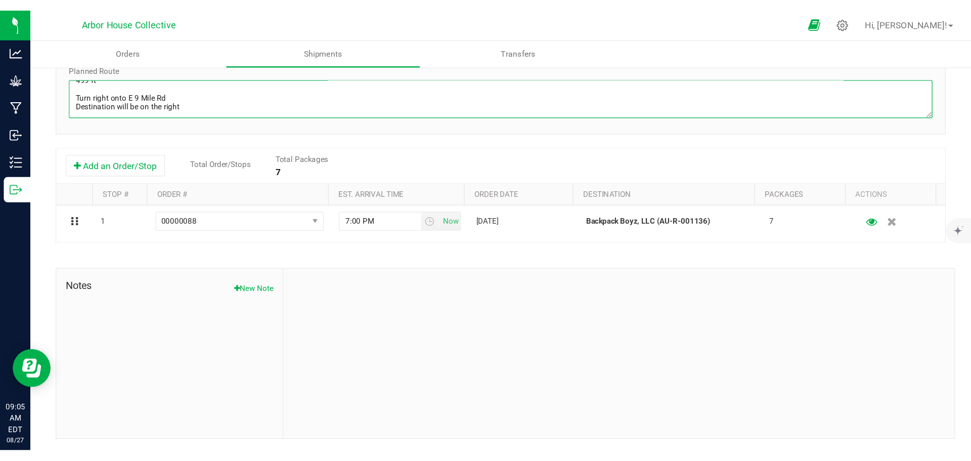
scroll to position [0, 0]
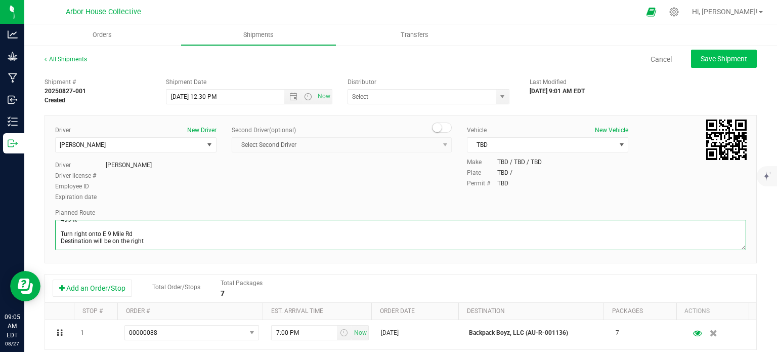
type textarea "Head southeast toward Schoenherr Rd 115 ft Turn right onto Schoenherr Rd 499 ft…"
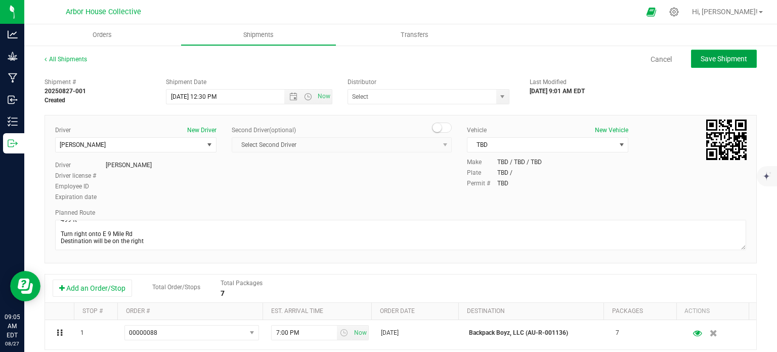
click at [719, 59] on span "Save Shipment" at bounding box center [724, 59] width 47 height 8
type input "8/27/2025 4:30 PM"
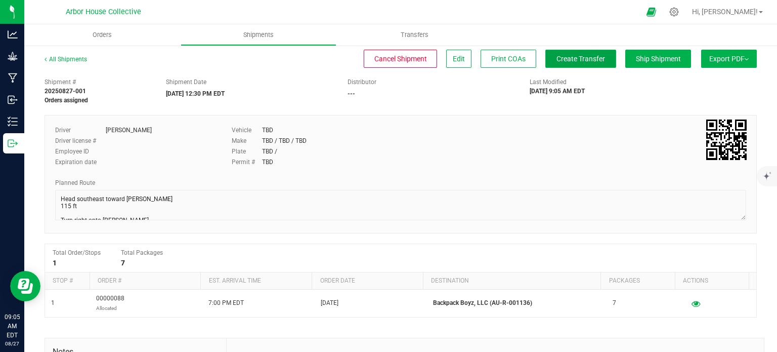
click at [556, 60] on span "Create Transfer" at bounding box center [580, 59] width 49 height 8
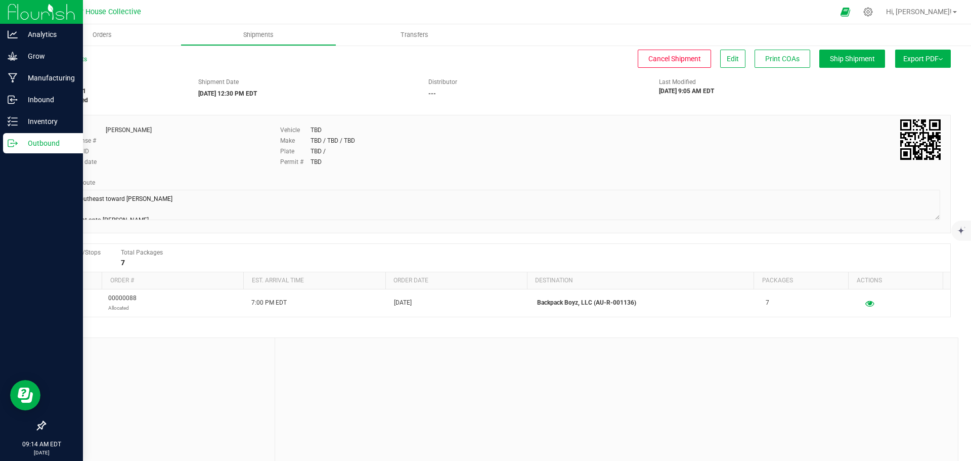
click at [22, 139] on p "Outbound" at bounding box center [48, 143] width 61 height 12
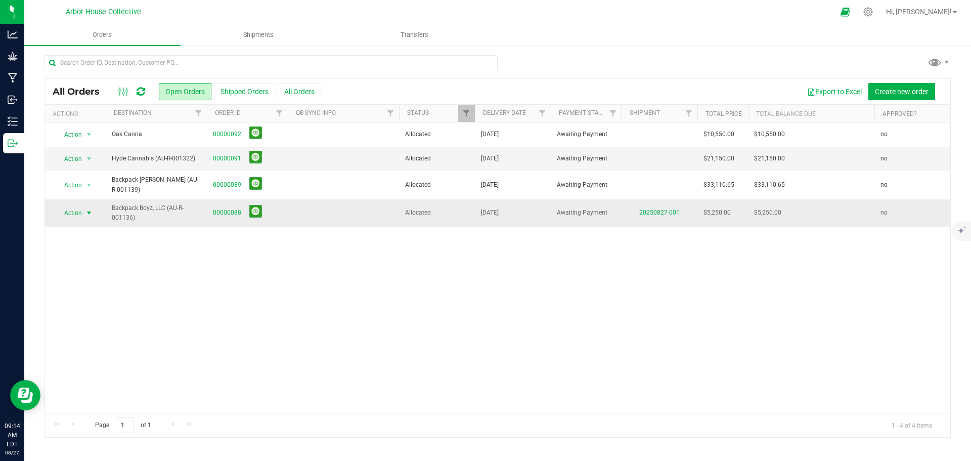
click at [89, 211] on span "select" at bounding box center [89, 213] width 8 height 8
click at [100, 347] on li "Print invoice" at bounding box center [94, 347] width 76 height 15
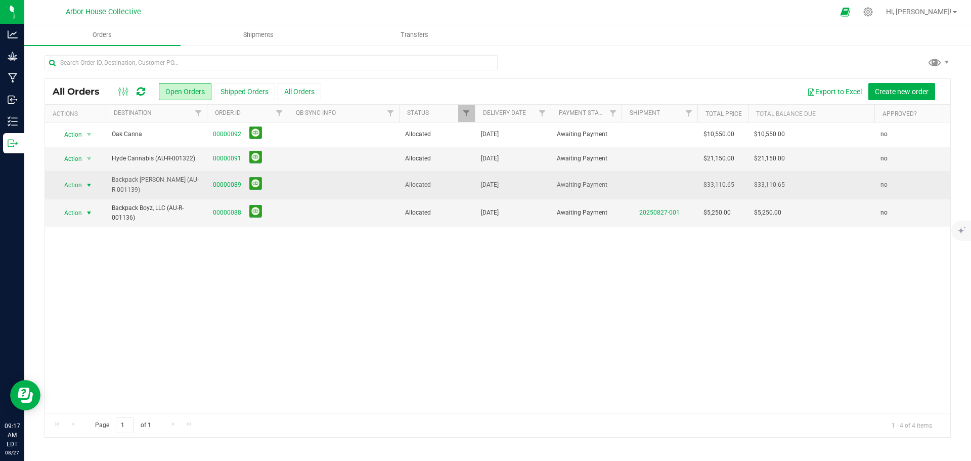
click at [88, 185] on span "select" at bounding box center [89, 185] width 8 height 8
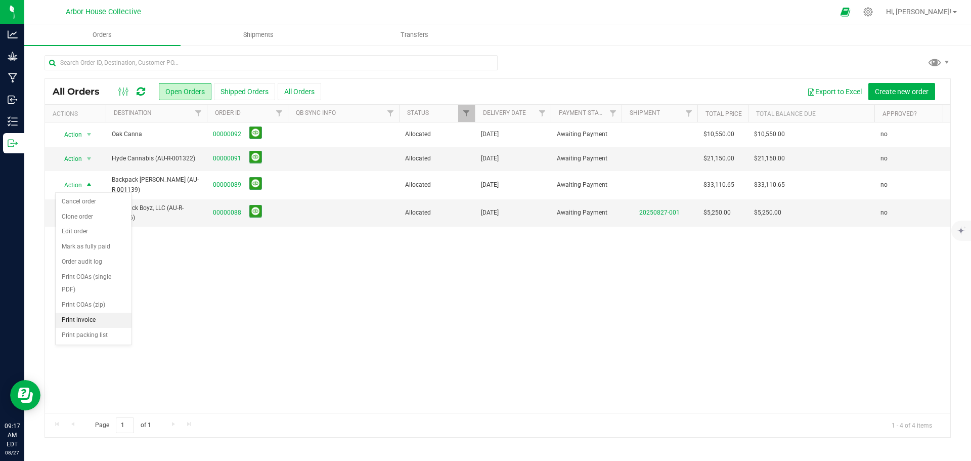
click at [107, 314] on li "Print invoice" at bounding box center [94, 320] width 76 height 15
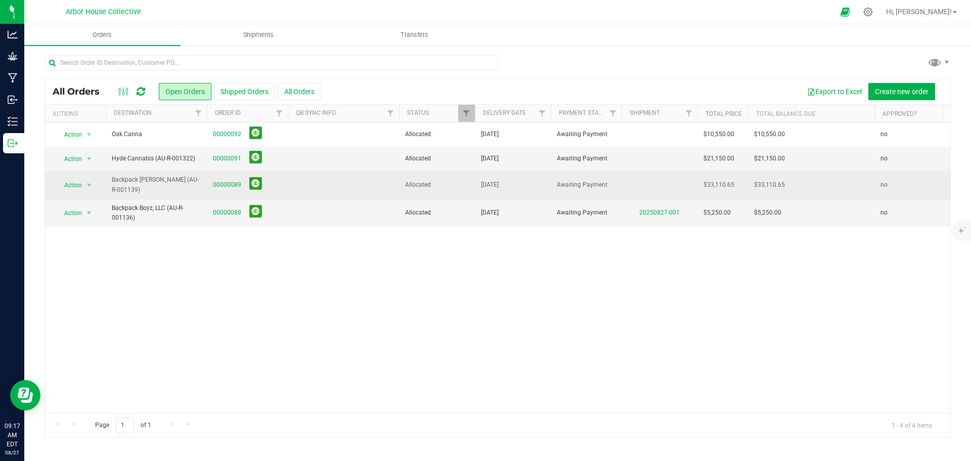
click at [280, 180] on span "00000089" at bounding box center [247, 185] width 69 height 16
click at [312, 180] on td at bounding box center [343, 185] width 111 height 28
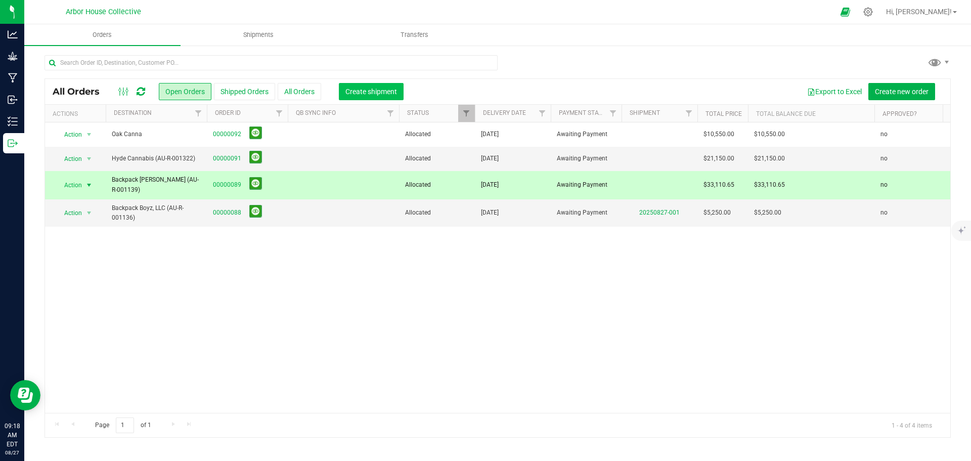
click at [359, 91] on span "Create shipment" at bounding box center [372, 92] width 52 height 8
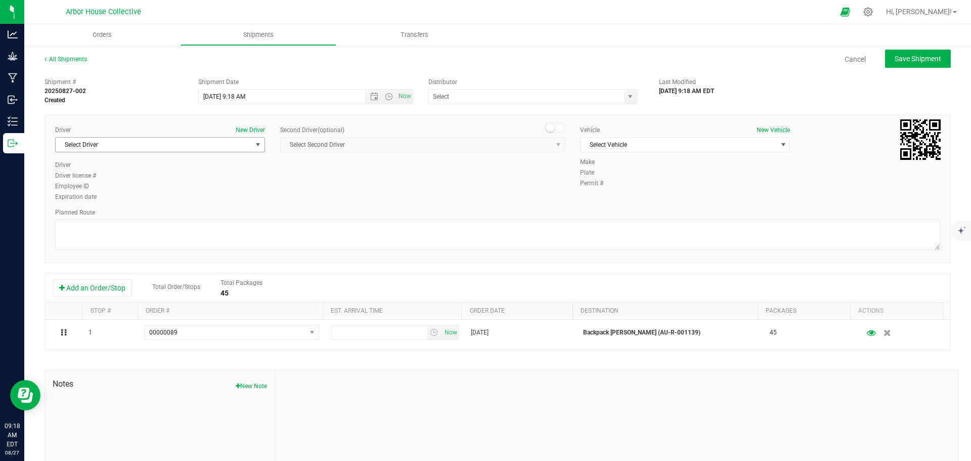
click at [259, 142] on span "select" at bounding box center [258, 145] width 8 height 8
click at [213, 226] on li "TBD TBD" at bounding box center [159, 232] width 207 height 15
click at [613, 144] on span "Select Vehicle" at bounding box center [679, 145] width 196 height 14
click at [618, 218] on li "TBD" at bounding box center [680, 222] width 207 height 15
click at [624, 143] on span "TBD" at bounding box center [679, 145] width 196 height 14
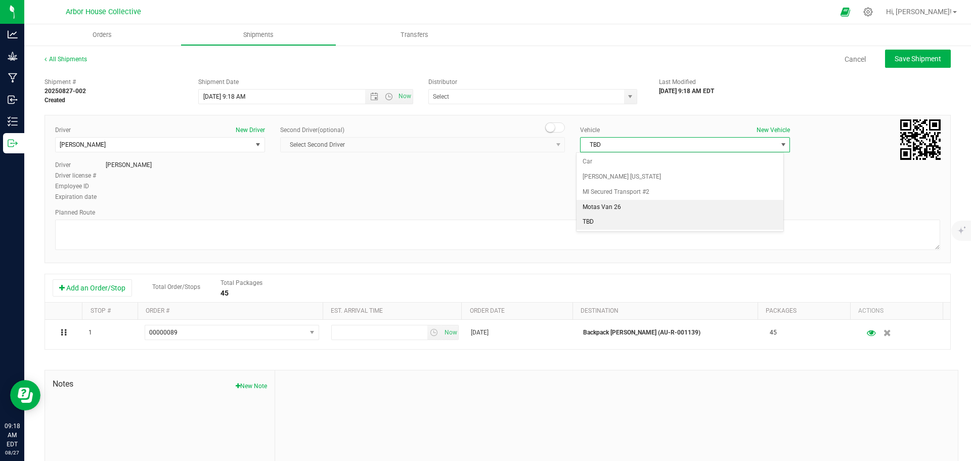
click at [623, 203] on li "Motas Van 26" at bounding box center [680, 207] width 207 height 15
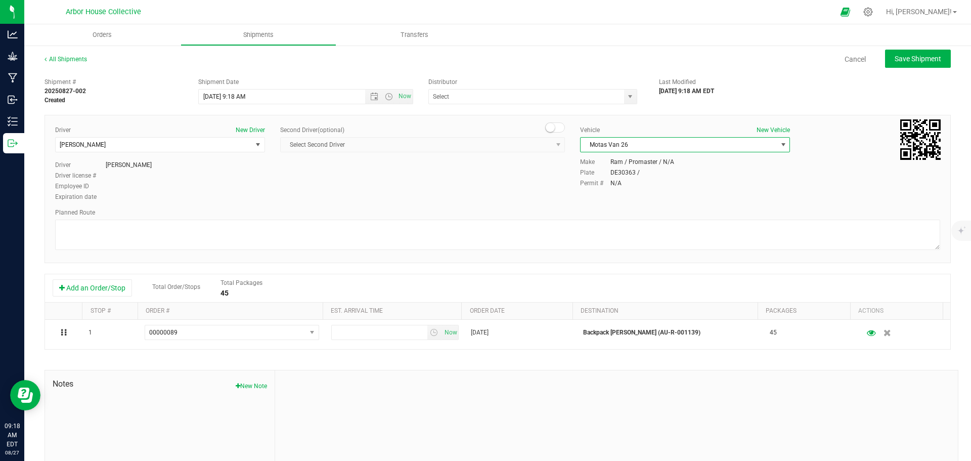
click at [667, 144] on span "Motas Van 26" at bounding box center [679, 145] width 196 height 14
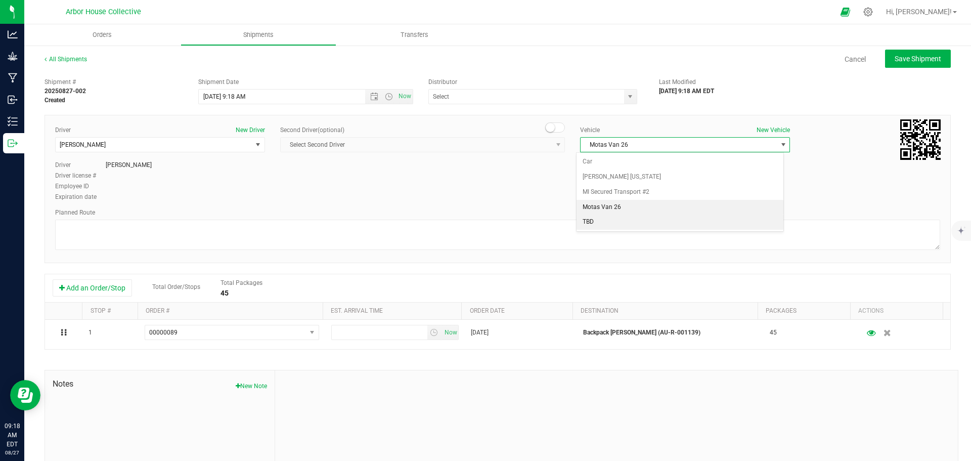
click at [605, 219] on li "TBD" at bounding box center [680, 222] width 207 height 15
click at [122, 233] on textarea at bounding box center [497, 235] width 885 height 30
paste textarea "-- Head southeast toward Schoenherr Rd 115 ft -- Turn right onto Schoenherr Rd …"
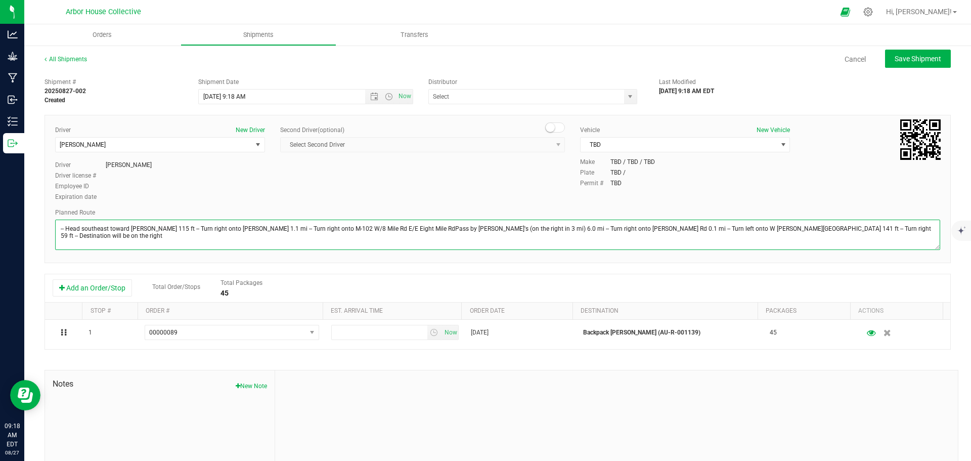
type textarea "-- Head southeast toward Schoenherr Rd 115 ft -- Turn right onto Schoenherr Rd …"
click at [388, 95] on span "Open the time view" at bounding box center [389, 97] width 8 height 8
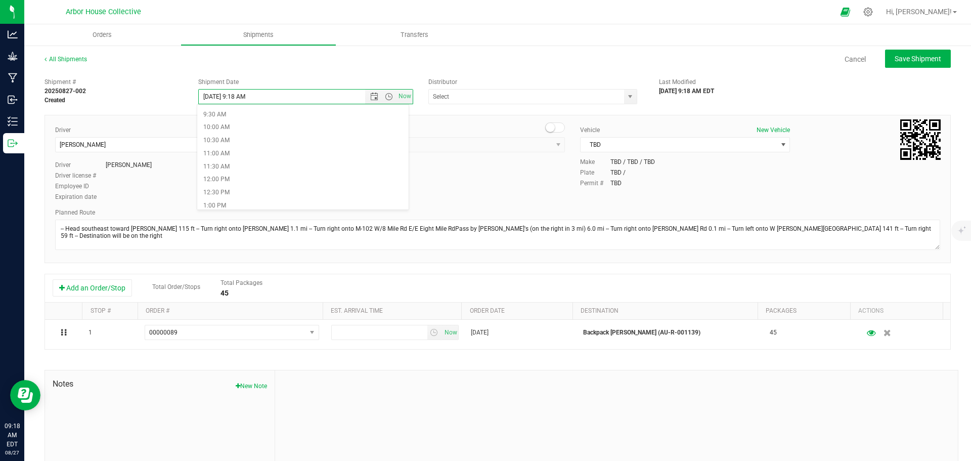
scroll to position [253, 0]
click at [303, 195] on li "1:00 PM" at bounding box center [302, 198] width 211 height 13
click at [777, 57] on span "Save Shipment" at bounding box center [918, 59] width 47 height 8
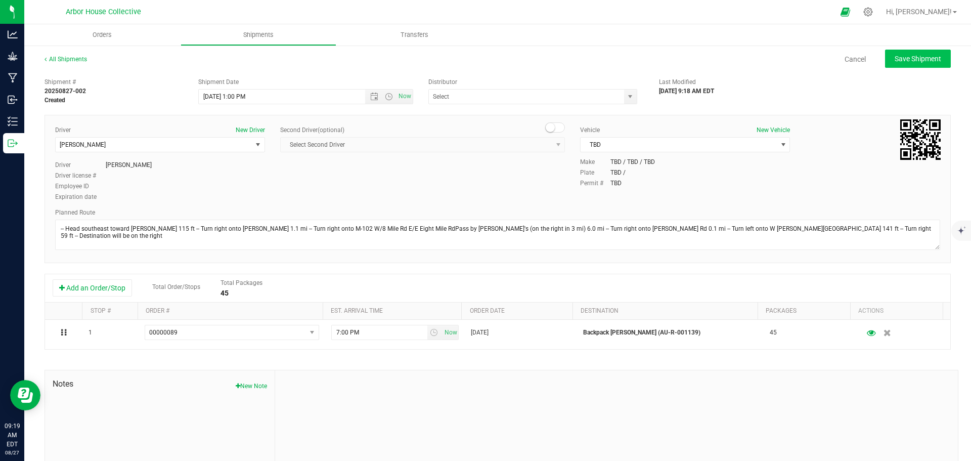
type input "8/27/2025 5:00 PM"
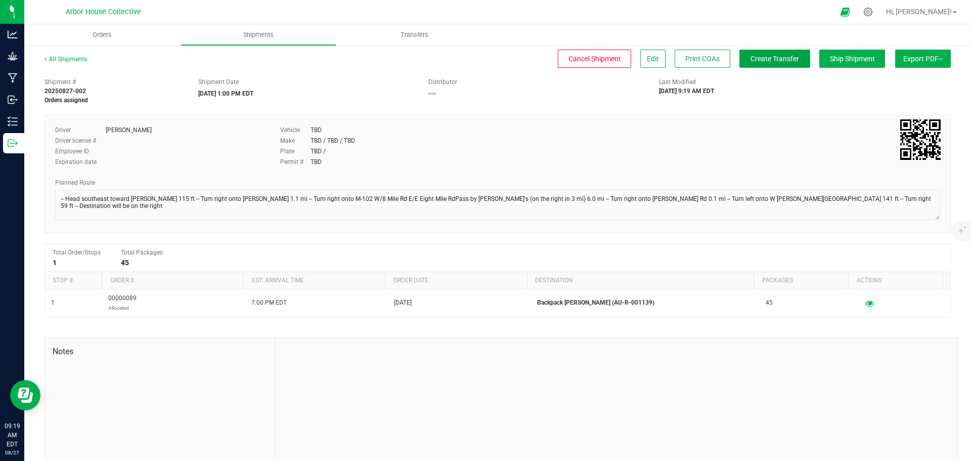
click at [762, 59] on span "Create Transfer" at bounding box center [775, 59] width 49 height 8
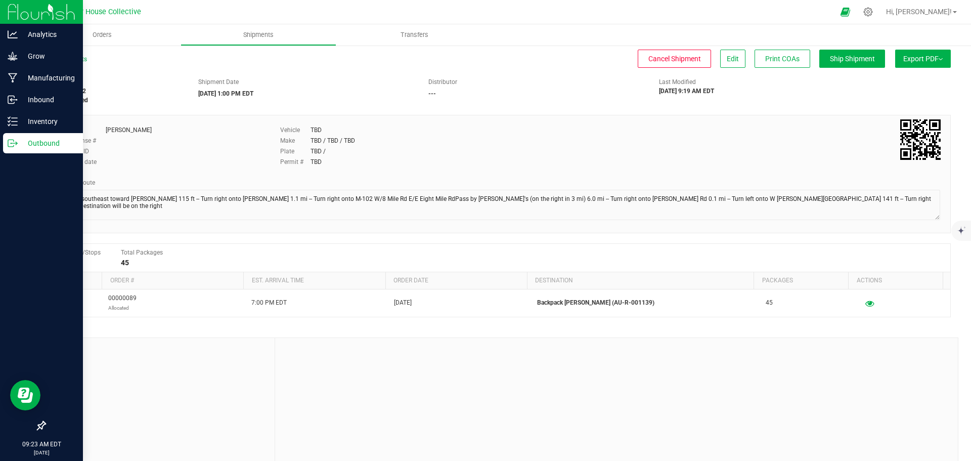
click at [19, 139] on p "Outbound" at bounding box center [48, 143] width 61 height 12
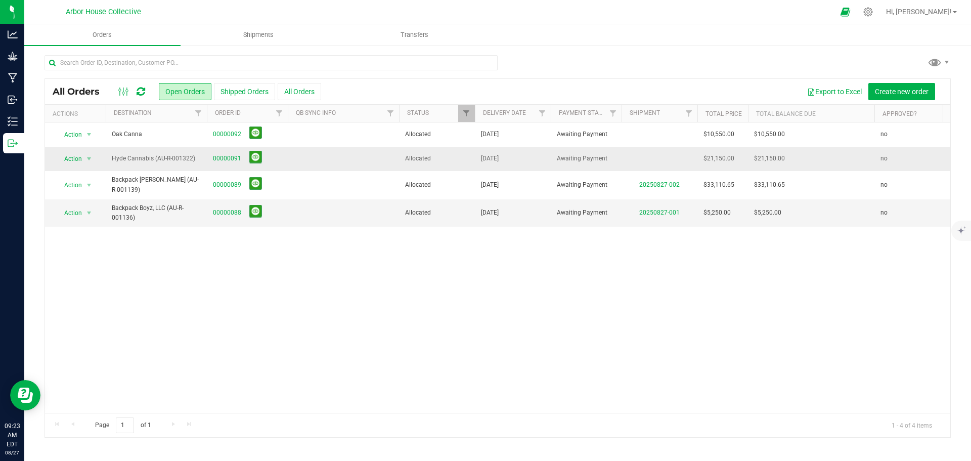
click at [314, 158] on td at bounding box center [343, 159] width 111 height 24
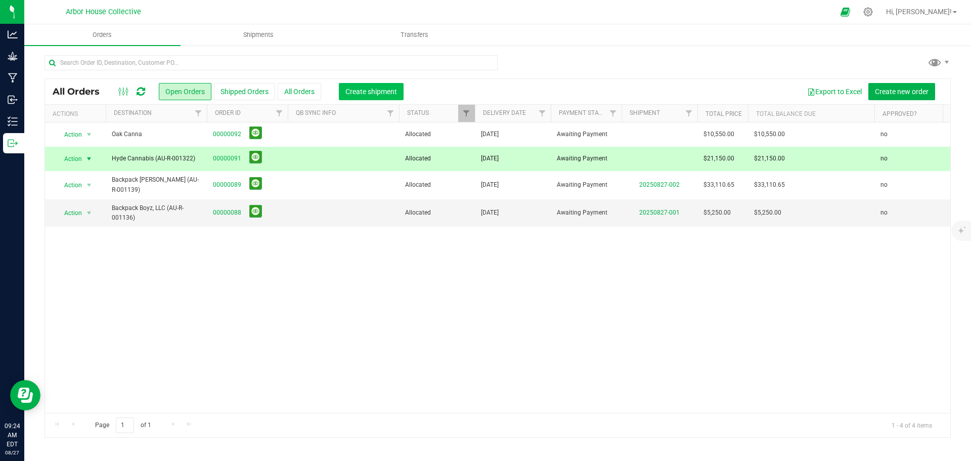
click at [360, 92] on span "Create shipment" at bounding box center [372, 92] width 52 height 8
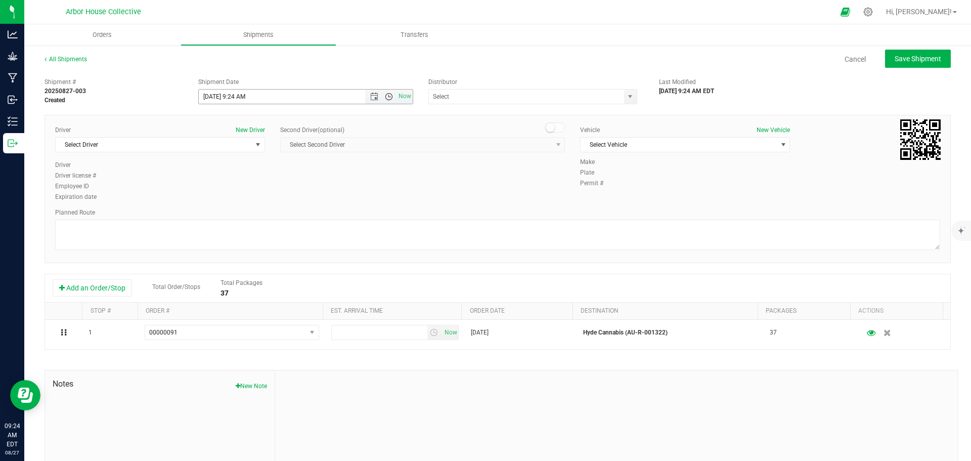
click at [387, 96] on span "Open the time view" at bounding box center [389, 97] width 8 height 8
click at [295, 197] on li "1:00 PM" at bounding box center [302, 198] width 211 height 13
type input "8/27/2025 1:00 PM"
click at [626, 96] on span "select" at bounding box center [630, 97] width 8 height 8
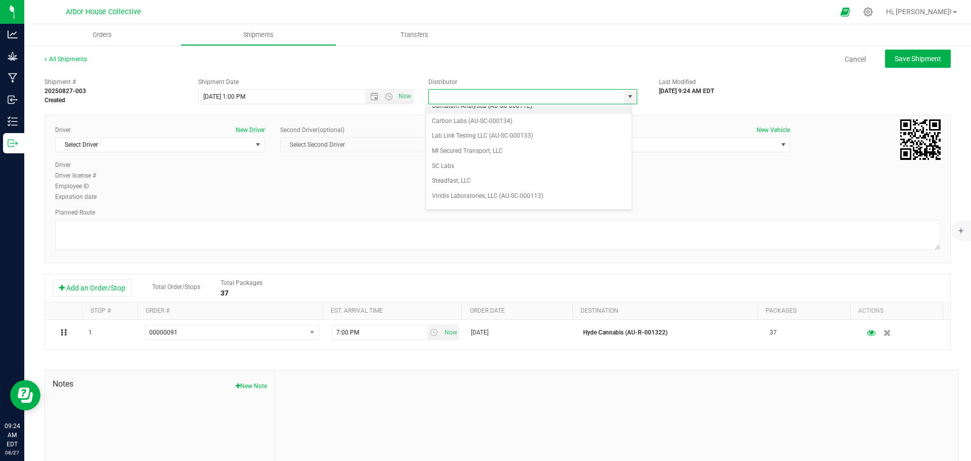
scroll to position [49, 0]
click at [556, 63] on div "Cancel Save Shipment" at bounding box center [528, 59] width 846 height 18
click at [255, 143] on span "select" at bounding box center [258, 145] width 8 height 8
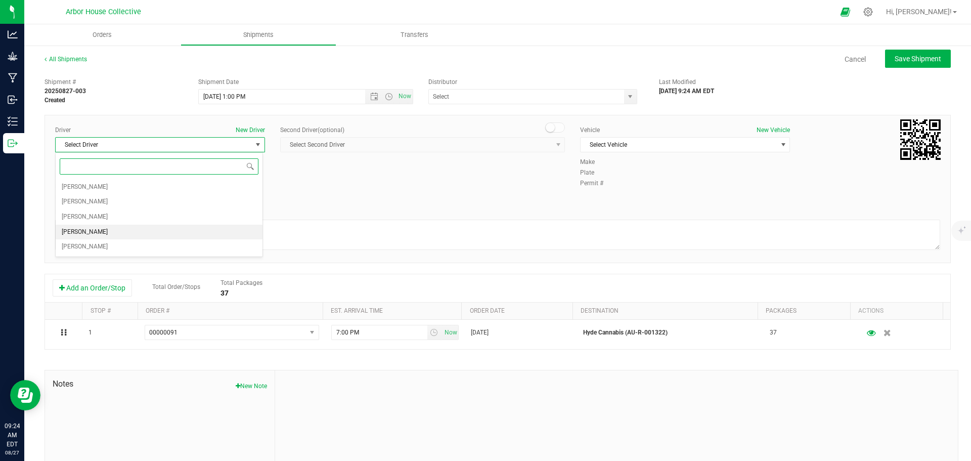
click at [179, 227] on li "TBD TBD" at bounding box center [159, 232] width 207 height 15
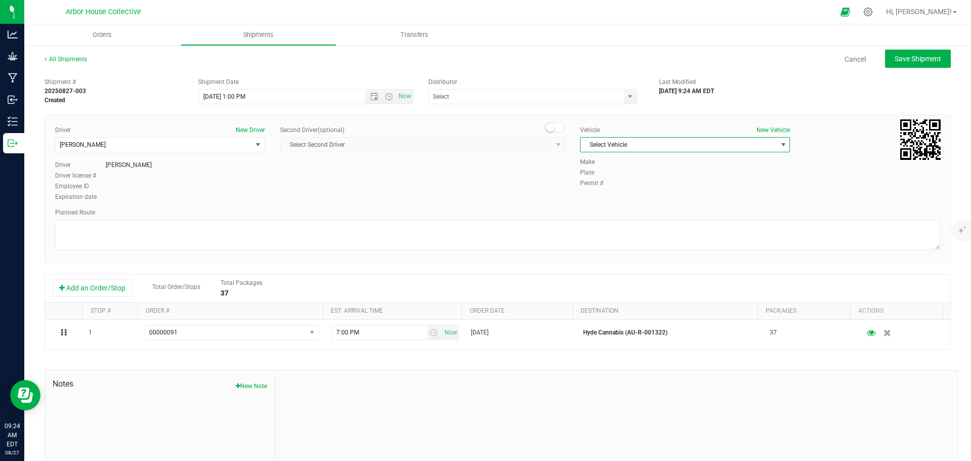
click at [667, 150] on span "Select Vehicle" at bounding box center [679, 145] width 196 height 14
click at [619, 221] on li "TBD" at bounding box center [680, 222] width 207 height 15
click at [201, 238] on textarea at bounding box center [497, 235] width 885 height 30
paste textarea "Omnino Cannabis (23133 Schoenherr RD, Warren MI 48089) to Motas (1451 East 9 Mi…"
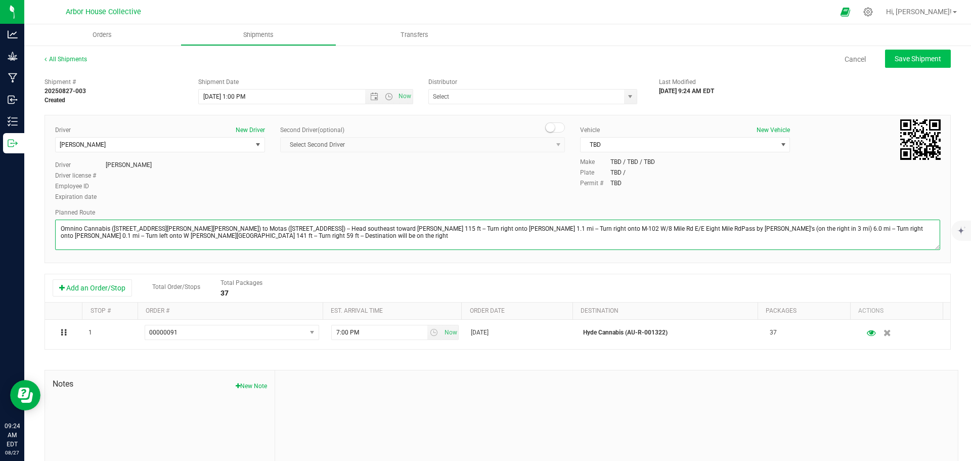
type textarea "Omnino Cannabis (23133 Schoenherr RD, Warren MI 48089) to Motas (1451 East 9 Mi…"
click at [777, 57] on span "Save Shipment" at bounding box center [918, 59] width 47 height 8
type input "8/27/2025 5:00 PM"
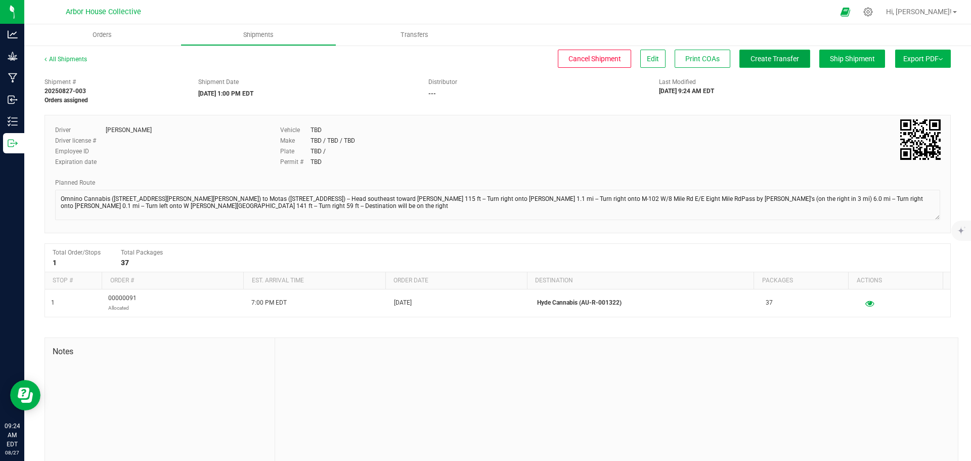
click at [754, 63] on button "Create Transfer" at bounding box center [775, 59] width 71 height 18
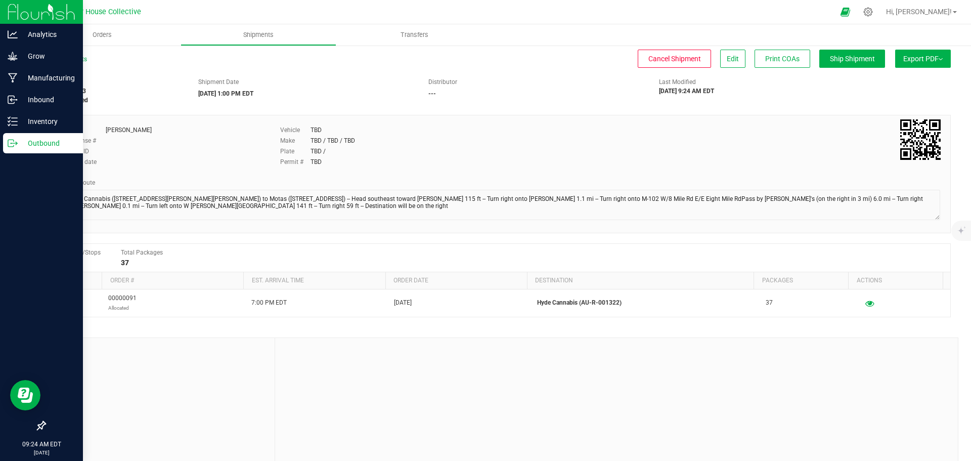
click at [21, 140] on p "Outbound" at bounding box center [48, 143] width 61 height 12
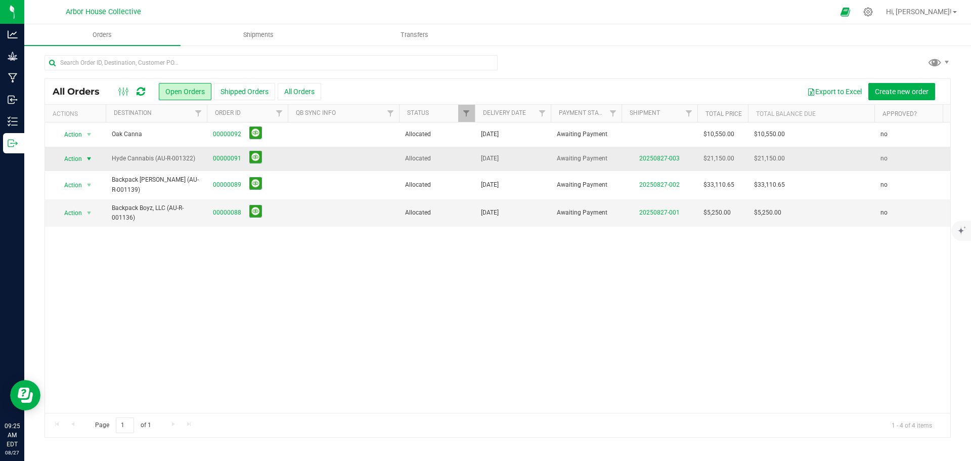
click at [87, 157] on span "select" at bounding box center [89, 159] width 8 height 8
click at [104, 288] on li "Print invoice" at bounding box center [94, 293] width 76 height 15
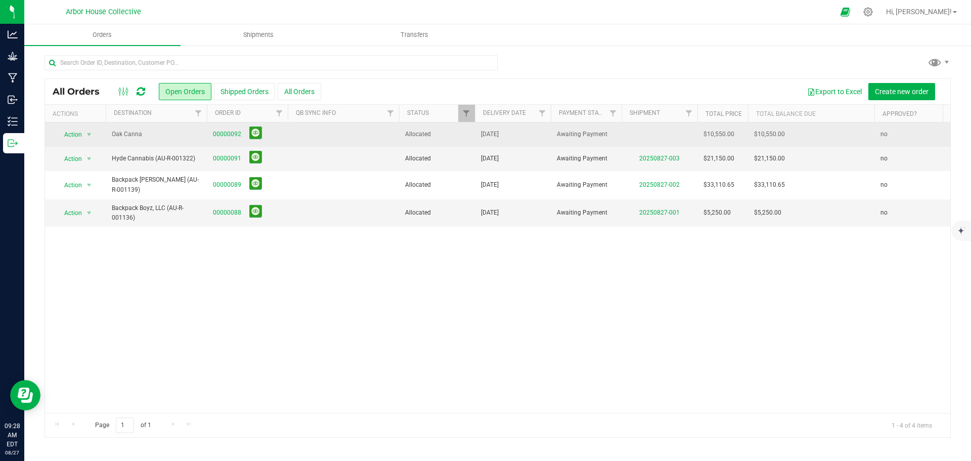
click at [296, 138] on td at bounding box center [343, 134] width 111 height 24
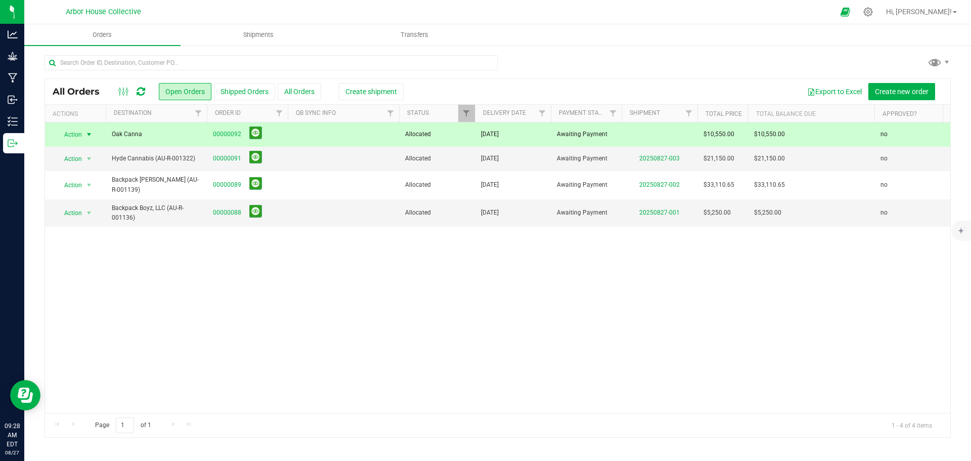
click at [89, 134] on span "select" at bounding box center [89, 135] width 8 height 8
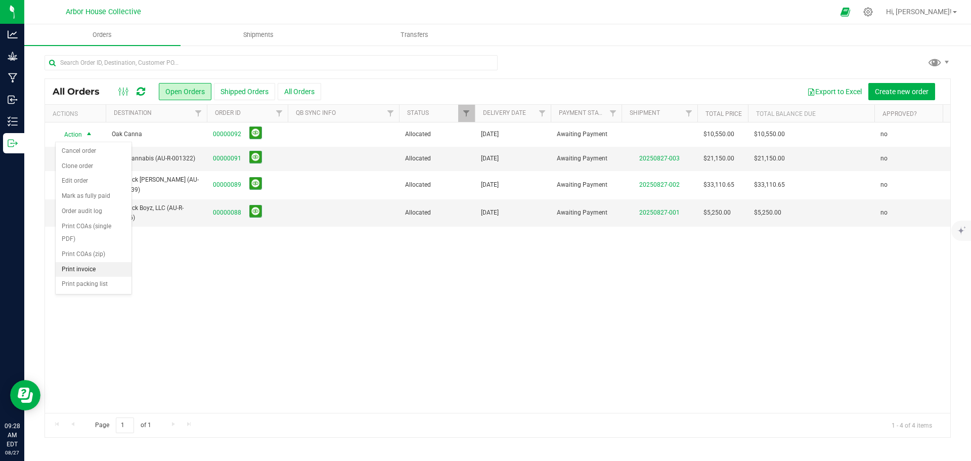
click at [97, 268] on li "Print invoice" at bounding box center [94, 269] width 76 height 15
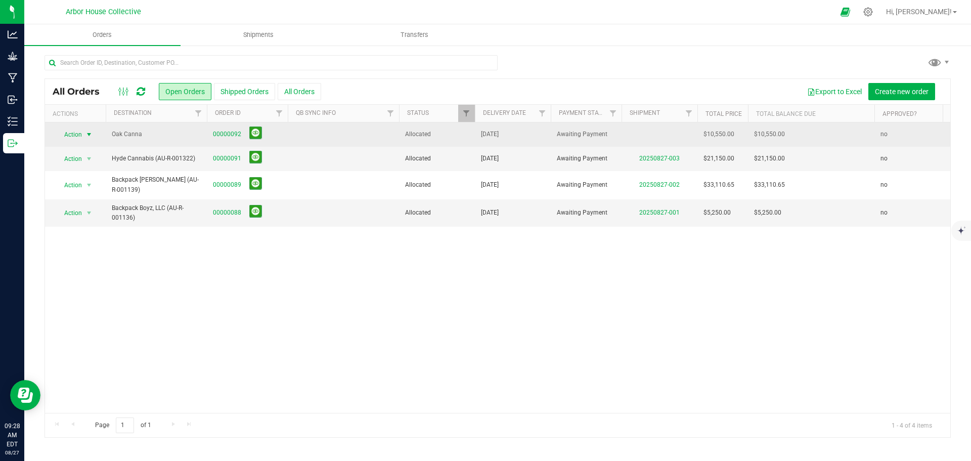
click at [315, 137] on td at bounding box center [343, 134] width 111 height 24
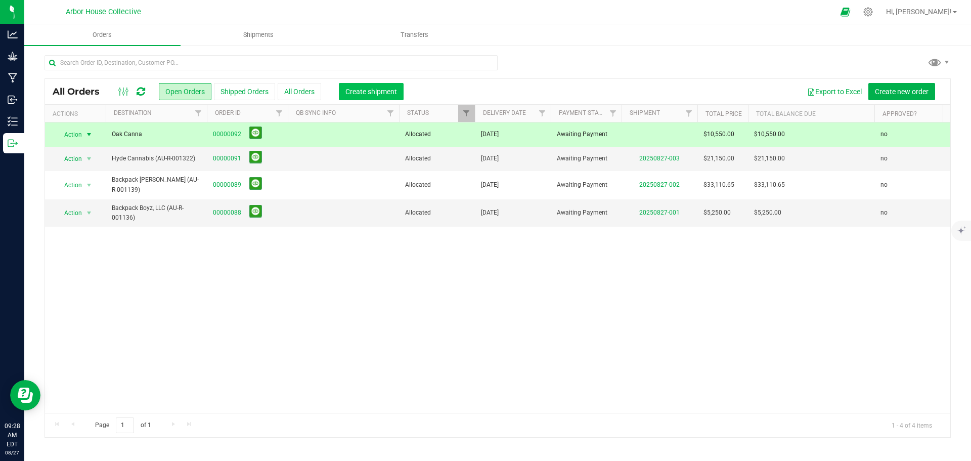
click at [358, 88] on span "Create shipment" at bounding box center [372, 92] width 52 height 8
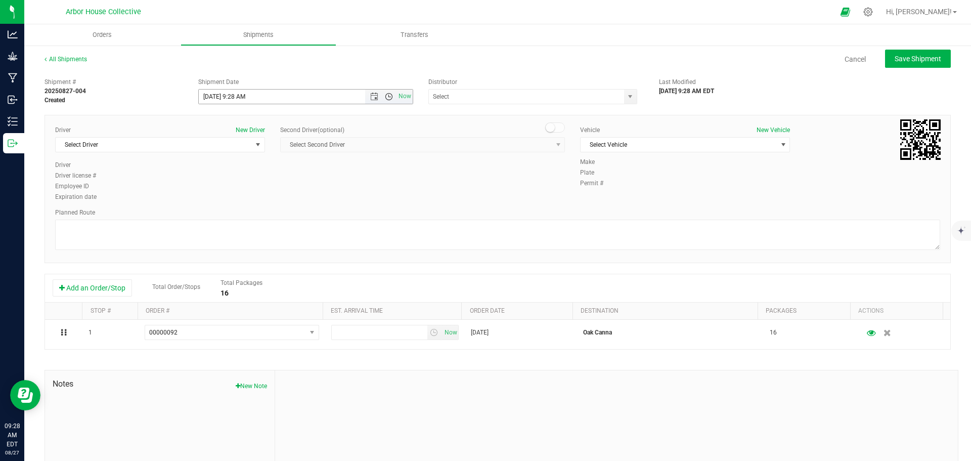
click at [388, 96] on span "Open the time view" at bounding box center [389, 97] width 8 height 8
click at [315, 147] on li "1:00 PM" at bounding box center [302, 147] width 211 height 13
type input "8/27/2025 1:00 PM"
click at [213, 236] on textarea at bounding box center [497, 235] width 885 height 30
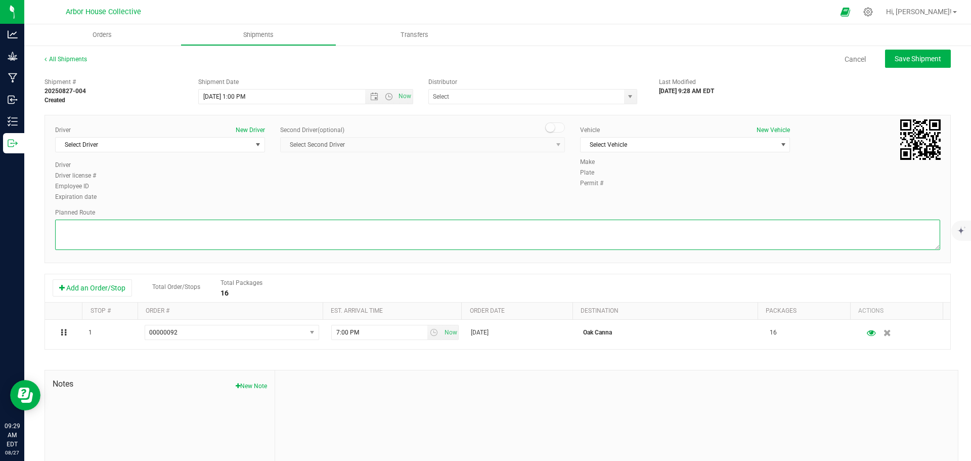
paste textarea "Omnino Cannabis (23133 Schoenherr RD, Warren MI 48089) to Motas (1451 East 9 Mi…"
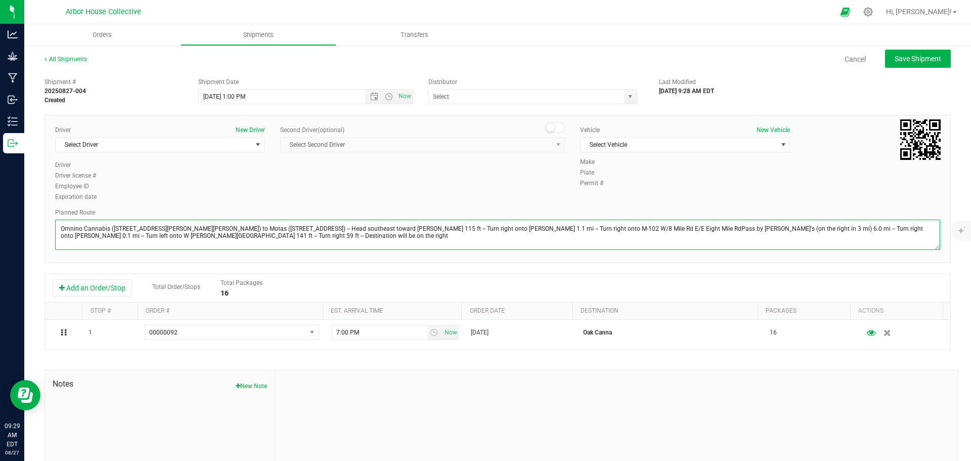
type textarea "Omnino Cannabis (23133 Schoenherr RD, Warren MI 48089) to Motas (1451 East 9 Mi…"
click at [777, 60] on span "Save Shipment" at bounding box center [918, 59] width 47 height 8
type input "8/27/2025 5:00 PM"
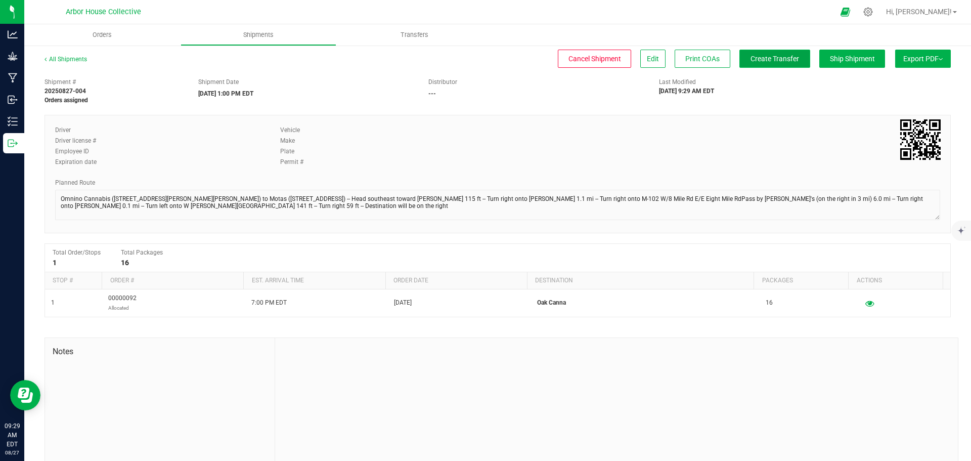
click at [760, 62] on span "Create Transfer" at bounding box center [775, 59] width 49 height 8
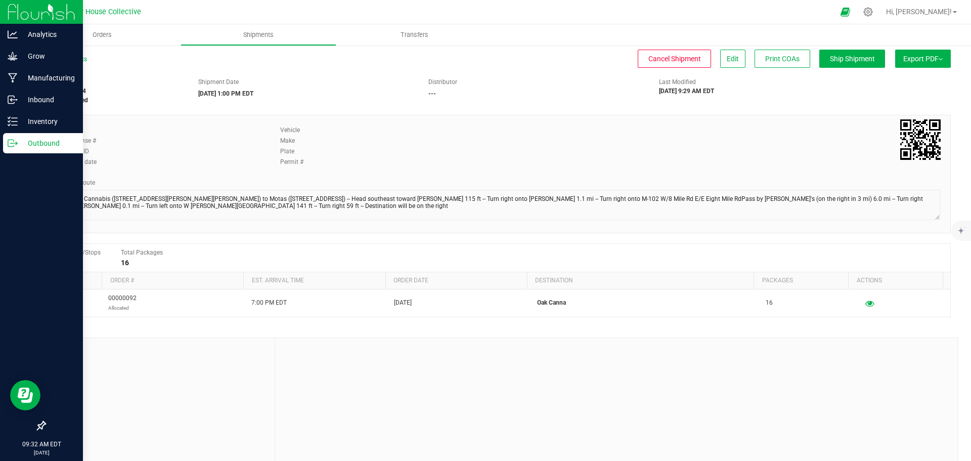
click at [39, 141] on p "Outbound" at bounding box center [48, 143] width 61 height 12
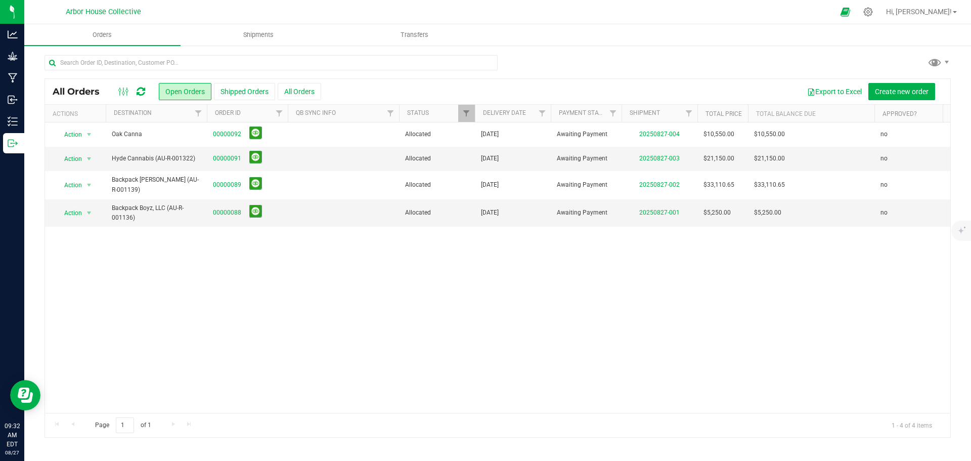
click at [492, 10] on div at bounding box center [507, 12] width 653 height 20
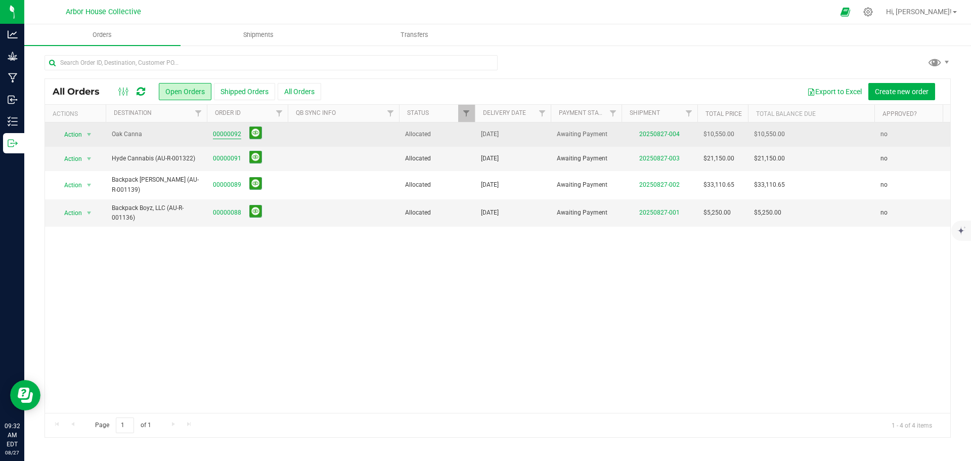
click at [217, 136] on link "00000092" at bounding box center [227, 135] width 28 height 10
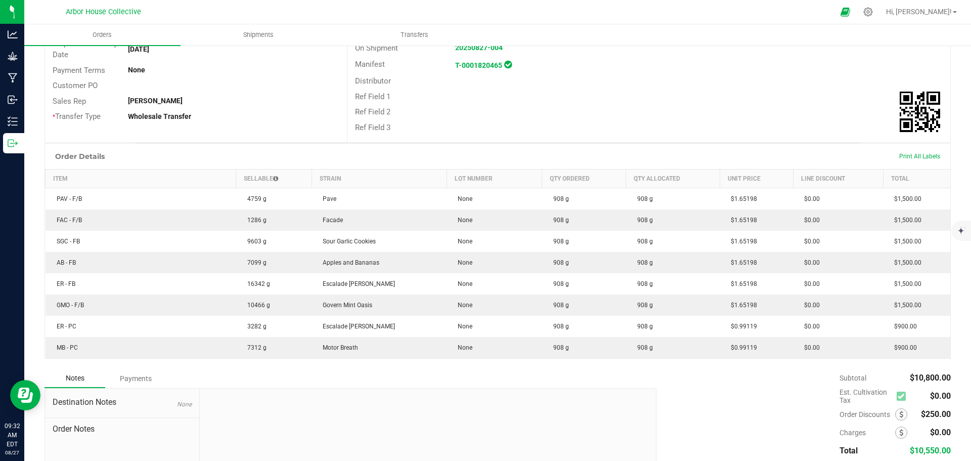
scroll to position [202, 0]
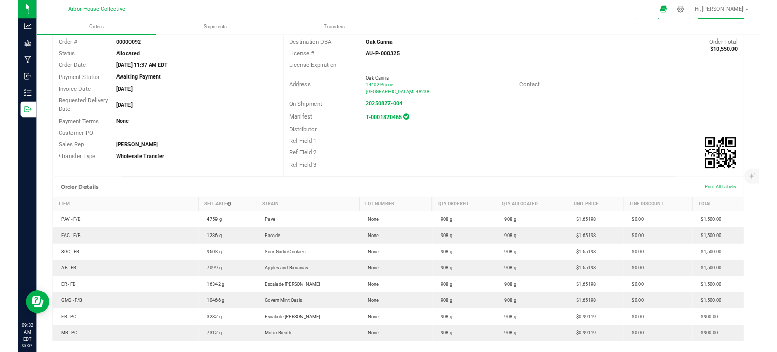
scroll to position [0, 0]
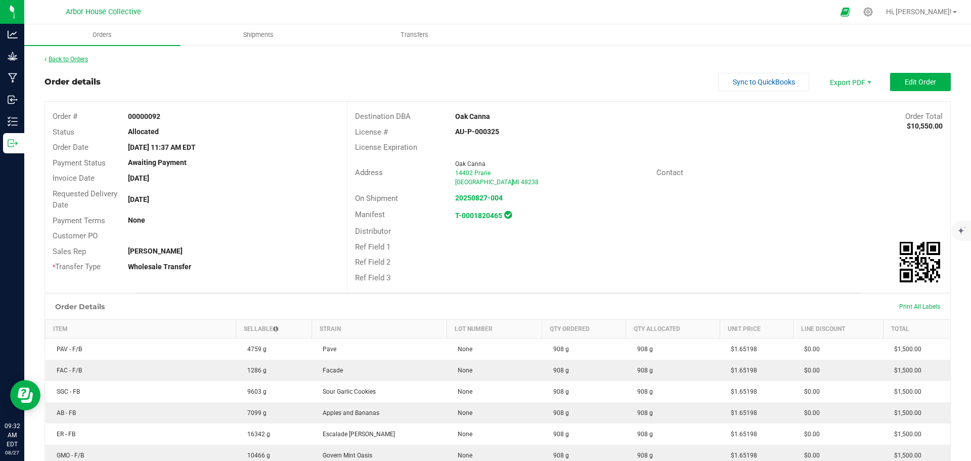
click at [77, 56] on link "Back to Orders" at bounding box center [67, 59] width 44 height 7
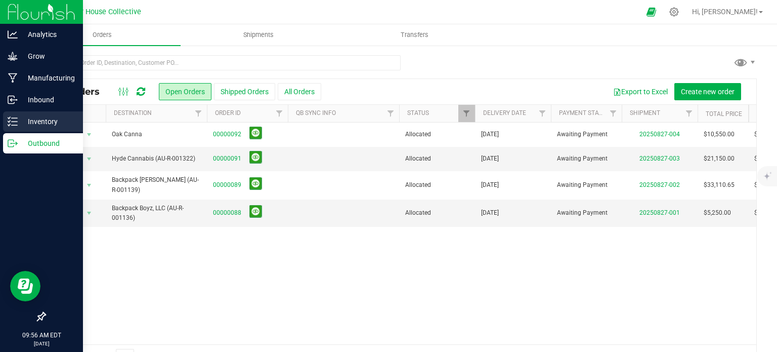
click at [34, 121] on p "Inventory" at bounding box center [48, 121] width 61 height 12
